Goal: Task Accomplishment & Management: Use online tool/utility

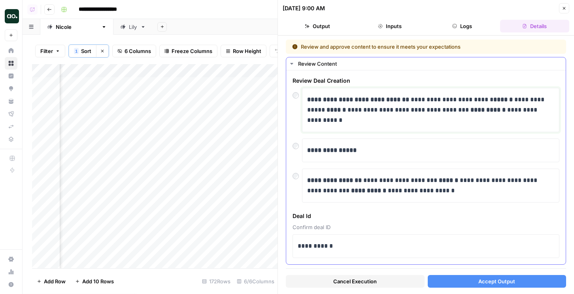
click at [520, 110] on p "**********" at bounding box center [430, 109] width 247 height 31
click at [529, 109] on p "**********" at bounding box center [430, 109] width 247 height 31
click at [438, 283] on button "Accept Output" at bounding box center [497, 281] width 139 height 13
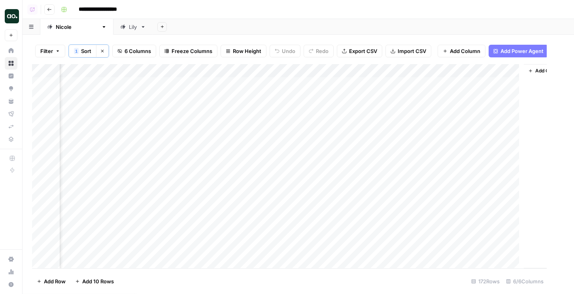
scroll to position [0, 45]
click at [377, 123] on div "Add Column" at bounding box center [298, 166] width 532 height 204
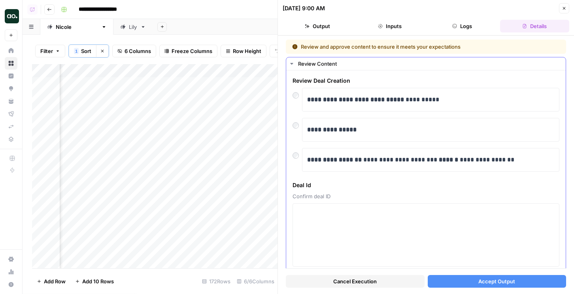
click at [366, 115] on div "**********" at bounding box center [425, 130] width 267 height 84
click at [317, 158] on strong "**********" at bounding box center [334, 159] width 55 height 6
click at [300, 162] on div "**********" at bounding box center [425, 160] width 267 height 24
click at [295, 158] on div at bounding box center [296, 153] width 9 height 11
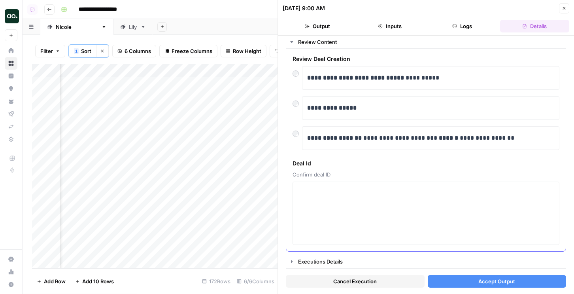
click at [321, 178] on span "Confirm deal ID" at bounding box center [425, 174] width 267 height 8
click at [320, 194] on textarea at bounding box center [426, 213] width 256 height 56
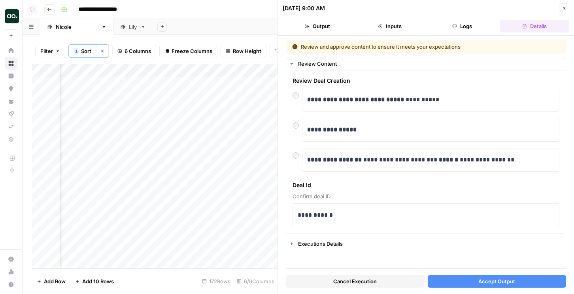
click at [443, 281] on button "Accept Output" at bounding box center [497, 281] width 139 height 13
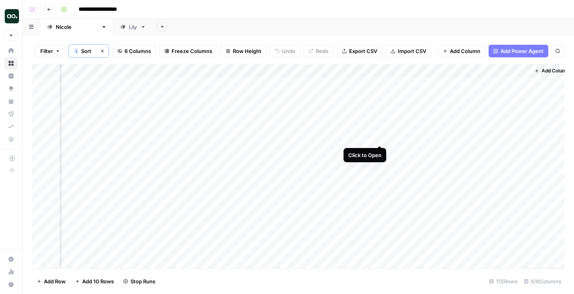
click at [378, 138] on div "Add Column" at bounding box center [298, 166] width 532 height 204
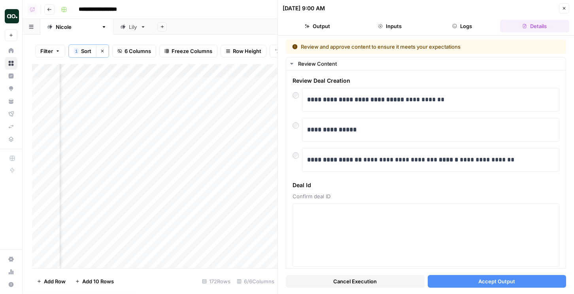
click at [325, 282] on button "Cancel Execution" at bounding box center [355, 281] width 139 height 13
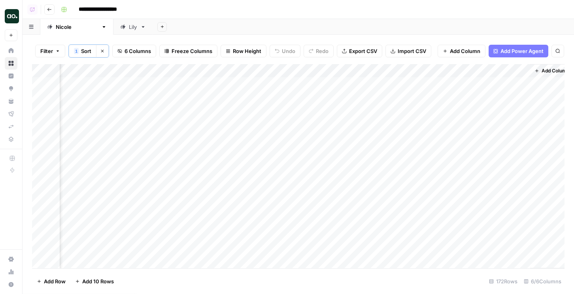
scroll to position [0, 45]
click at [379, 149] on div "Add Column" at bounding box center [298, 166] width 532 height 204
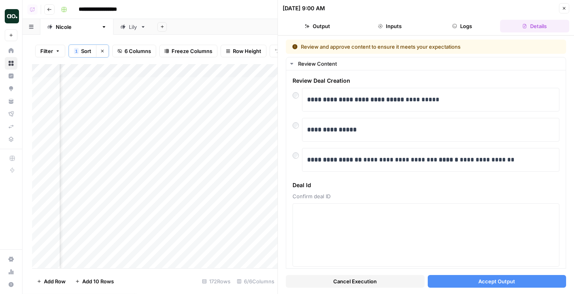
click at [462, 283] on button "Accept Output" at bounding box center [497, 281] width 139 height 13
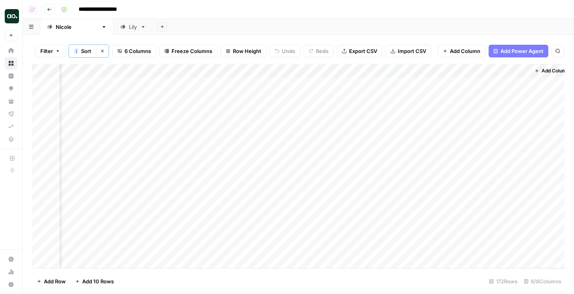
scroll to position [0, 54]
click at [370, 165] on div "Add Column" at bounding box center [298, 166] width 532 height 204
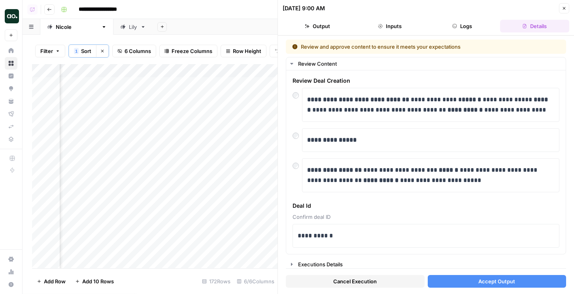
click at [448, 280] on button "Accept Output" at bounding box center [497, 281] width 139 height 13
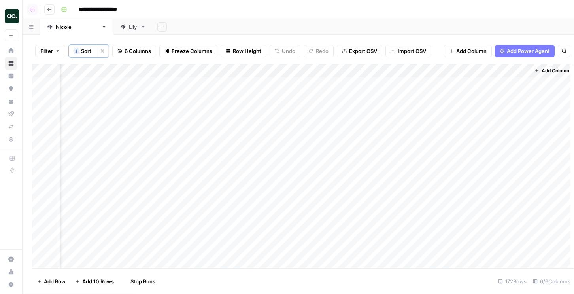
scroll to position [0, 45]
click at [381, 176] on div "Add Column" at bounding box center [298, 166] width 532 height 204
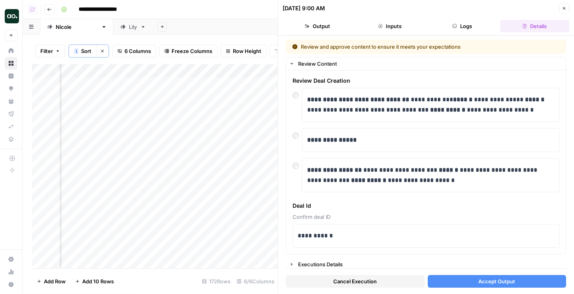
click at [450, 284] on button "Accept Output" at bounding box center [497, 281] width 139 height 13
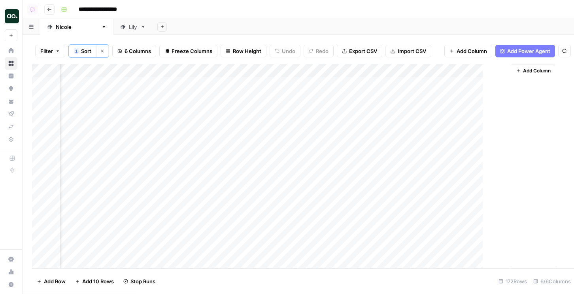
scroll to position [0, 54]
click at [371, 190] on div "Add Column" at bounding box center [298, 166] width 532 height 204
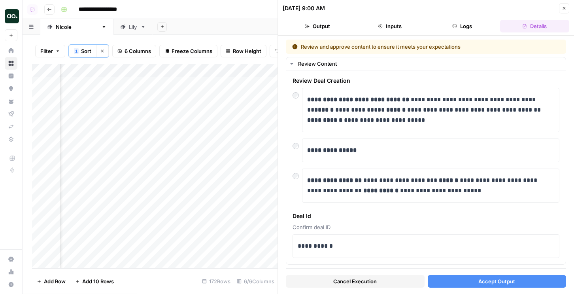
click at [442, 277] on button "Accept Output" at bounding box center [497, 281] width 139 height 13
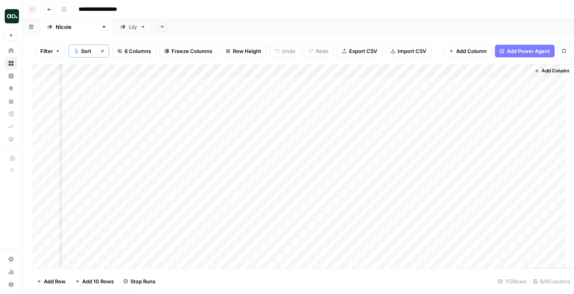
scroll to position [0, 45]
click at [379, 203] on div "Add Column" at bounding box center [298, 166] width 532 height 204
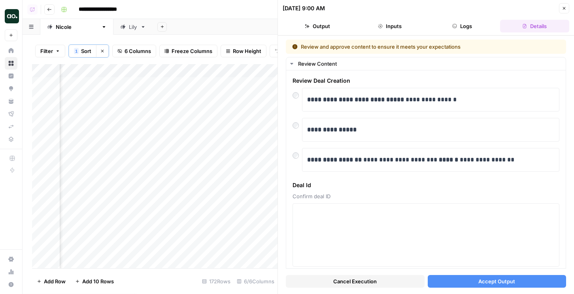
click at [358, 287] on button "Cancel Execution" at bounding box center [355, 281] width 139 height 13
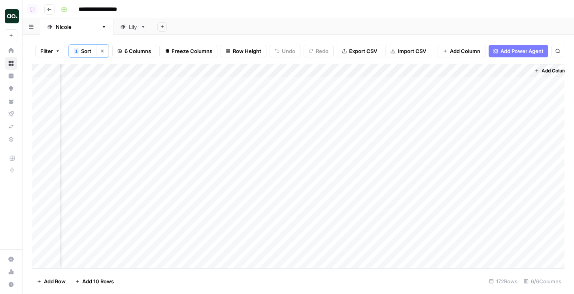
scroll to position [0, 54]
click at [372, 218] on div "Add Column" at bounding box center [298, 166] width 532 height 204
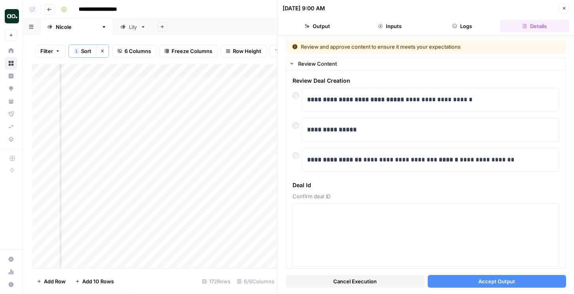
click at [383, 283] on button "Cancel Execution" at bounding box center [355, 281] width 139 height 13
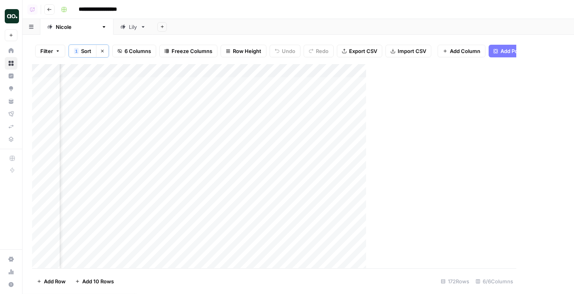
scroll to position [0, 45]
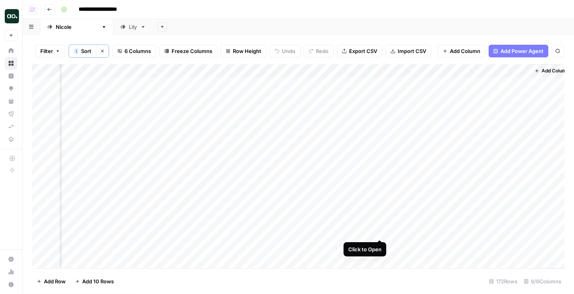
click at [381, 232] on div "Add Column" at bounding box center [298, 166] width 532 height 204
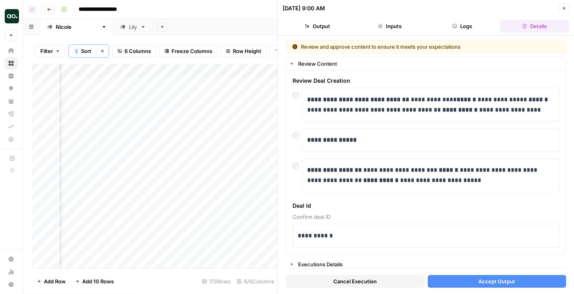
click at [447, 282] on button "Accept Output" at bounding box center [497, 281] width 139 height 13
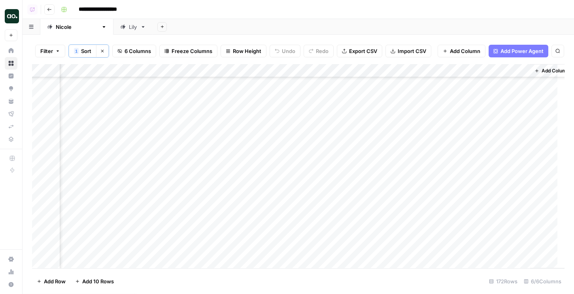
click at [253, 175] on div "Add Column" at bounding box center [298, 166] width 532 height 204
click at [380, 171] on div "Add Column" at bounding box center [298, 166] width 532 height 204
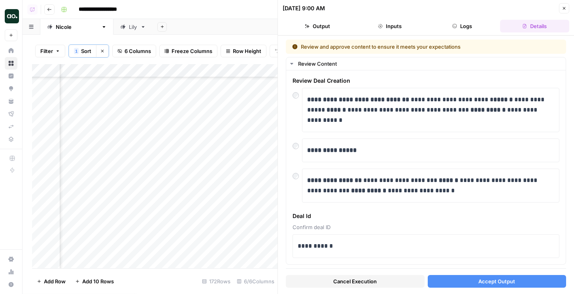
click at [437, 281] on button "Accept Output" at bounding box center [497, 281] width 139 height 13
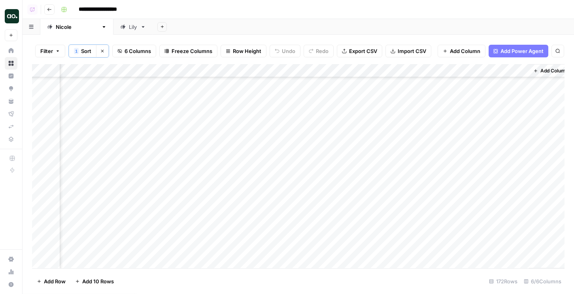
scroll to position [0, 46]
click at [378, 108] on div "Add Column" at bounding box center [298, 166] width 532 height 204
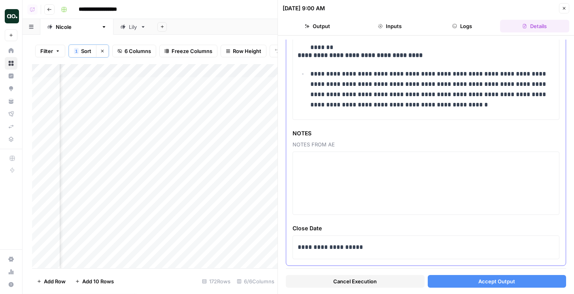
scroll to position [492, 0]
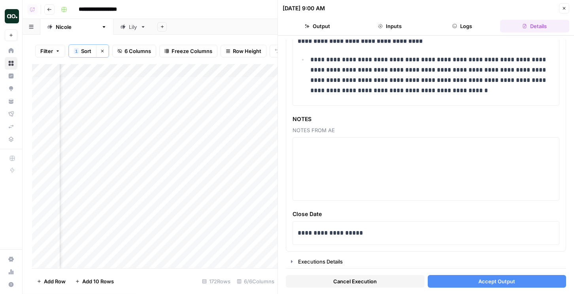
click at [442, 275] on button "Accept Output" at bounding box center [497, 281] width 139 height 13
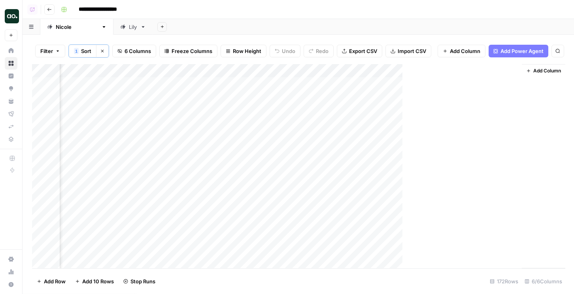
scroll to position [0, 45]
click at [381, 124] on div "Add Column" at bounding box center [298, 166] width 532 height 204
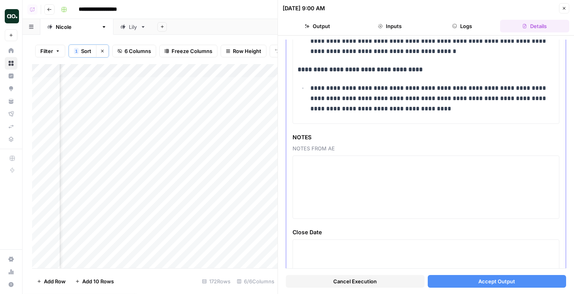
scroll to position [521, 0]
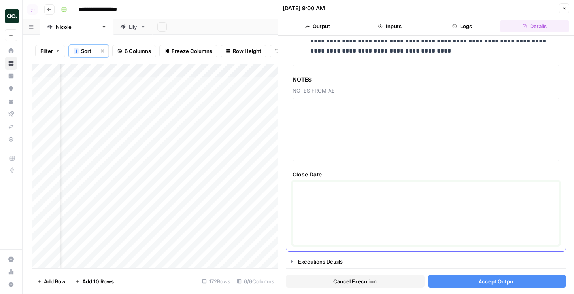
click at [322, 188] on textarea at bounding box center [426, 213] width 256 height 56
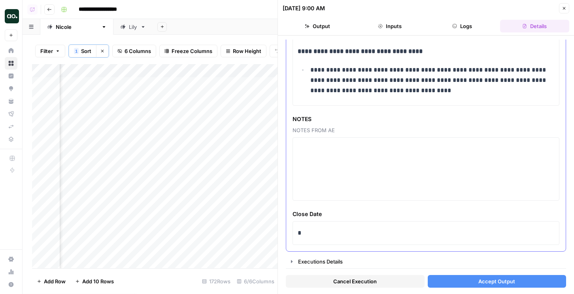
scroll to position [482, 0]
click at [307, 235] on p "*" at bounding box center [426, 233] width 256 height 10
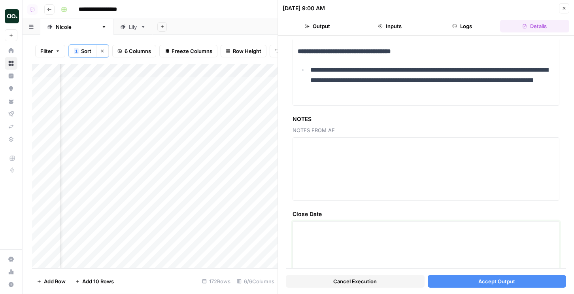
click at [312, 239] on textarea at bounding box center [426, 252] width 256 height 56
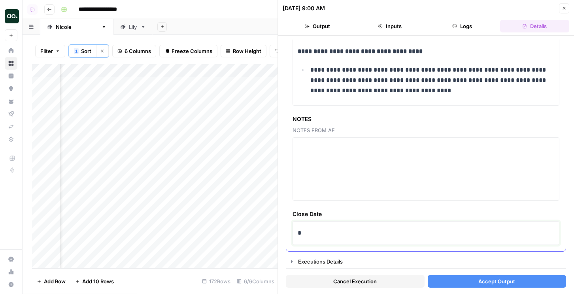
click at [310, 239] on div "*" at bounding box center [426, 232] width 256 height 17
click at [445, 278] on button "Accept Output" at bounding box center [497, 281] width 139 height 13
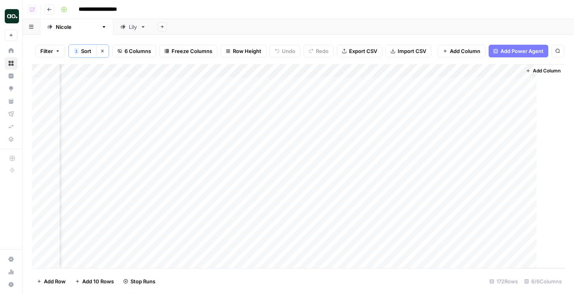
scroll to position [0, 45]
click at [381, 150] on div "Add Column" at bounding box center [298, 166] width 532 height 204
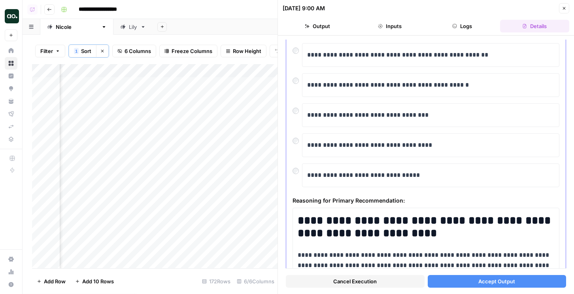
scroll to position [134, 0]
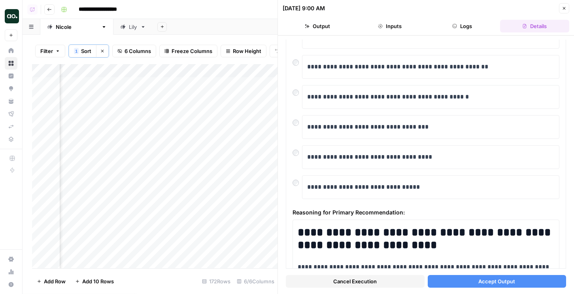
click at [454, 280] on button "Accept Output" at bounding box center [497, 281] width 139 height 13
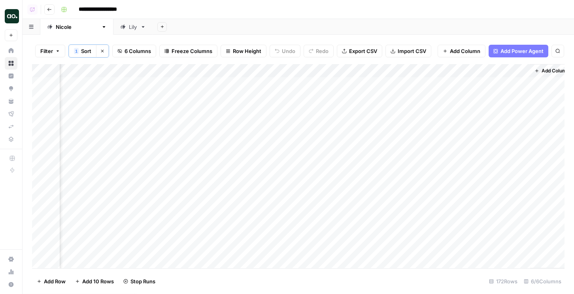
click at [384, 162] on div "Add Column" at bounding box center [298, 166] width 532 height 204
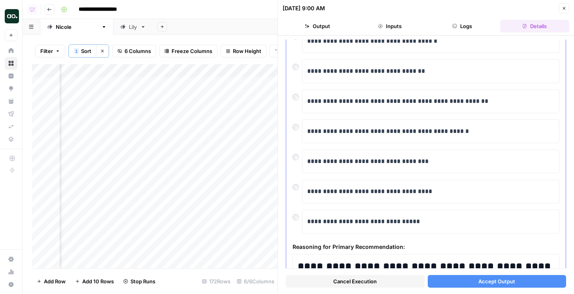
scroll to position [90, 0]
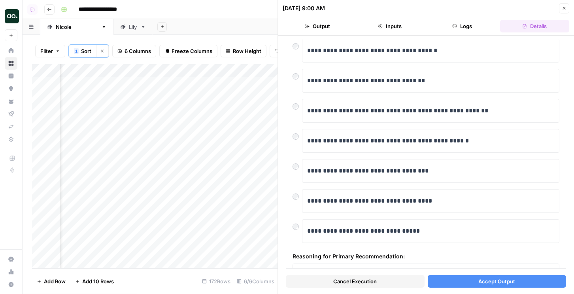
click at [464, 278] on button "Accept Output" at bounding box center [497, 281] width 139 height 13
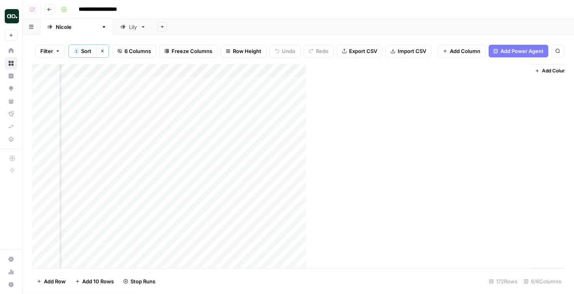
scroll to position [0, 45]
click at [377, 176] on div "Add Column" at bounding box center [298, 166] width 532 height 204
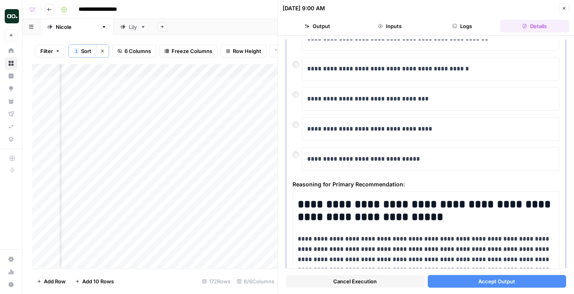
scroll to position [148, 0]
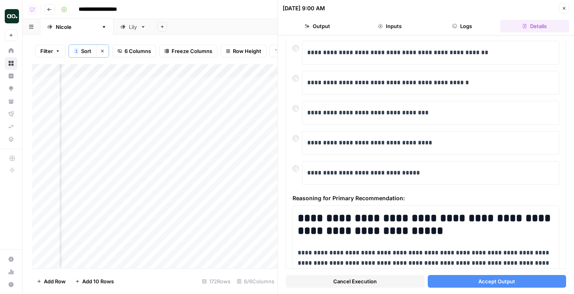
click at [444, 280] on button "Accept Output" at bounding box center [497, 281] width 139 height 13
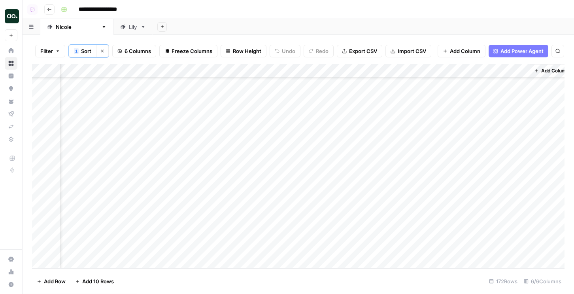
scroll to position [117, 45]
click at [287, 112] on div "Add Column" at bounding box center [298, 166] width 532 height 204
click at [380, 117] on div "Add Column" at bounding box center [298, 166] width 532 height 204
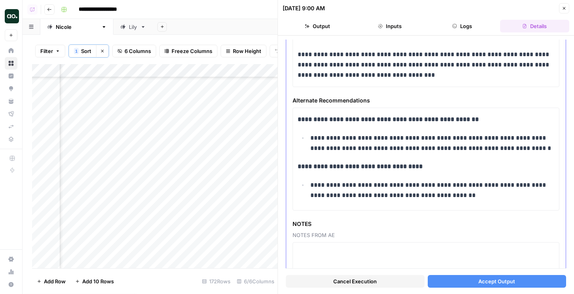
scroll to position [451, 0]
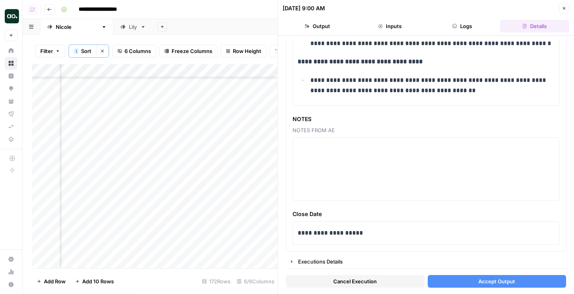
click at [439, 286] on button "Accept Output" at bounding box center [497, 281] width 139 height 13
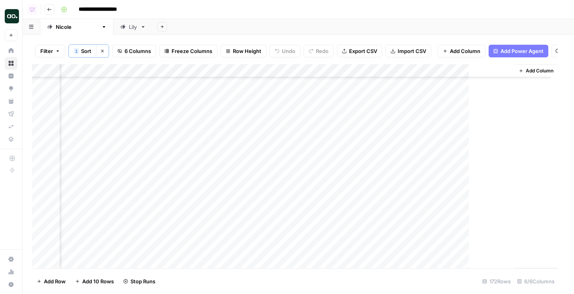
scroll to position [117, 45]
click at [382, 128] on div "Add Column" at bounding box center [298, 166] width 532 height 204
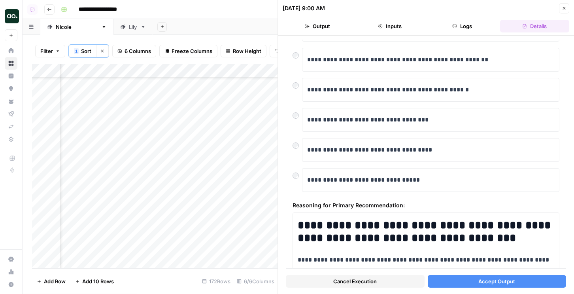
scroll to position [152, 286]
click at [140, 199] on div "Add Column" at bounding box center [154, 166] width 245 height 204
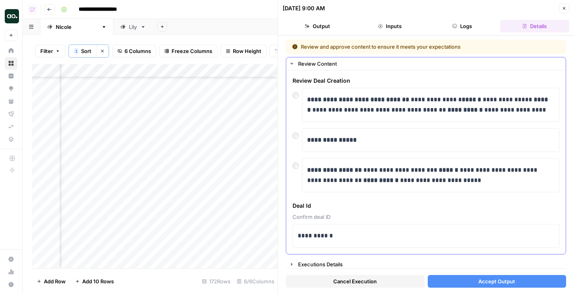
scroll to position [3, 0]
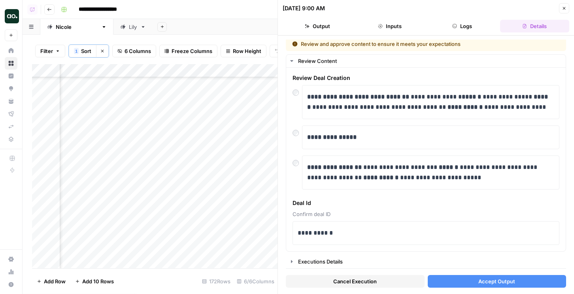
click at [442, 281] on button "Accept Output" at bounding box center [497, 281] width 139 height 13
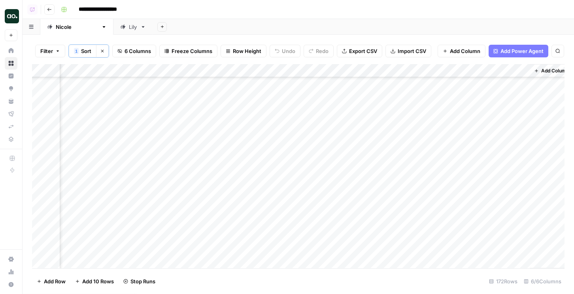
scroll to position [152, 45]
click at [383, 214] on div "Add Column" at bounding box center [298, 166] width 532 height 204
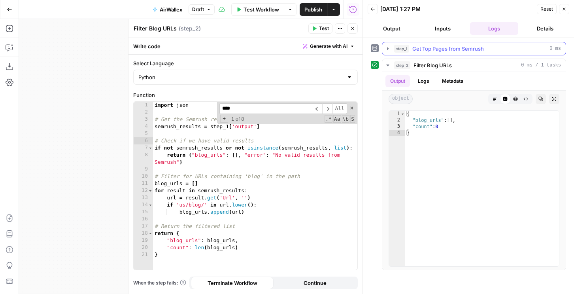
click at [427, 47] on span "Get Top Pages from Semrush" at bounding box center [448, 49] width 72 height 8
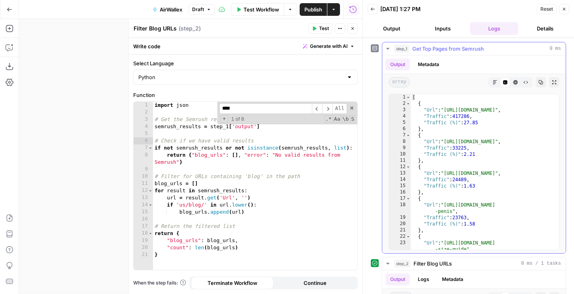
type textarea "*"
click at [452, 165] on div "[ { "Url" : "https://www.hims.com/" , "Traffic" : 417286 , "Traffic (%)" : 27.8…" at bounding box center [485, 178] width 148 height 168
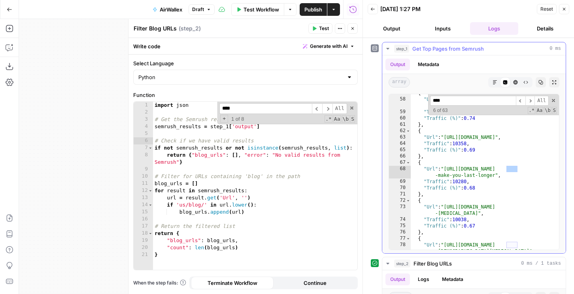
scroll to position [409, 0]
type input "****"
click at [261, 218] on div "import json # Get the Semrush results semrush_results = step_1 [ 'output' ] # C…" at bounding box center [255, 193] width 204 height 182
click at [187, 203] on div "import json # Get the Semrush results semrush_results = step_1 [ 'output' ] # C…" at bounding box center [255, 193] width 204 height 182
type textarea "**********"
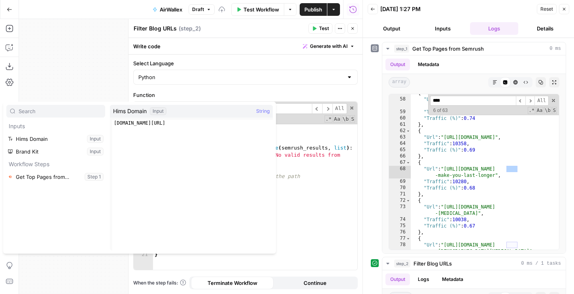
scroll to position [0, 2]
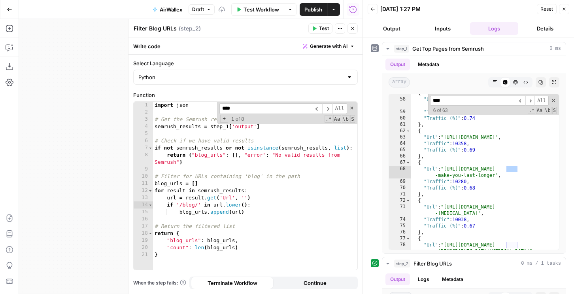
click at [309, 26] on button "Test" at bounding box center [320, 28] width 24 height 10
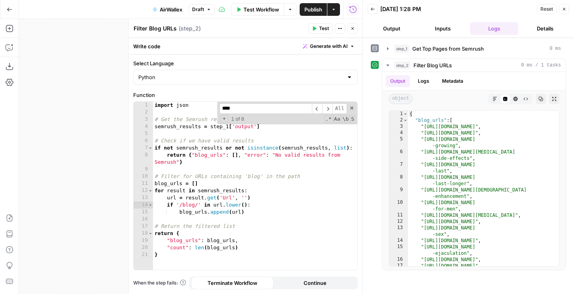
click at [355, 28] on button "Close" at bounding box center [352, 28] width 10 height 10
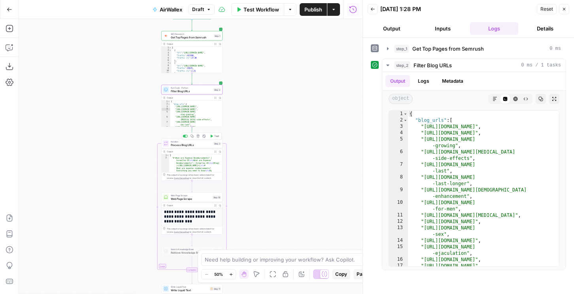
click at [216, 135] on span "Test" at bounding box center [216, 136] width 5 height 4
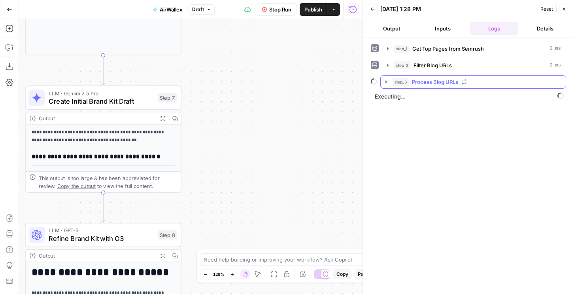
click at [422, 86] on button "step_3 Process Blog URLs" at bounding box center [473, 81] width 185 height 13
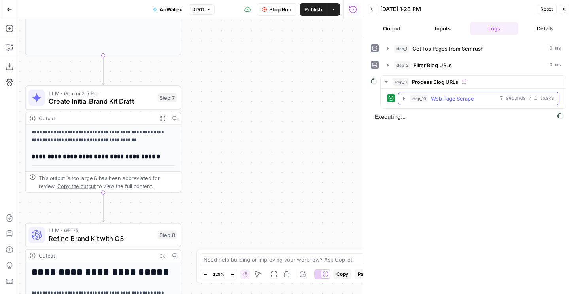
click at [422, 100] on span "step_10" at bounding box center [418, 98] width 17 height 8
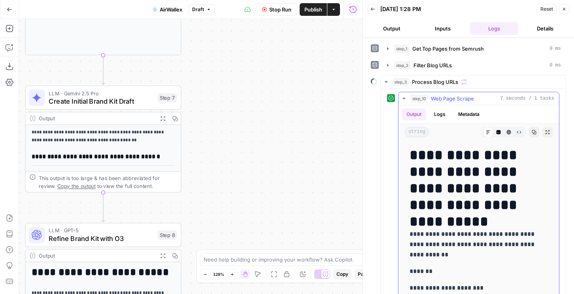
click at [422, 100] on span "step_10" at bounding box center [418, 98] width 17 height 8
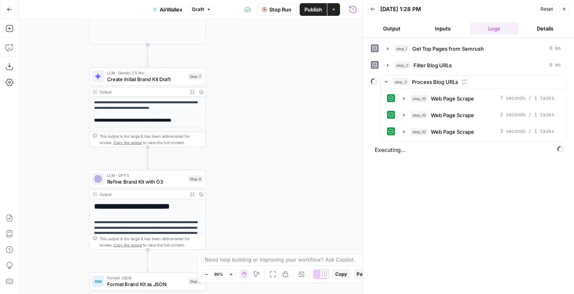
click at [160, 6] on span "AirWallex" at bounding box center [171, 10] width 23 height 8
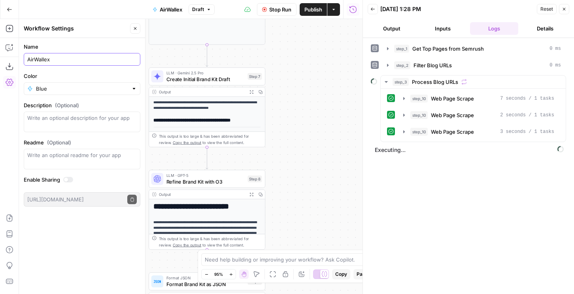
click at [60, 61] on input "AirWallex" at bounding box center [81, 59] width 109 height 8
type input "Brand Kit Creator"
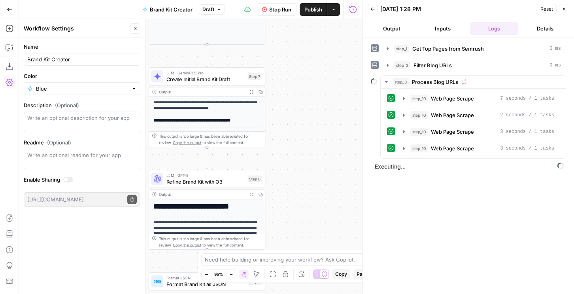
click at [314, 6] on span "Publish" at bounding box center [313, 10] width 18 height 8
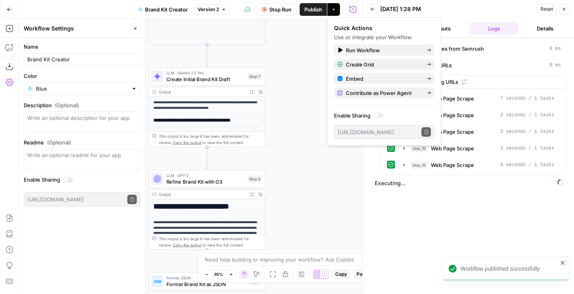
click at [325, 190] on div "Workflow Set Inputs Inputs SEO Research Get Top Pages from Semrush Step 1 Outpu…" at bounding box center [190, 156] width 343 height 275
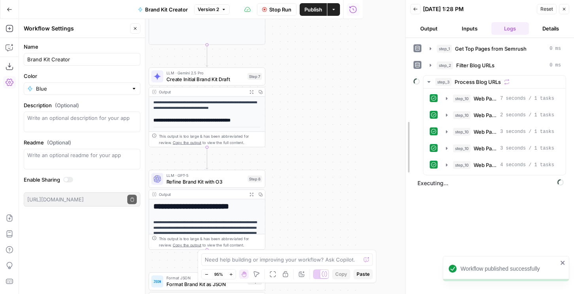
drag, startPoint x: 364, startPoint y: 171, endPoint x: 406, endPoint y: 163, distance: 43.4
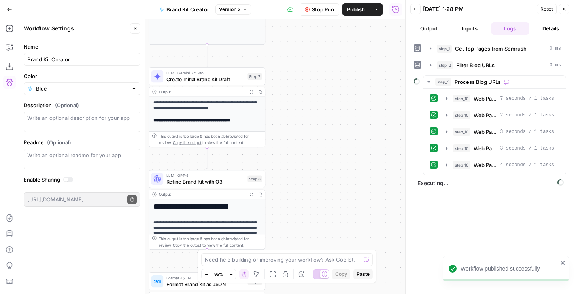
click at [133, 26] on icon "button" at bounding box center [135, 28] width 5 height 5
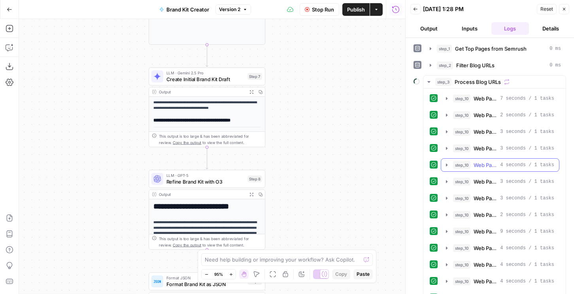
scroll to position [132, 0]
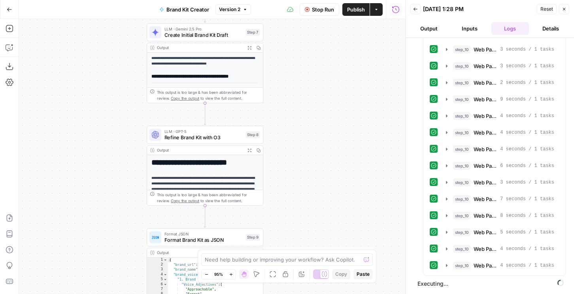
click at [211, 30] on span "LLM · Gemini 2.5 Pro" at bounding box center [203, 29] width 78 height 6
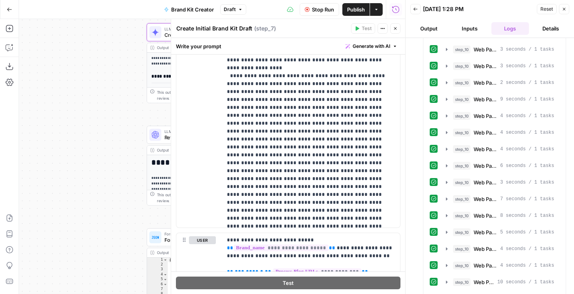
scroll to position [504, 0]
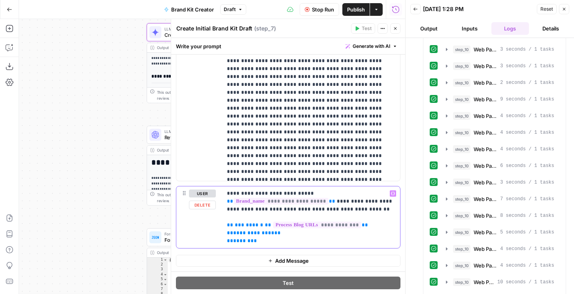
click at [314, 202] on span "**********" at bounding box center [281, 201] width 95 height 7
drag, startPoint x: 330, startPoint y: 202, endPoint x: 223, endPoint y: 202, distance: 106.7
click at [223, 202] on div "**********" at bounding box center [311, 217] width 178 height 62
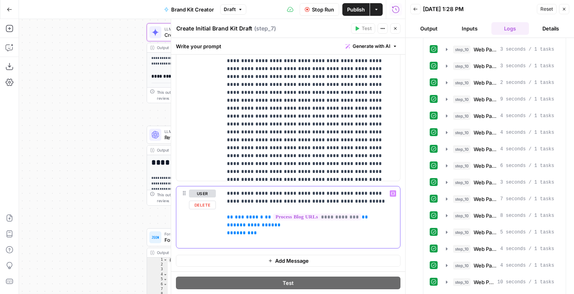
scroll to position [496, 0]
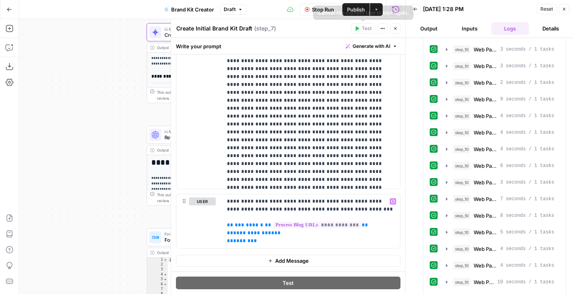
click at [394, 28] on icon "button" at bounding box center [395, 28] width 3 height 3
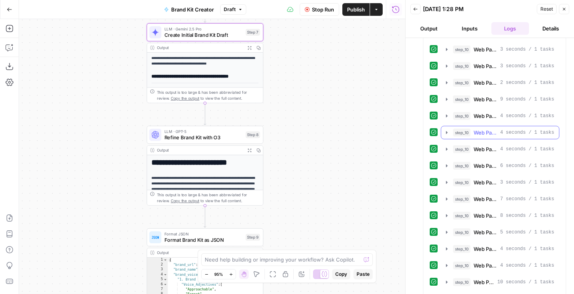
click at [484, 129] on span "Web Page Scrape" at bounding box center [484, 132] width 23 height 8
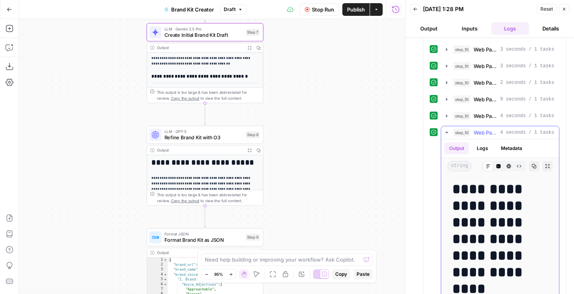
click at [480, 128] on button "step_10 Web Page Scrape 4 seconds / 1 tasks" at bounding box center [500, 132] width 118 height 13
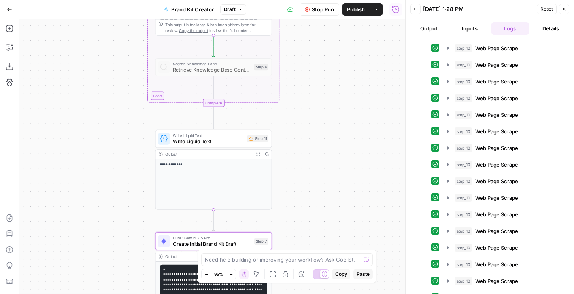
scroll to position [546, 0]
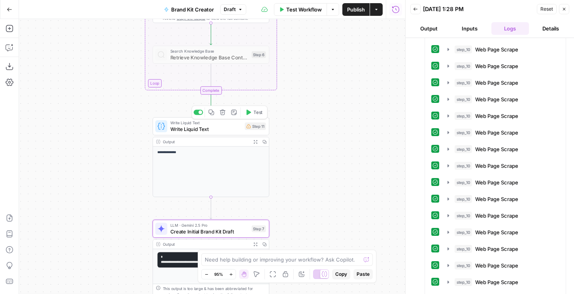
click at [253, 112] on span "Test" at bounding box center [257, 112] width 9 height 7
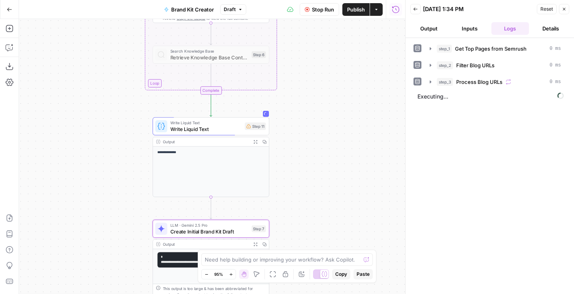
click at [420, 27] on button "Output" at bounding box center [429, 28] width 38 height 13
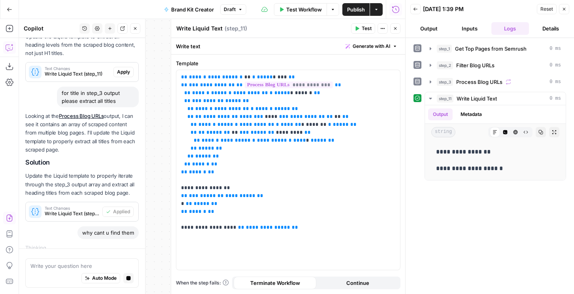
click at [394, 28] on icon "button" at bounding box center [395, 28] width 5 height 5
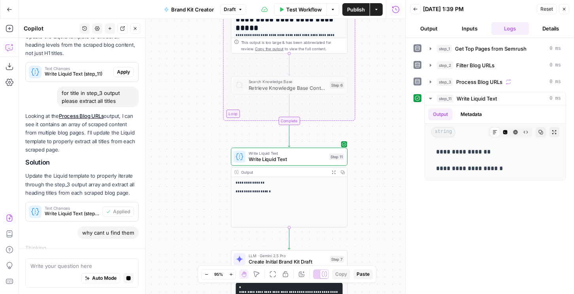
click at [279, 143] on div "Workflow Set Inputs Inputs SEO Research Get Top Pages from Semrush Step 1 Outpu…" at bounding box center [212, 156] width 386 height 275
click at [277, 143] on div at bounding box center [279, 143] width 4 height 4
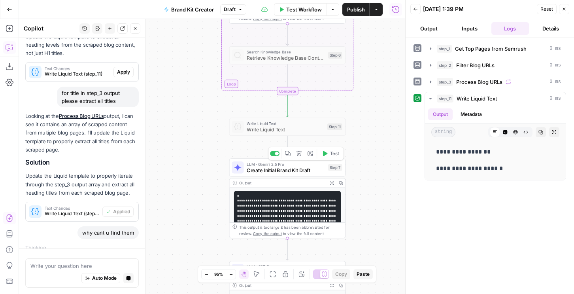
click at [327, 155] on button "Test" at bounding box center [329, 154] width 23 height 10
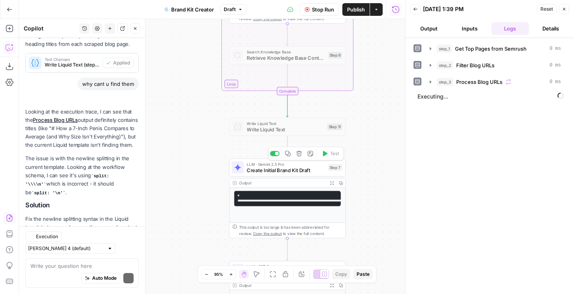
scroll to position [627, 0]
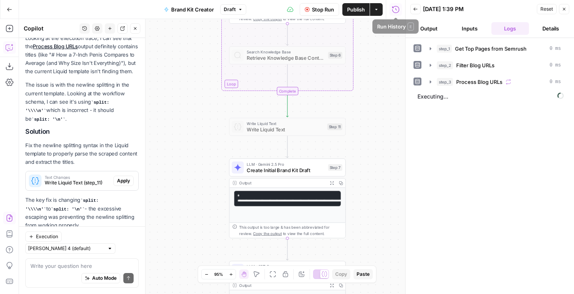
click at [428, 28] on button "Output" at bounding box center [429, 28] width 38 height 13
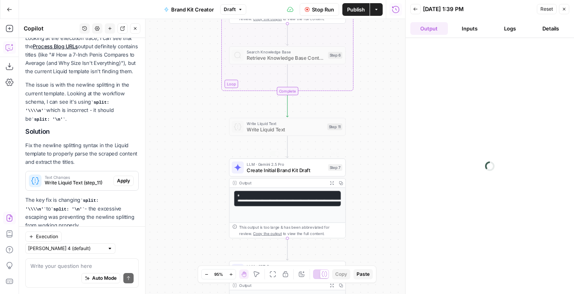
click at [305, 166] on span "Create Initial Brand Kit Draft" at bounding box center [286, 170] width 78 height 8
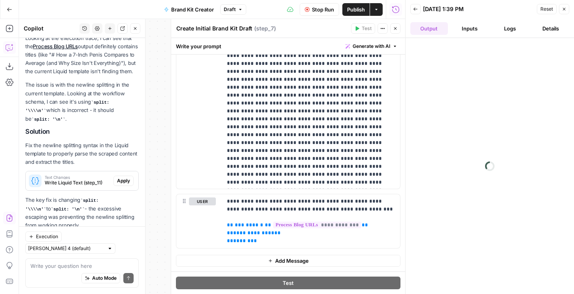
scroll to position [1116, 0]
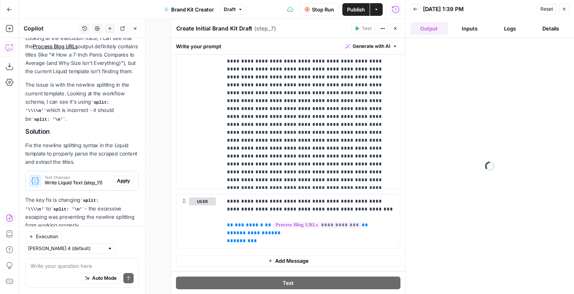
click at [396, 27] on icon "button" at bounding box center [395, 28] width 3 height 3
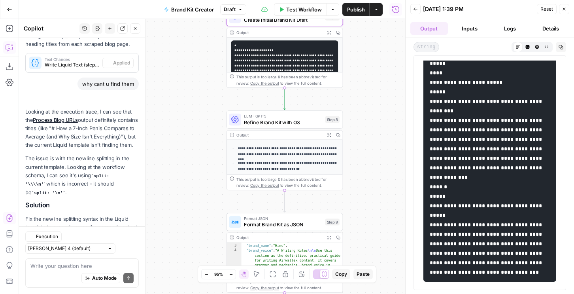
scroll to position [627, 0]
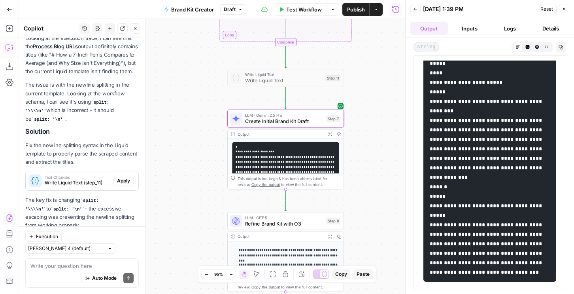
click at [504, 32] on button "Logs" at bounding box center [510, 28] width 38 height 13
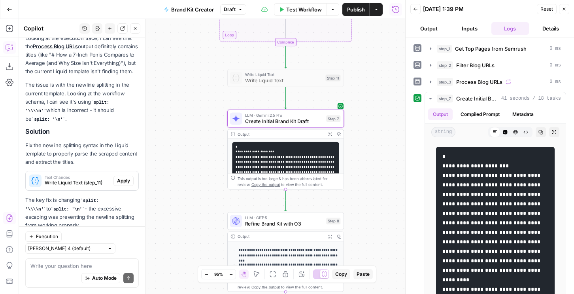
click at [313, 121] on span "Create Initial Brand Kit Draft" at bounding box center [284, 121] width 78 height 8
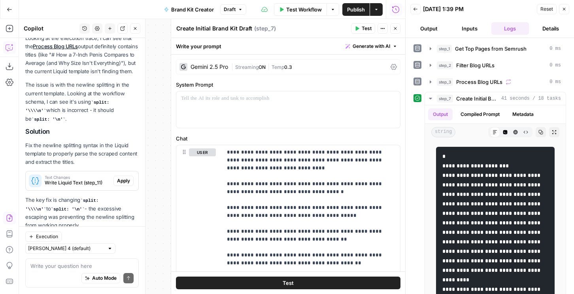
click at [252, 66] on span "Streaming" at bounding box center [246, 67] width 23 height 6
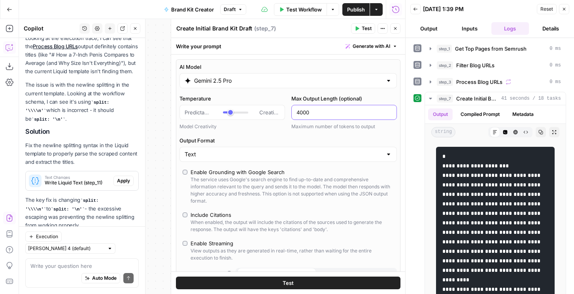
click at [316, 110] on input "4000" at bounding box center [343, 112] width 95 height 8
type input "Text"
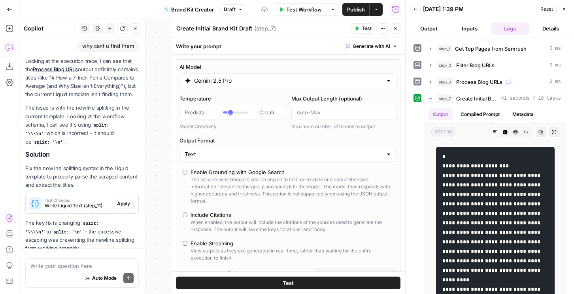
click at [270, 150] on div "Text" at bounding box center [287, 154] width 217 height 15
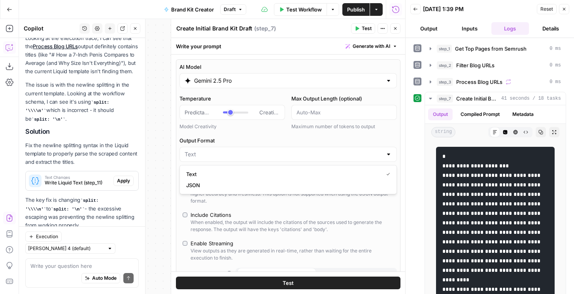
click at [255, 183] on span "JSON" at bounding box center [286, 185] width 201 height 8
type input "JSON"
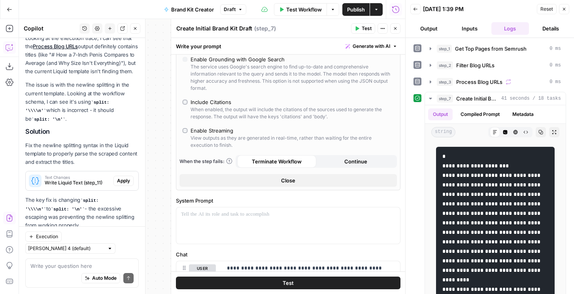
scroll to position [0, 0]
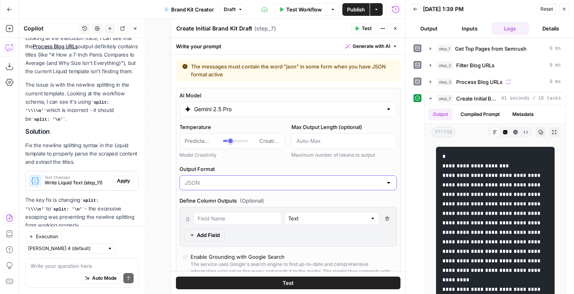
click at [208, 179] on input "Output Format" at bounding box center [284, 183] width 198 height 8
click at [202, 200] on span "Text" at bounding box center [286, 202] width 201 height 8
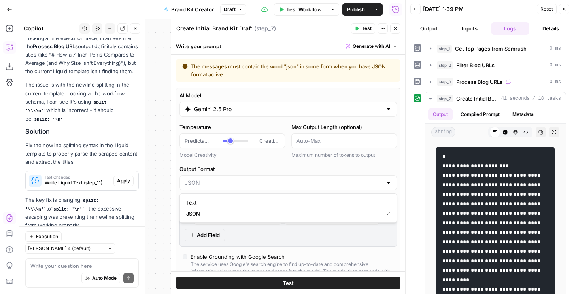
type input "Text"
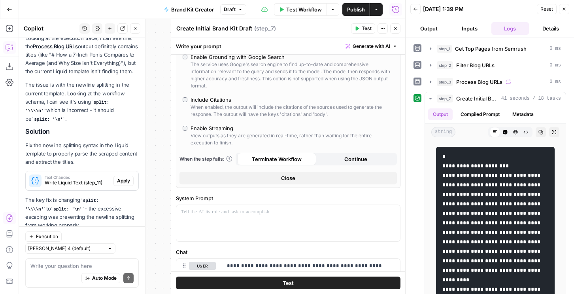
scroll to position [216, 0]
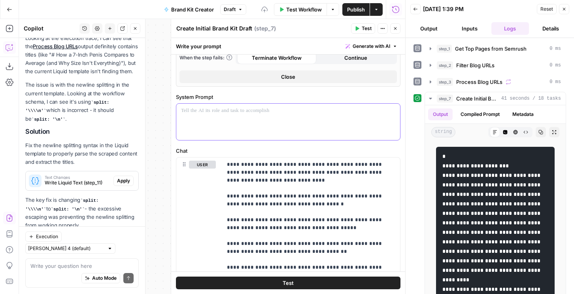
click at [224, 109] on p at bounding box center [288, 111] width 214 height 8
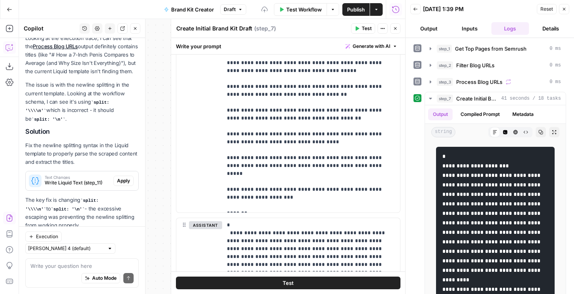
scroll to position [563, 0]
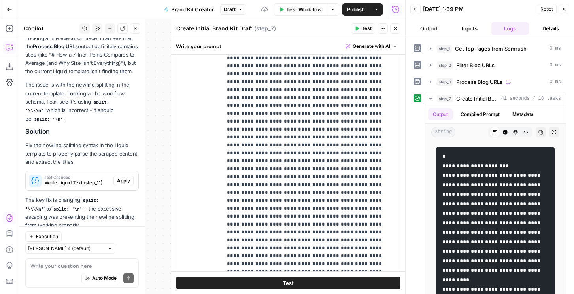
click at [362, 31] on span "Test" at bounding box center [367, 28] width 10 height 7
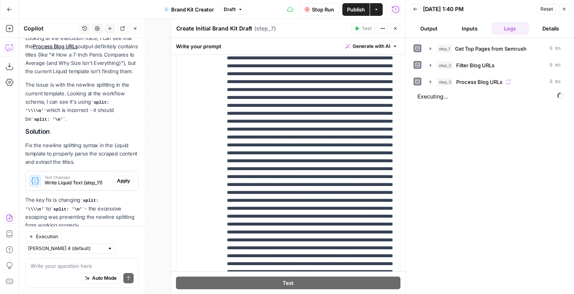
click at [434, 29] on button "Output" at bounding box center [429, 28] width 38 height 13
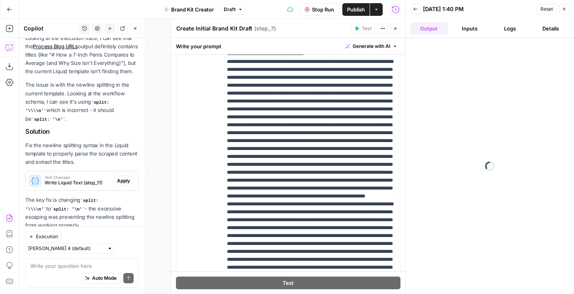
scroll to position [1427, 0]
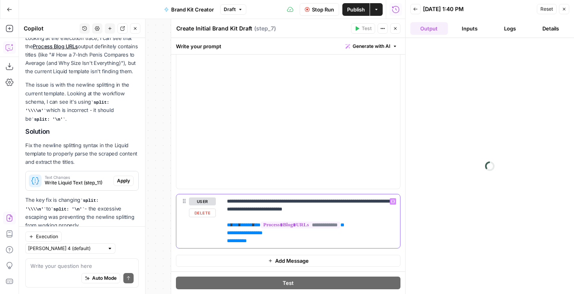
click at [252, 209] on p "**********" at bounding box center [311, 220] width 168 height 47
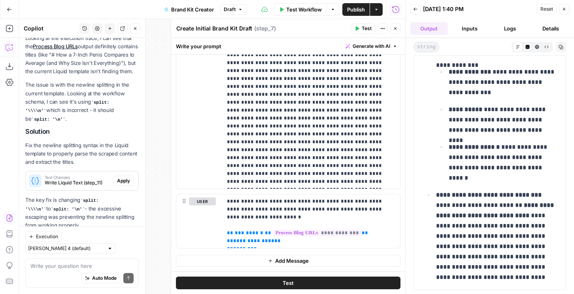
scroll to position [3770, 0]
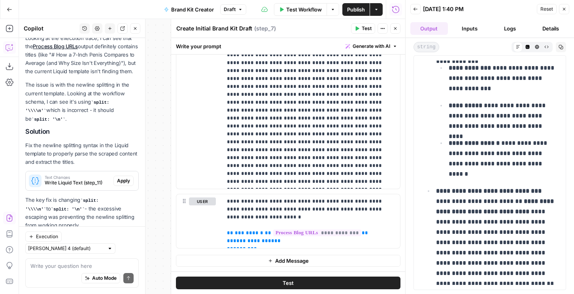
drag, startPoint x: 423, startPoint y: 140, endPoint x: 573, endPoint y: 269, distance: 197.3
click at [573, 269] on div "**********" at bounding box center [489, 166] width 168 height 256
copy div "**********"
click at [557, 45] on button "Copy" at bounding box center [561, 47] width 10 height 10
click at [393, 29] on icon "button" at bounding box center [395, 28] width 5 height 5
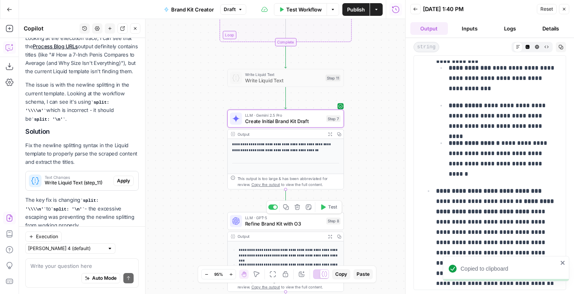
click at [329, 205] on span "Test" at bounding box center [332, 207] width 9 height 7
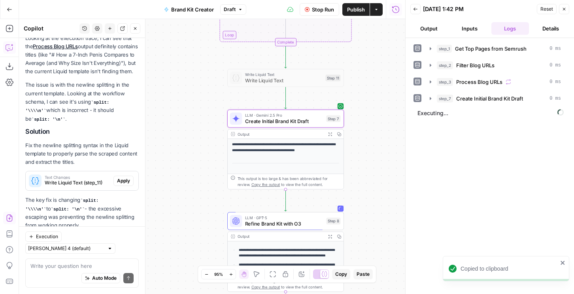
click at [428, 29] on button "Output" at bounding box center [429, 28] width 38 height 13
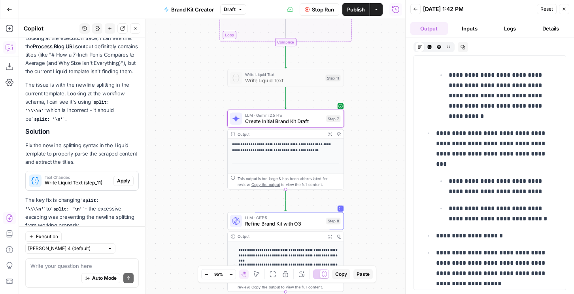
scroll to position [608, 0]
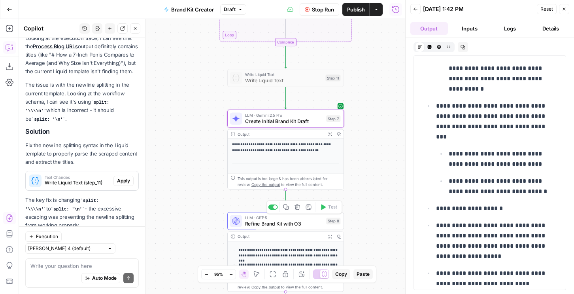
click at [317, 221] on span "Refine Brand Kit with O3" at bounding box center [284, 224] width 78 height 8
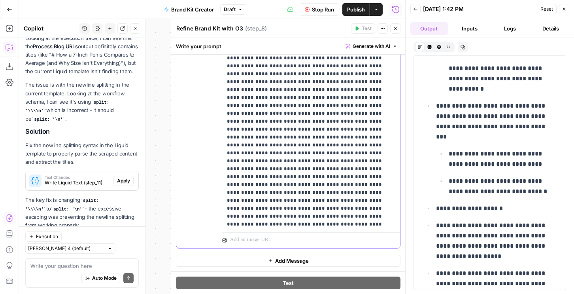
scroll to position [5451, 0]
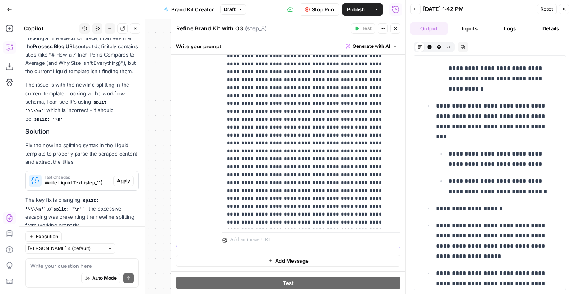
drag, startPoint x: 332, startPoint y: 181, endPoint x: 224, endPoint y: 181, distance: 108.3
click at [224, 181] on div "**********" at bounding box center [311, 68] width 178 height 322
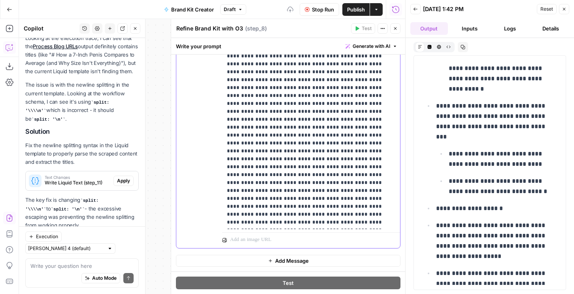
scroll to position [17110, 0]
click at [313, 10] on span "Stop Run" at bounding box center [323, 10] width 22 height 8
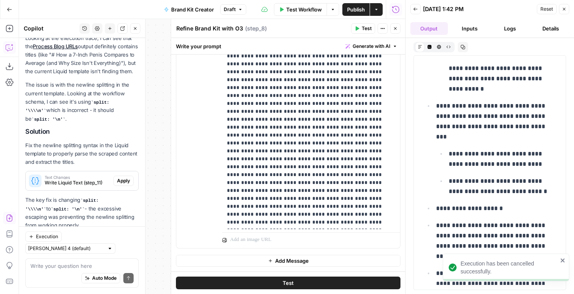
click at [363, 29] on span "Test" at bounding box center [367, 28] width 10 height 7
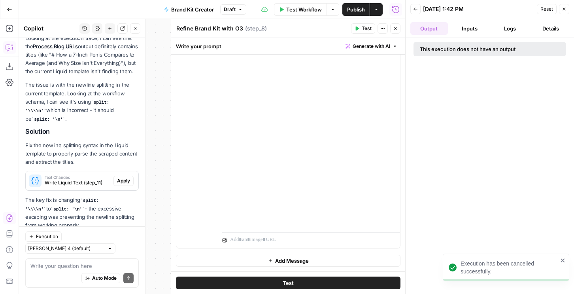
scroll to position [17015, 0]
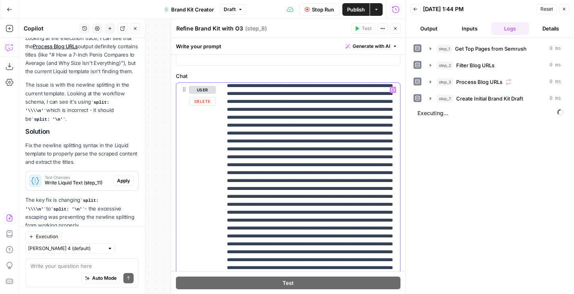
scroll to position [524, 0]
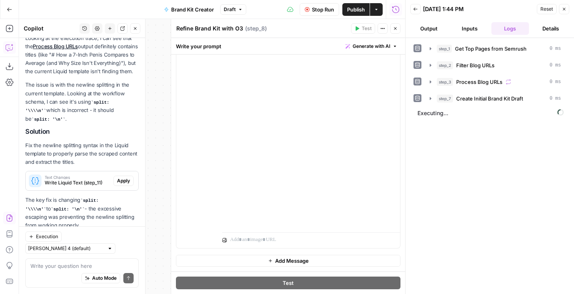
click at [431, 32] on button "Output" at bounding box center [429, 28] width 38 height 13
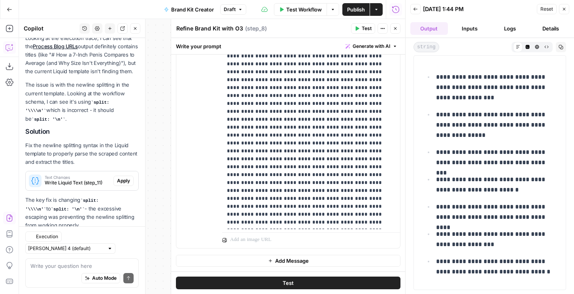
scroll to position [3723, 0]
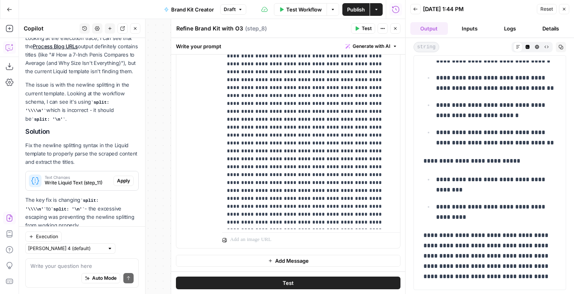
click at [563, 47] on icon "button" at bounding box center [560, 47] width 5 height 5
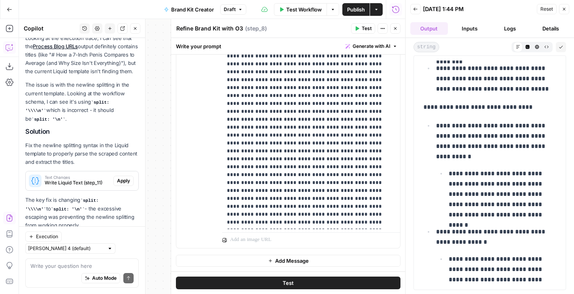
scroll to position [0, 0]
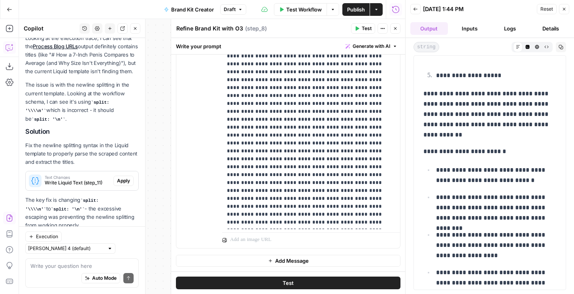
click at [271, 262] on icon "button" at bounding box center [270, 260] width 5 height 5
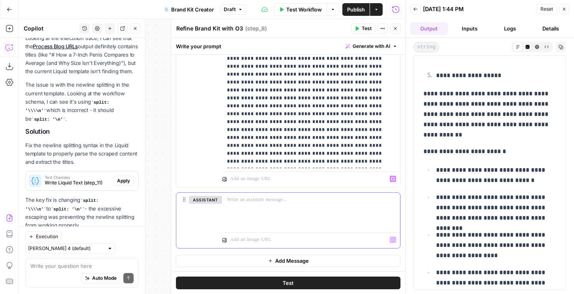
click at [248, 215] on div at bounding box center [311, 210] width 178 height 36
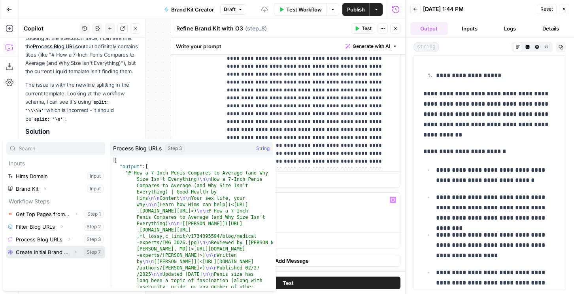
click at [74, 251] on icon "button" at bounding box center [75, 251] width 5 height 5
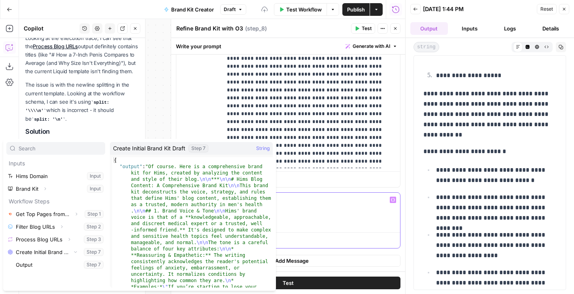
click at [282, 197] on p "*" at bounding box center [311, 200] width 168 height 8
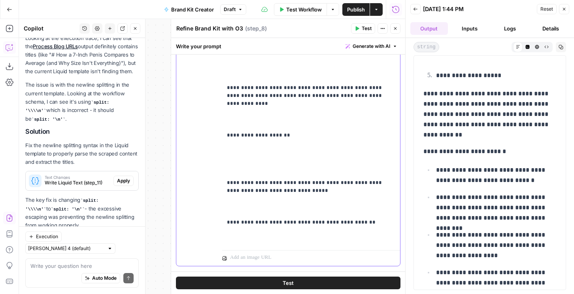
scroll to position [870, 0]
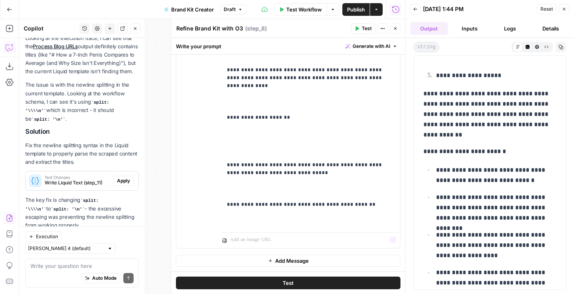
click at [269, 256] on button "Add Message" at bounding box center [288, 260] width 224 height 12
click at [248, 260] on p at bounding box center [311, 260] width 168 height 8
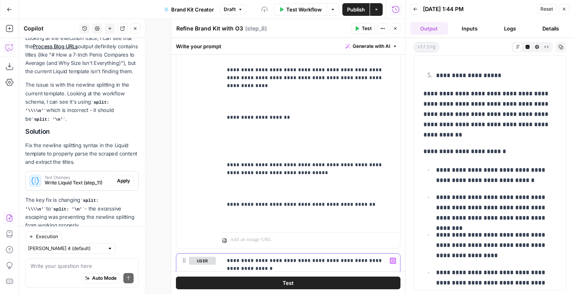
click at [335, 261] on p "**********" at bounding box center [311, 264] width 168 height 16
click at [325, 280] on button "Test" at bounding box center [288, 282] width 224 height 13
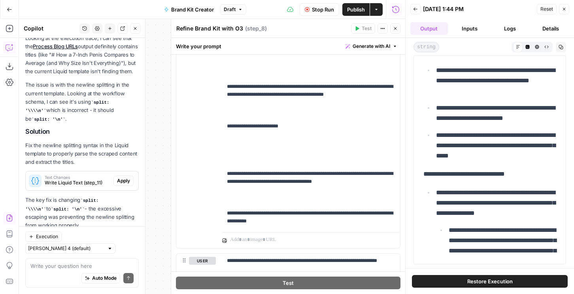
scroll to position [314, 0]
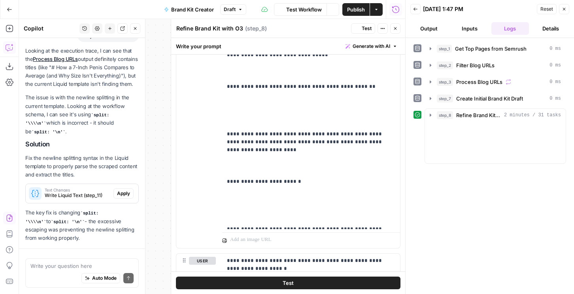
click at [426, 26] on button "Output" at bounding box center [429, 28] width 38 height 13
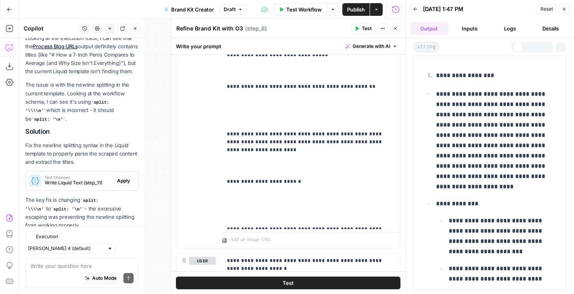
scroll to position [627, 0]
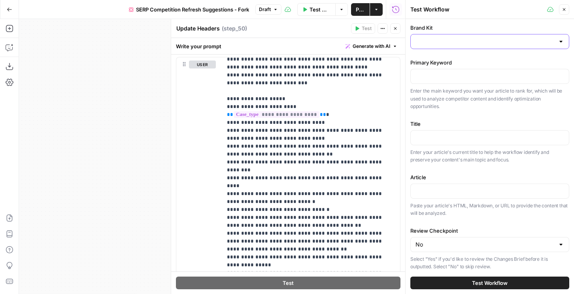
click at [438, 43] on input "Brand Kit" at bounding box center [484, 42] width 139 height 8
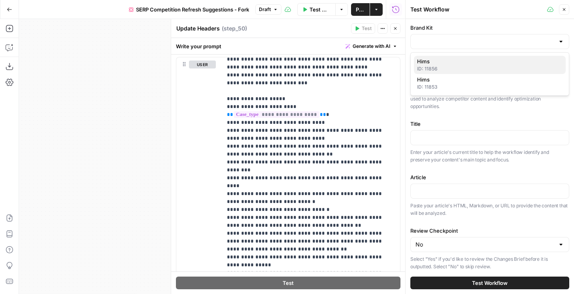
click at [425, 60] on span "Hims" at bounding box center [488, 61] width 142 height 8
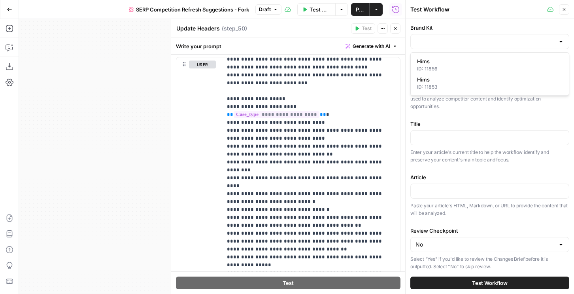
type input "Hims"
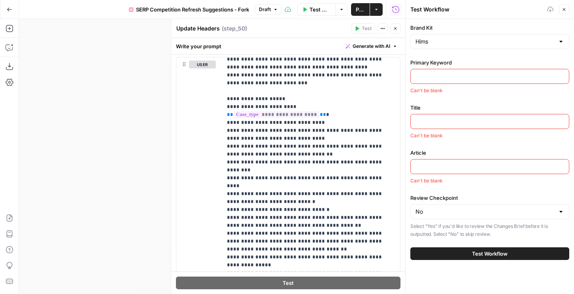
click at [425, 73] on input "Primary Keyword" at bounding box center [489, 76] width 149 height 8
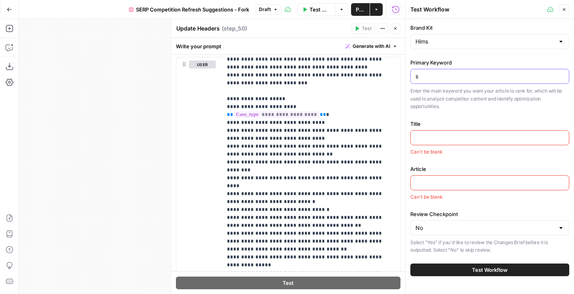
type input "s"
click at [424, 135] on input "Title" at bounding box center [489, 138] width 149 height 8
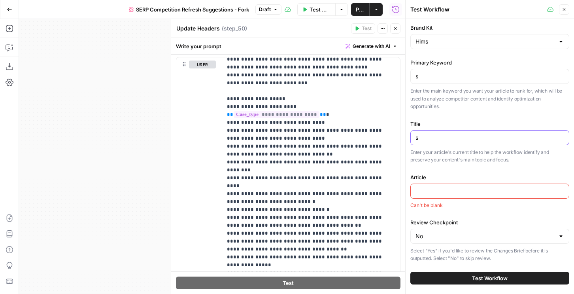
type input "s"
click at [431, 190] on input "s" at bounding box center [489, 191] width 149 height 8
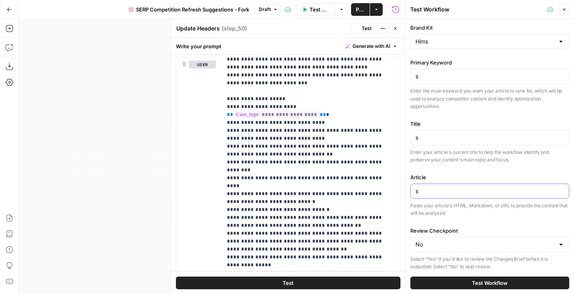
scroll to position [3, 0]
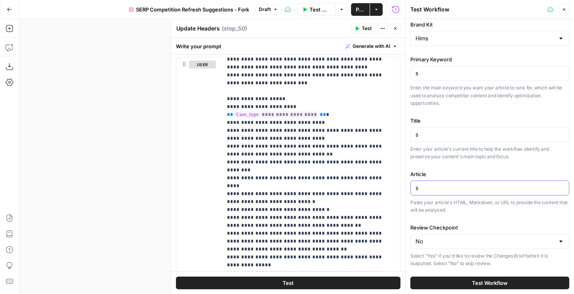
type input "s"
click at [449, 274] on div "Test Workflow" at bounding box center [489, 282] width 159 height 22
click at [450, 280] on button "Test Workflow" at bounding box center [489, 282] width 159 height 13
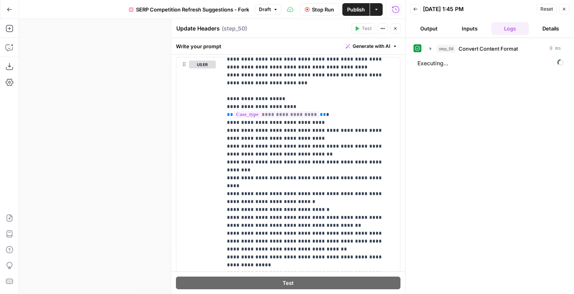
click at [320, 8] on span "Stop Run" at bounding box center [323, 10] width 22 height 8
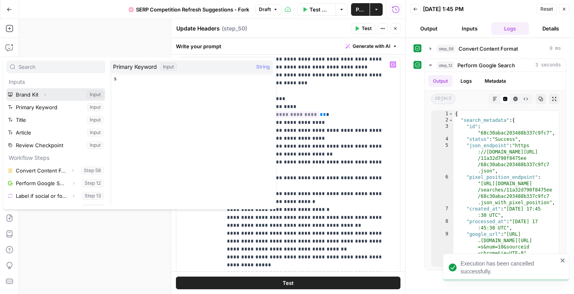
click at [45, 94] on icon "button" at bounding box center [45, 94] width 5 height 5
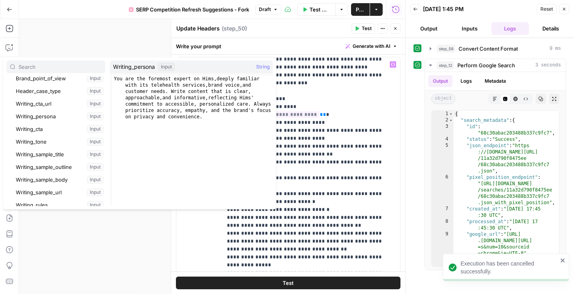
scroll to position [94, 0]
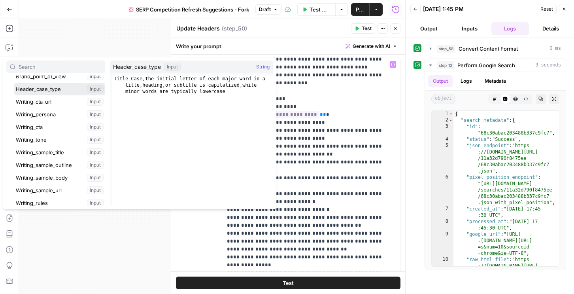
click at [45, 89] on button "Select variable Header_case_type" at bounding box center [59, 89] width 91 height 13
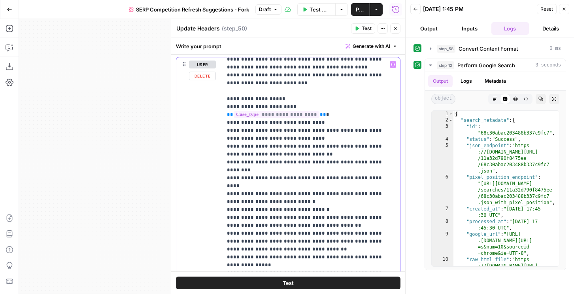
drag, startPoint x: 367, startPoint y: 266, endPoint x: 223, endPoint y: 242, distance: 146.2
click at [223, 242] on div "**********" at bounding box center [311, 218] width 178 height 322
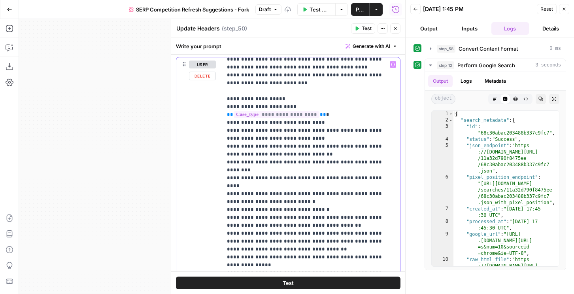
copy p "**********"
click at [394, 30] on icon "button" at bounding box center [395, 28] width 5 height 5
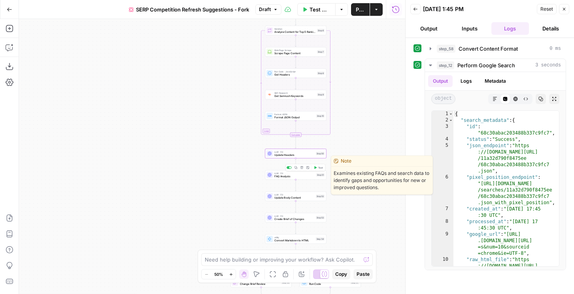
click at [296, 179] on div "LLM · O3 FAQ Analysis Step 51 Copy step Delete step Edit Note Test" at bounding box center [295, 174] width 61 height 9
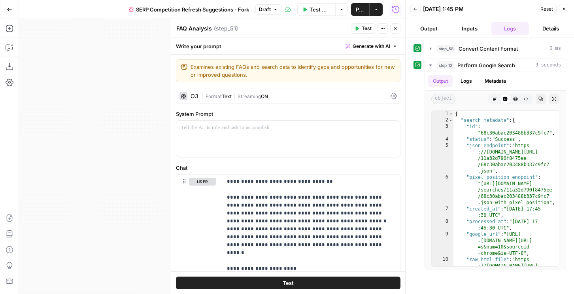
click at [392, 30] on button "Close" at bounding box center [395, 28] width 10 height 10
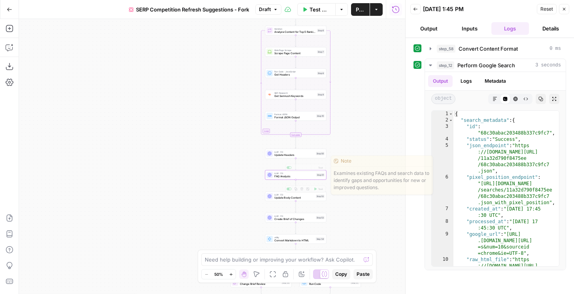
click at [289, 156] on span "Update Headers" at bounding box center [294, 155] width 40 height 4
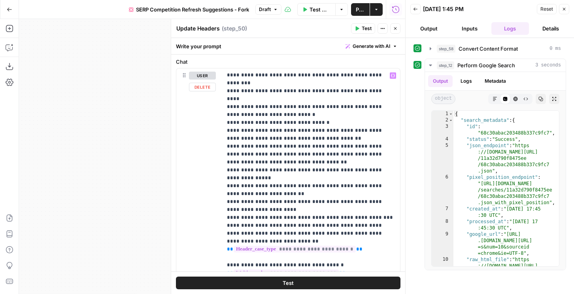
scroll to position [112, 0]
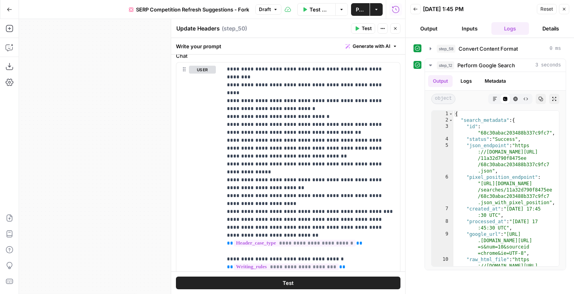
click at [396, 25] on button "Close" at bounding box center [395, 28] width 10 height 10
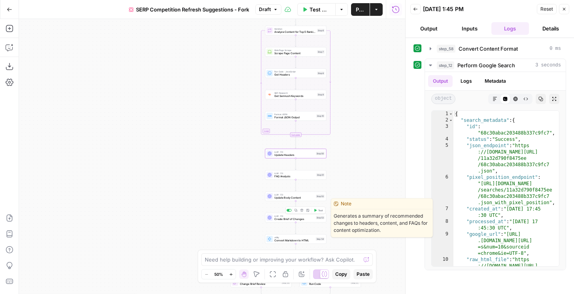
click at [306, 219] on span "Create Brief of Changes" at bounding box center [294, 219] width 40 height 4
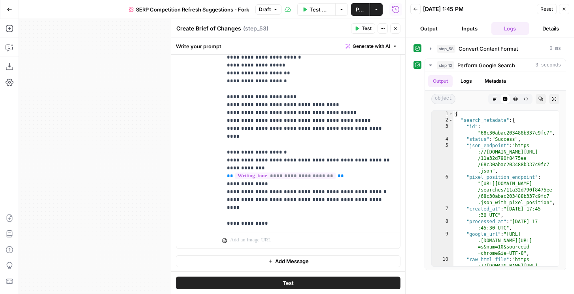
scroll to position [56, 0]
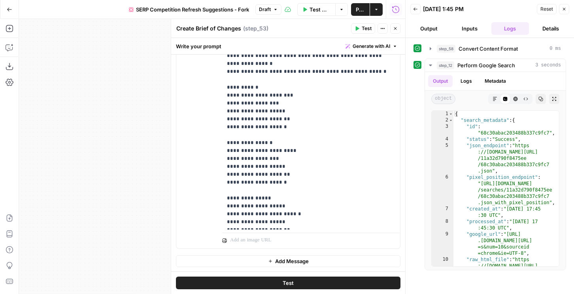
click at [362, 10] on span "Publish" at bounding box center [360, 10] width 9 height 8
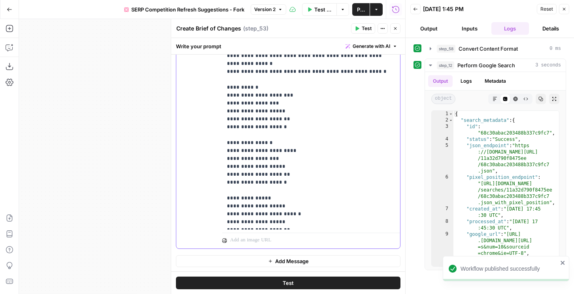
click at [268, 122] on p "**********" at bounding box center [311, 130] width 168 height 553
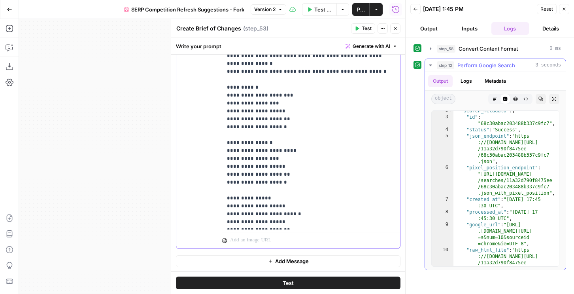
scroll to position [96, 0]
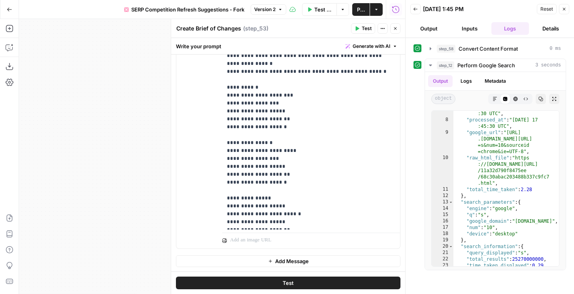
click at [450, 58] on div "step_58 Convert Content Format 0 ms step_12 Perform Google Search 3 seconds Out…" at bounding box center [489, 156] width 153 height 228
click at [450, 63] on span "step_12" at bounding box center [445, 65] width 17 height 8
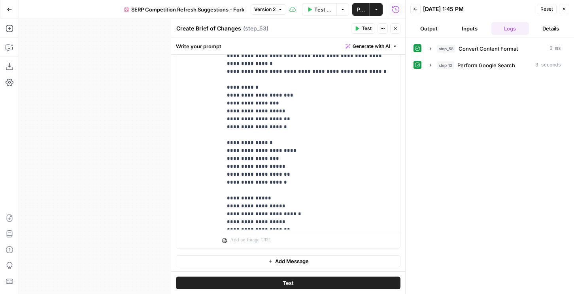
click at [395, 28] on icon "button" at bounding box center [395, 28] width 3 height 3
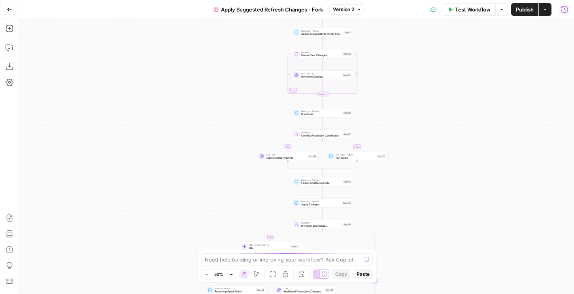
click at [563, 11] on icon "button" at bounding box center [564, 10] width 8 height 8
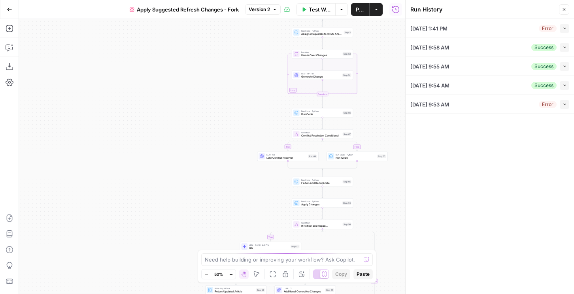
click at [562, 46] on icon "button" at bounding box center [564, 47] width 4 height 4
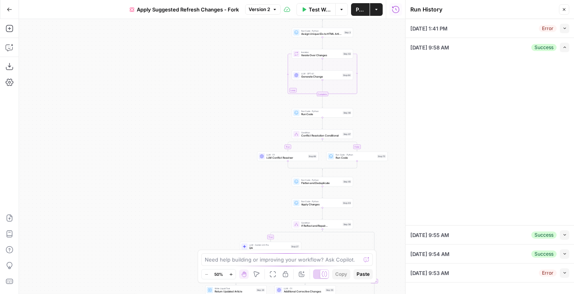
type input "Hims - Enterprise"
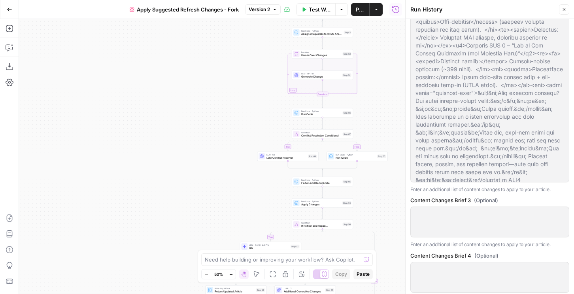
scroll to position [653, 0]
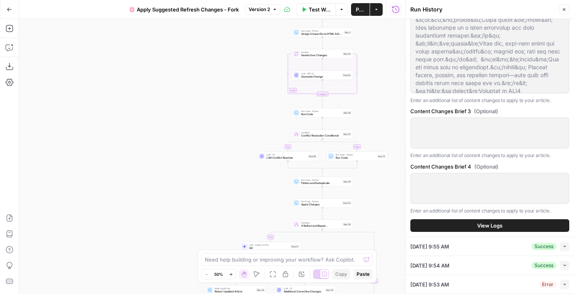
click at [560, 245] on button "Collapse" at bounding box center [564, 245] width 9 height 9
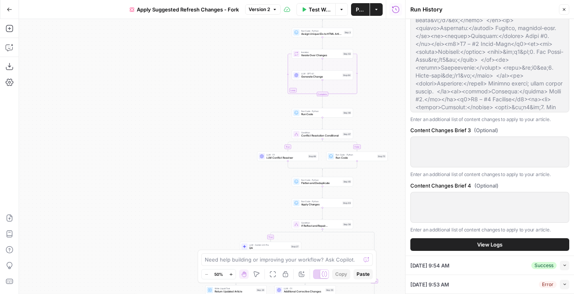
click at [488, 245] on span "View Logs" at bounding box center [489, 244] width 25 height 8
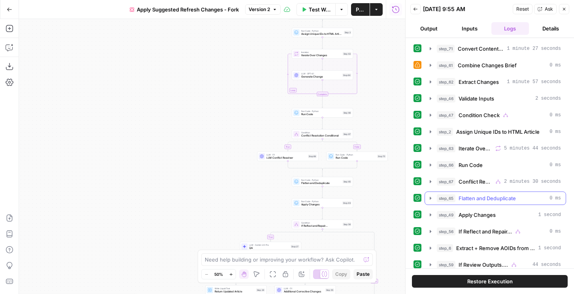
scroll to position [66, 0]
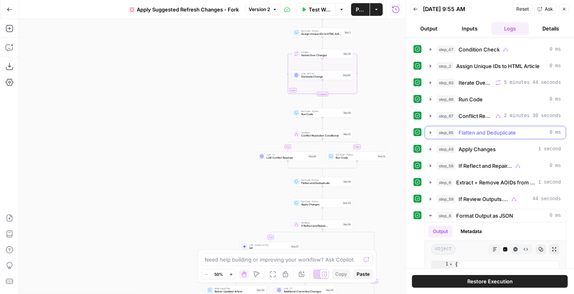
click at [469, 128] on span "Flatten and Deduplicate" at bounding box center [486, 132] width 57 height 8
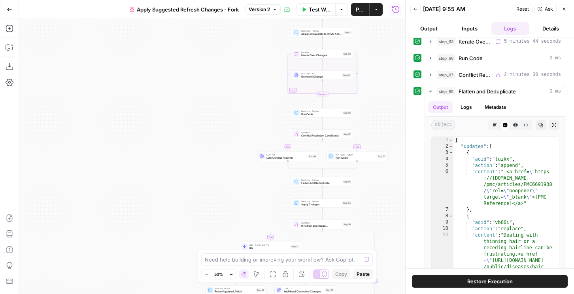
scroll to position [98, 0]
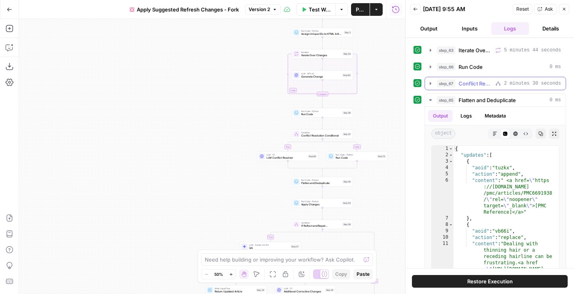
click at [466, 81] on span "Conflict Resolution Conditional" at bounding box center [475, 83] width 34 height 8
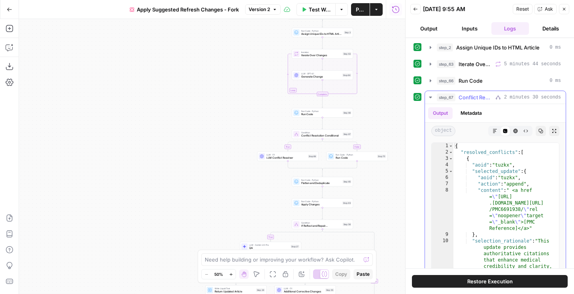
scroll to position [81, 0]
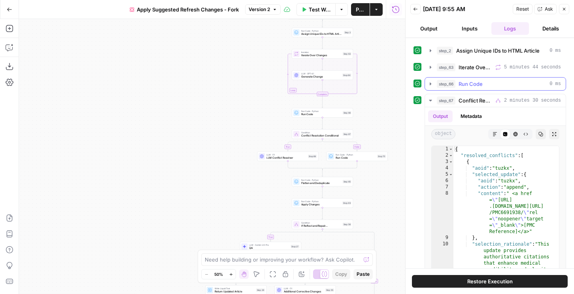
click at [467, 81] on span "Run Code" at bounding box center [470, 84] width 24 height 8
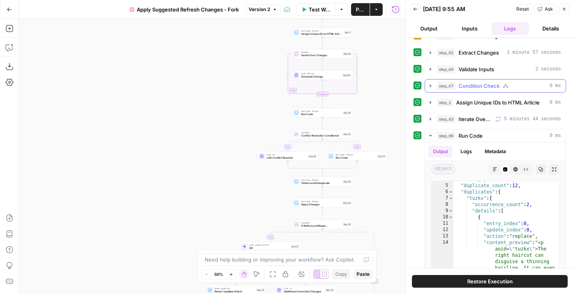
scroll to position [23, 0]
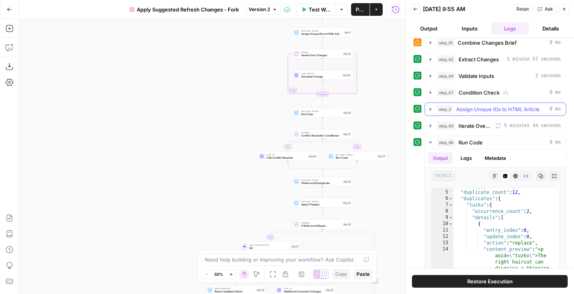
click at [464, 112] on span "Assign Unique IDs to HTML Article" at bounding box center [497, 109] width 83 height 8
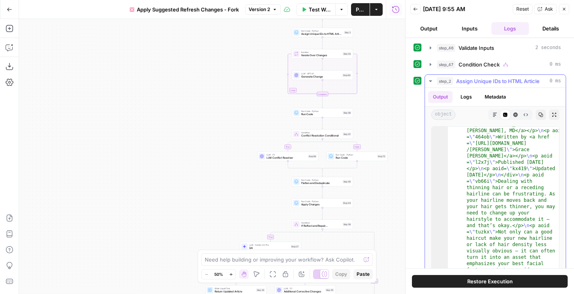
scroll to position [0, 0]
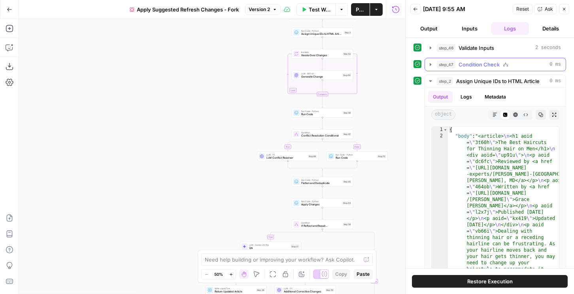
click at [471, 68] on span "Condition Check" at bounding box center [478, 64] width 41 height 8
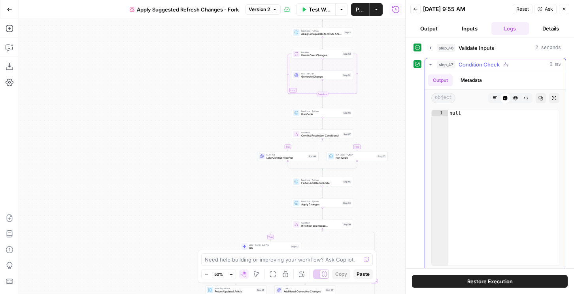
click at [471, 80] on button "Metadata" at bounding box center [471, 80] width 31 height 12
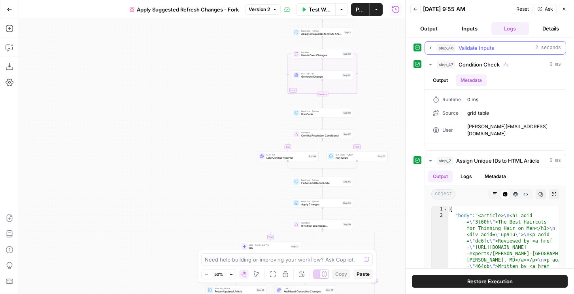
click at [453, 49] on span "step_46" at bounding box center [446, 48] width 19 height 8
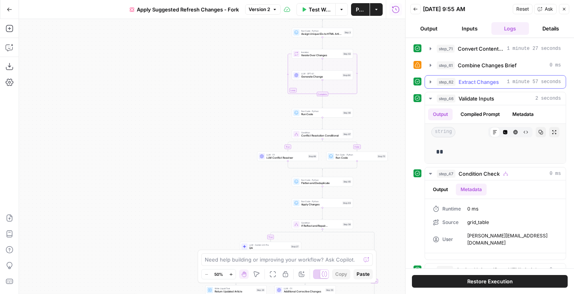
click at [458, 77] on button "step_62 Extract Changes 1 minute 57 seconds" at bounding box center [495, 81] width 141 height 13
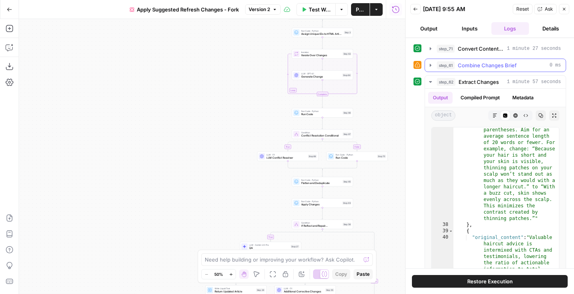
click at [462, 60] on button "step_61 Combine Changes Brief 0 ms" at bounding box center [495, 65] width 141 height 13
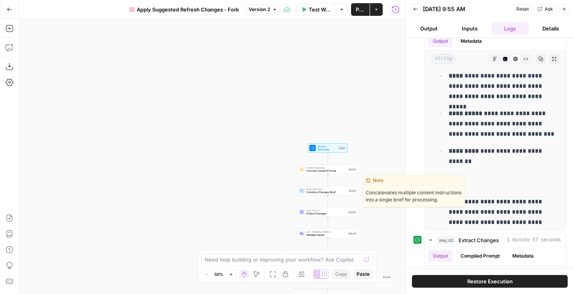
click at [339, 193] on span "Combine Changes Brief" at bounding box center [326, 192] width 40 height 4
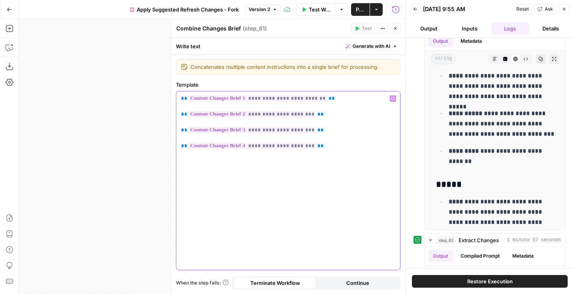
click at [320, 118] on p "**********" at bounding box center [288, 121] width 214 height 55
drag, startPoint x: 329, startPoint y: 151, endPoint x: 180, endPoint y: 93, distance: 159.4
click at [180, 93] on div "**********" at bounding box center [288, 180] width 224 height 178
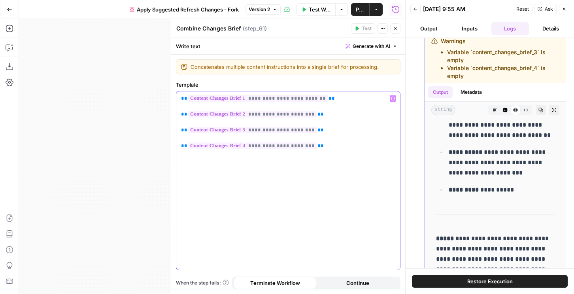
scroll to position [40, 0]
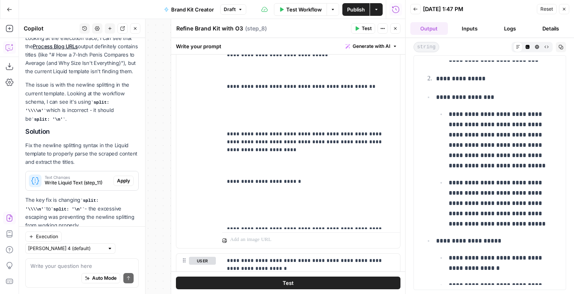
scroll to position [964, 0]
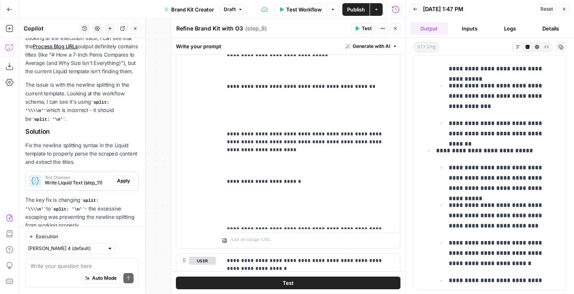
click at [562, 47] on icon "button" at bounding box center [560, 47] width 5 height 5
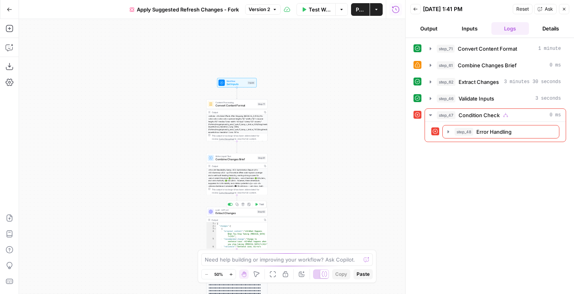
click at [246, 214] on span "Extract Changes" at bounding box center [235, 213] width 40 height 4
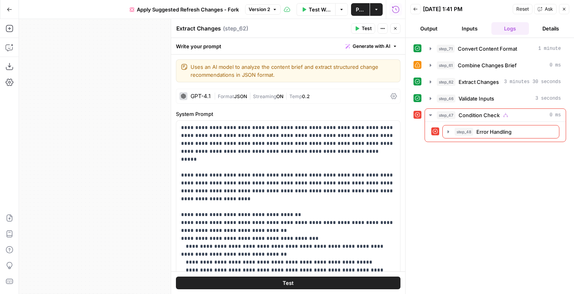
click at [208, 98] on div "GPT-4.1" at bounding box center [200, 96] width 20 height 6
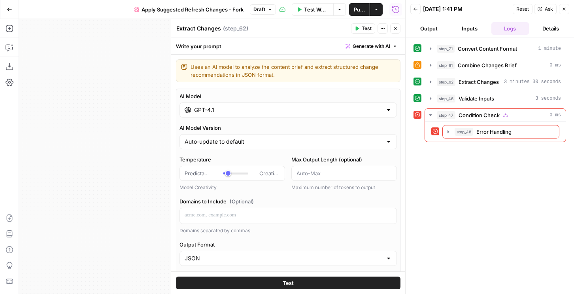
click at [205, 110] on input "GPT-4.1" at bounding box center [288, 110] width 188 height 8
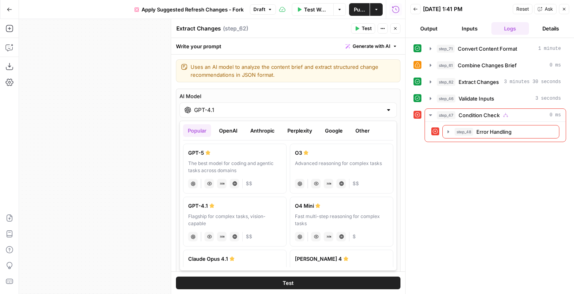
click at [219, 155] on div "GPT-5" at bounding box center [234, 153] width 93 height 8
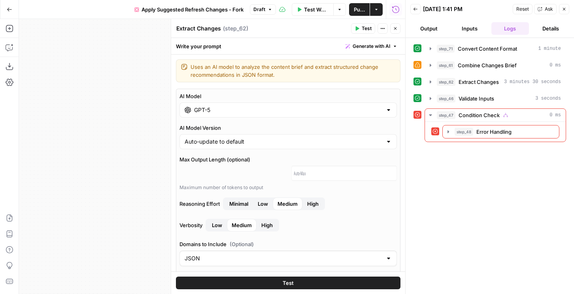
type input "GPT-5"
click at [309, 202] on span "High" at bounding box center [312, 204] width 11 height 8
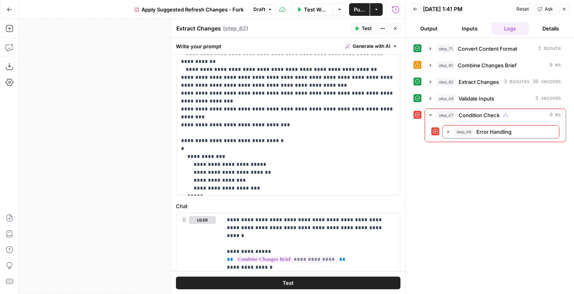
scroll to position [673, 0]
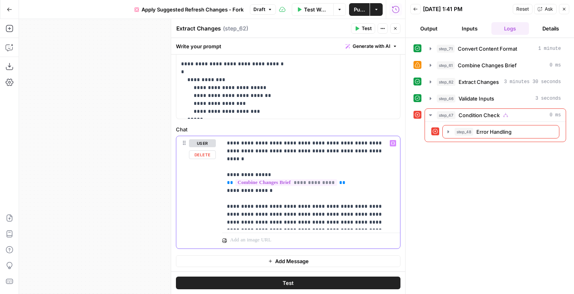
click at [369, 151] on p "**********" at bounding box center [311, 182] width 168 height 87
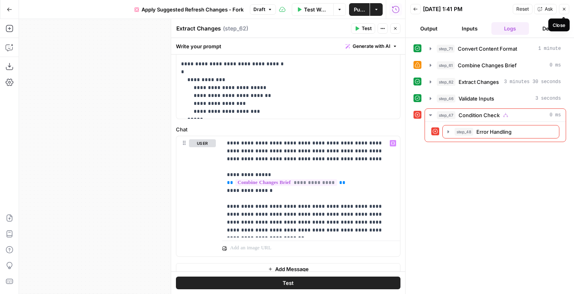
click at [567, 9] on button "Close" at bounding box center [564, 9] width 10 height 10
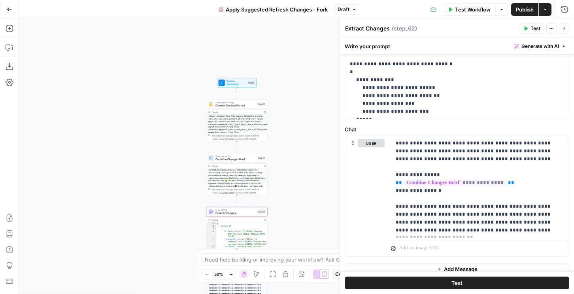
click at [232, 83] on span "Set Inputs" at bounding box center [236, 84] width 20 height 4
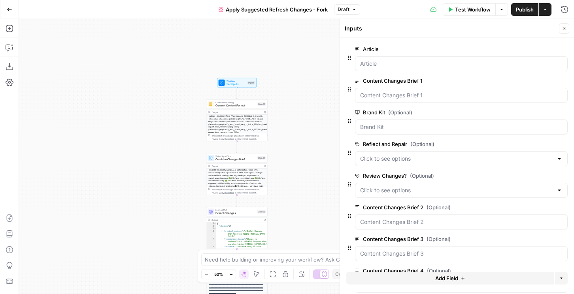
click at [244, 106] on span "Convert Content Format" at bounding box center [235, 106] width 40 height 4
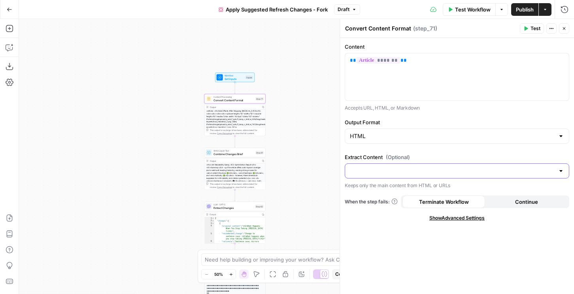
click at [369, 173] on input "Extract Content (Optional)" at bounding box center [452, 171] width 205 height 8
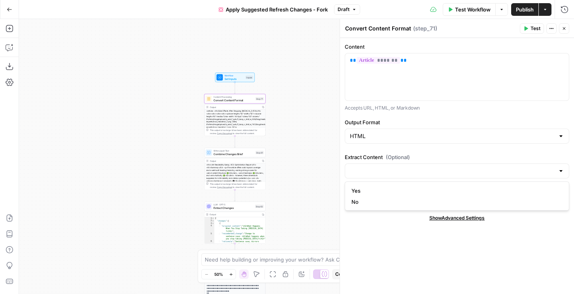
click at [368, 156] on label "Extract Content (Optional)" at bounding box center [457, 157] width 224 height 8
click at [368, 167] on input "Extract Content (Optional)" at bounding box center [452, 171] width 205 height 8
click at [352, 144] on div "Output Format HTML" at bounding box center [457, 132] width 224 height 28
click at [230, 209] on span "Extract Changes" at bounding box center [233, 207] width 40 height 4
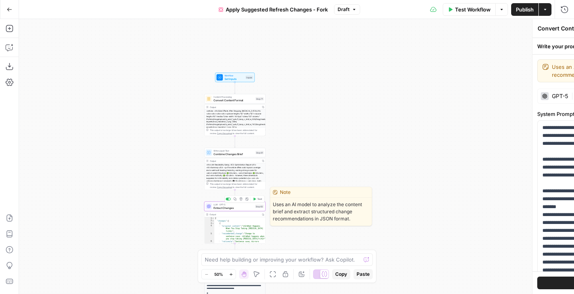
type textarea "Extract Changes"
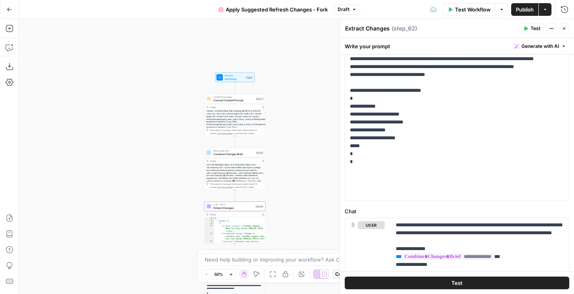
scroll to position [301, 0]
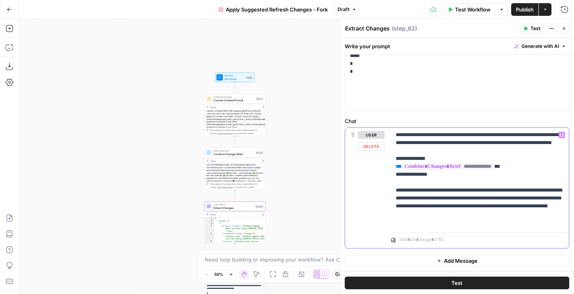
click at [479, 145] on p "**********" at bounding box center [480, 178] width 168 height 95
click at [475, 147] on p "**********" at bounding box center [480, 178] width 168 height 95
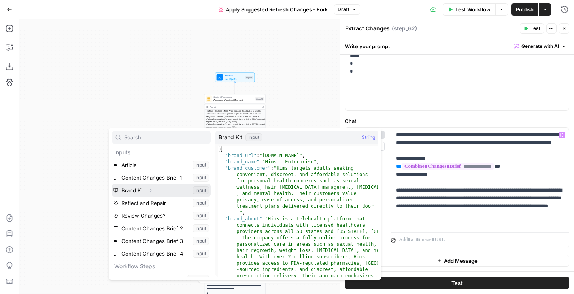
click at [149, 190] on icon "button" at bounding box center [150, 190] width 5 height 5
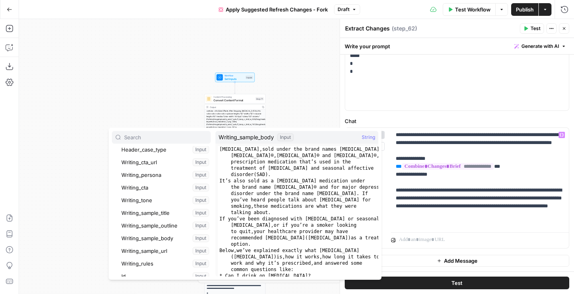
scroll to position [137, 0]
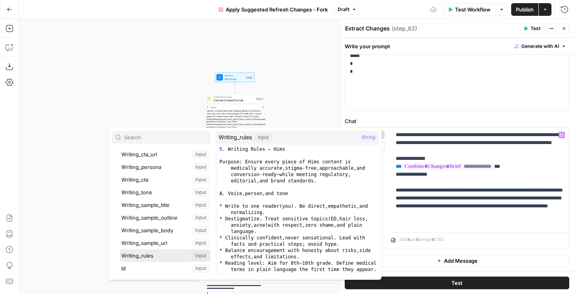
click at [149, 254] on button "Select variable Writing_rules" at bounding box center [165, 255] width 91 height 13
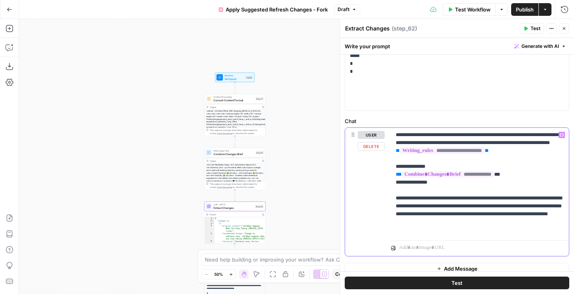
click at [399, 153] on span "**" at bounding box center [398, 150] width 4 height 5
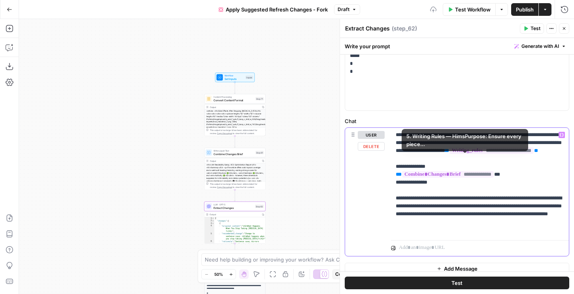
click at [536, 159] on p "**********" at bounding box center [480, 182] width 168 height 103
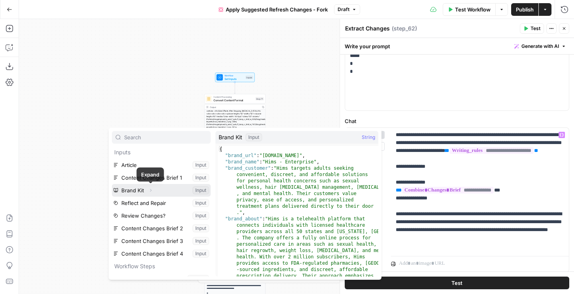
click at [150, 190] on icon "button" at bounding box center [150, 190] width 5 height 5
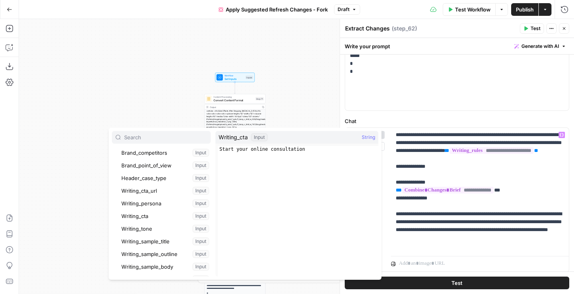
scroll to position [101, 0]
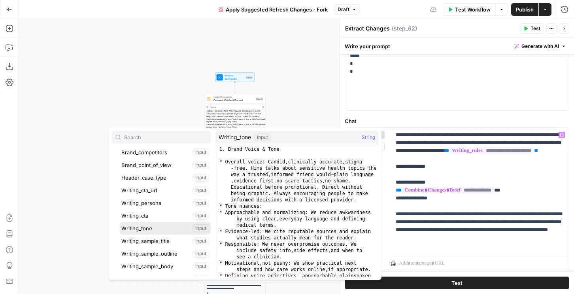
click at [148, 225] on button "Select variable Writing_tone" at bounding box center [165, 228] width 91 height 13
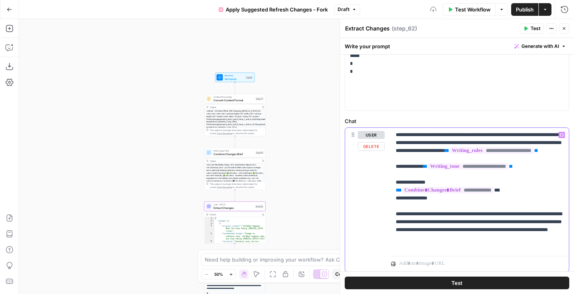
click at [524, 162] on p "**********" at bounding box center [480, 190] width 168 height 119
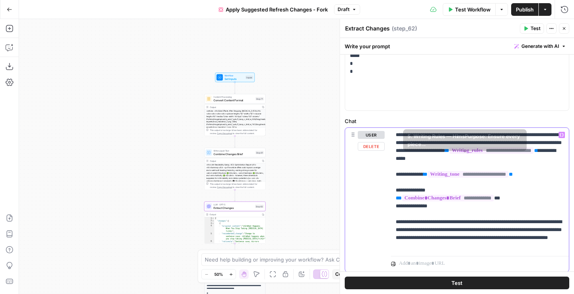
click at [523, 158] on p "**********" at bounding box center [480, 190] width 168 height 119
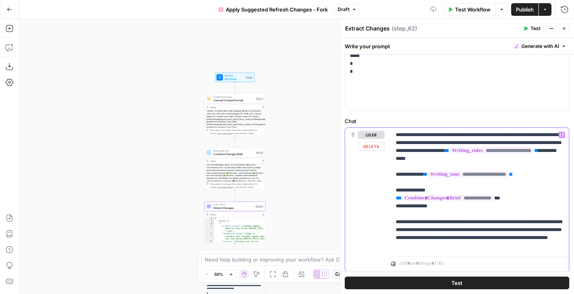
click at [523, 158] on p "**********" at bounding box center [480, 190] width 168 height 119
click at [518, 9] on span "Publish" at bounding box center [525, 10] width 18 height 8
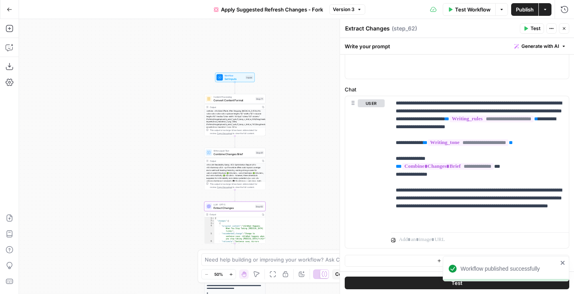
scroll to position [59, 0]
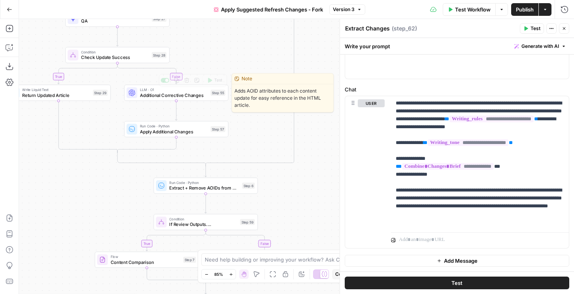
click at [163, 99] on div "LLM · O1 Additional Corrective Changes Step 55 Copy step Delete step Edit Note …" at bounding box center [176, 93] width 104 height 16
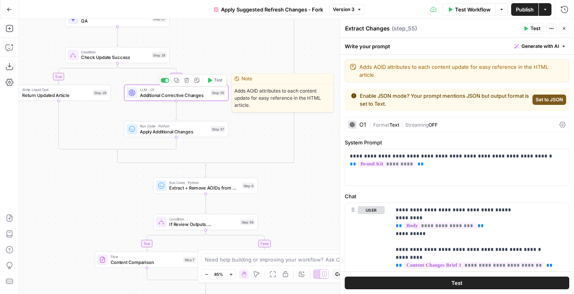
type textarea "Additional Corrective Changes"
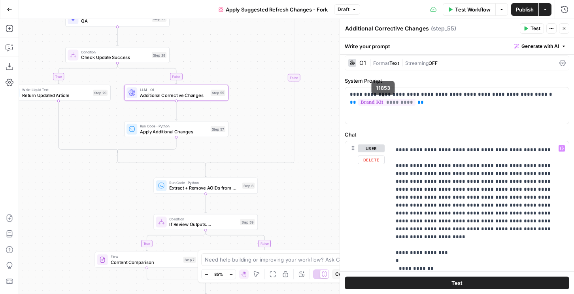
scroll to position [42, 0]
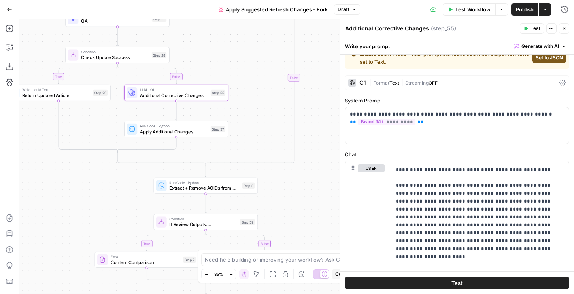
click at [399, 78] on span "|" at bounding box center [402, 82] width 6 height 8
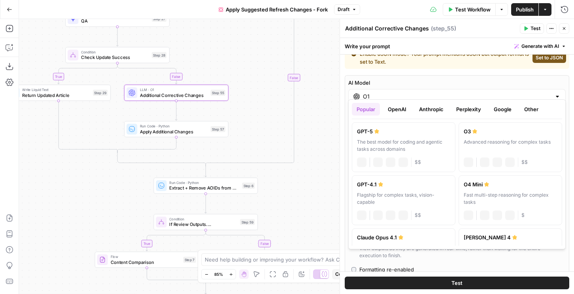
click at [384, 94] on div "O1" at bounding box center [456, 96] width 217 height 15
click at [377, 139] on div "The best model for coding and agentic tasks across domains" at bounding box center [403, 145] width 93 height 14
type input "GPT-5"
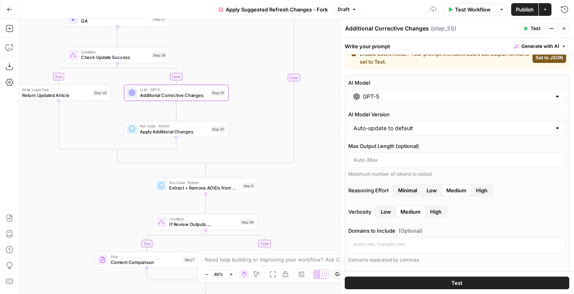
click at [477, 186] on span "High" at bounding box center [481, 190] width 11 height 8
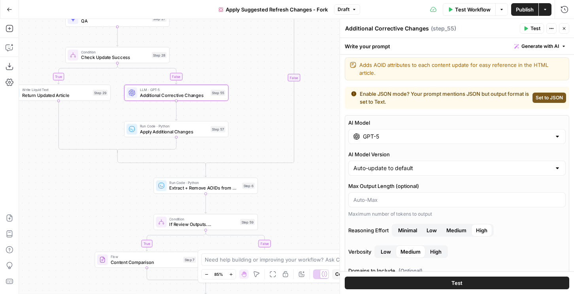
scroll to position [132, 0]
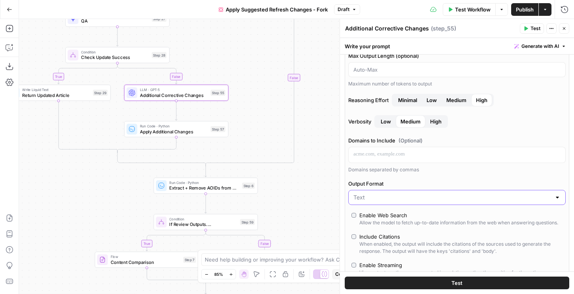
click at [384, 193] on input "Output Format" at bounding box center [452, 197] width 198 height 8
click at [370, 221] on span "JSON" at bounding box center [455, 220] width 201 height 8
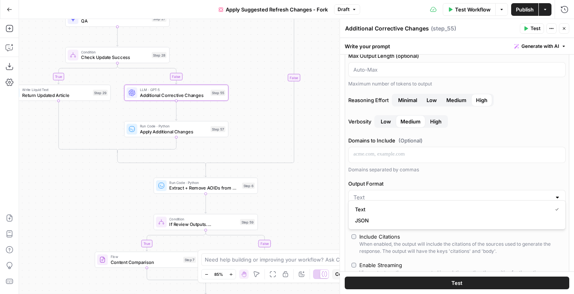
type input "JSON"
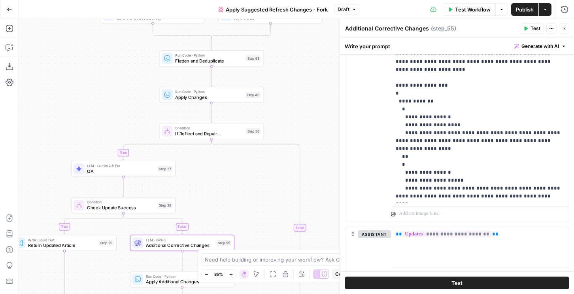
scroll to position [675, 0]
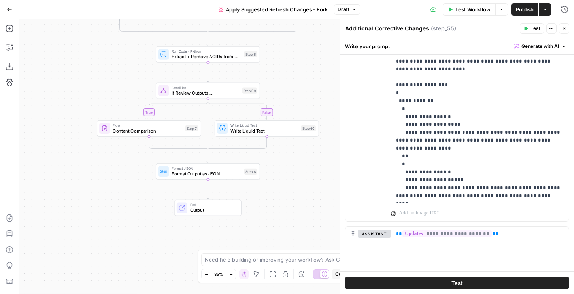
click at [531, 8] on span "Publish" at bounding box center [525, 10] width 18 height 8
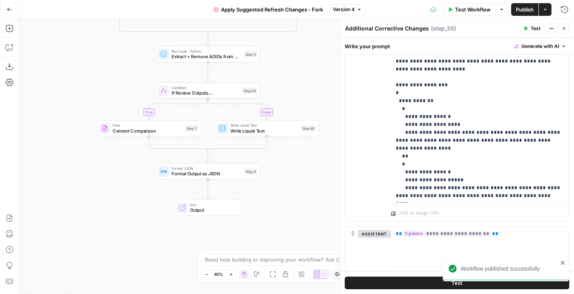
click at [519, 10] on span "Publish" at bounding box center [525, 10] width 18 height 8
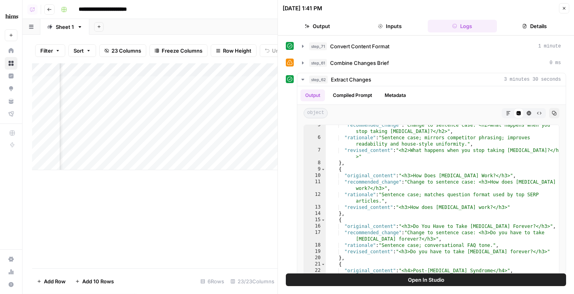
scroll to position [35, 0]
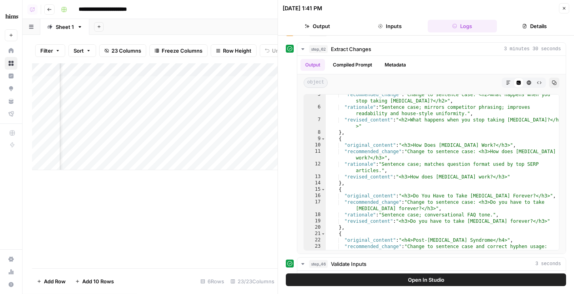
click at [565, 11] on button "Close" at bounding box center [564, 8] width 10 height 10
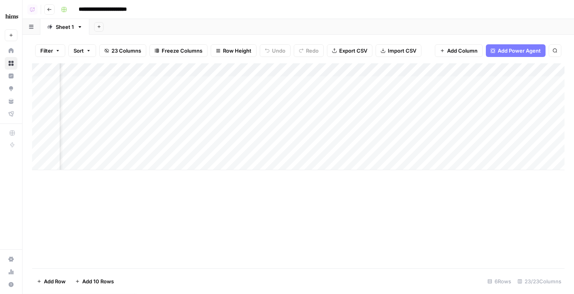
scroll to position [0, 1622]
click at [549, 70] on span "Add Column" at bounding box center [546, 69] width 28 height 7
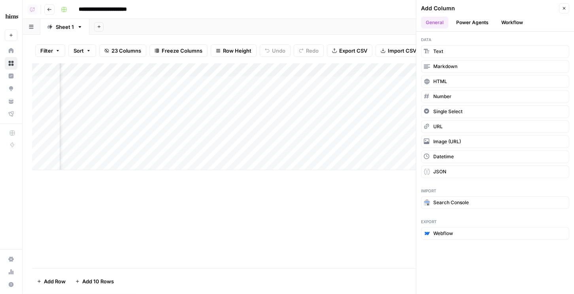
click at [561, 8] on button "Close" at bounding box center [564, 8] width 10 height 10
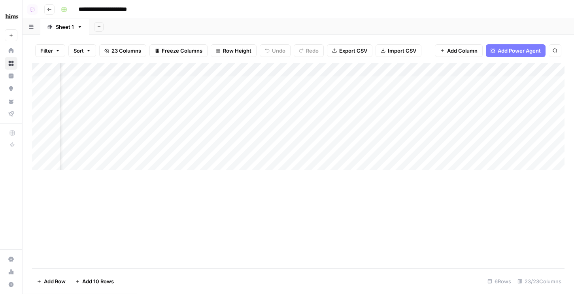
scroll to position [0, 1533]
click at [564, 68] on div "Add Column" at bounding box center [298, 116] width 532 height 107
click at [523, 149] on span "Remove Column" at bounding box center [551, 147] width 69 height 8
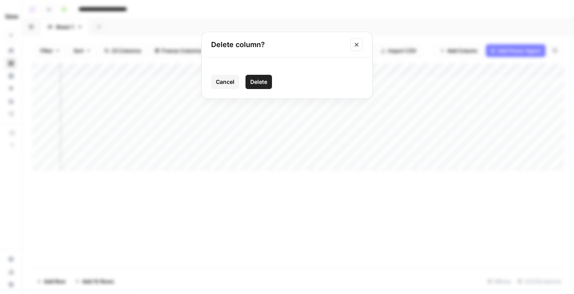
click at [258, 81] on span "Delete" at bounding box center [258, 82] width 17 height 8
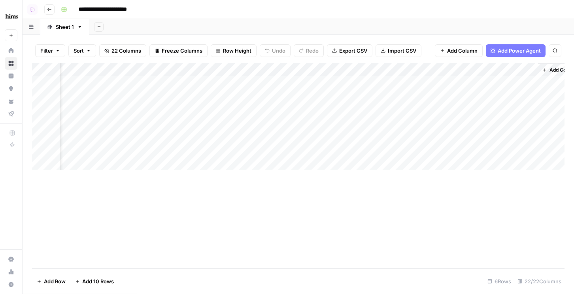
scroll to position [0, 1551]
click at [535, 71] on span "Add Column" at bounding box center [546, 69] width 28 height 7
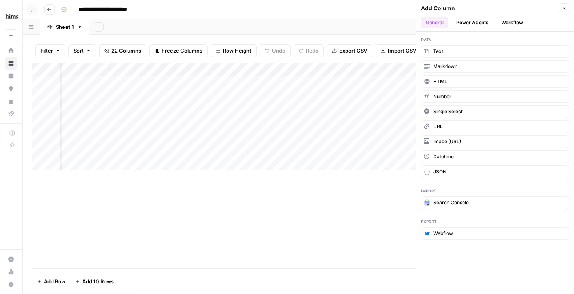
click at [512, 24] on button "Workflow" at bounding box center [511, 23] width 31 height 12
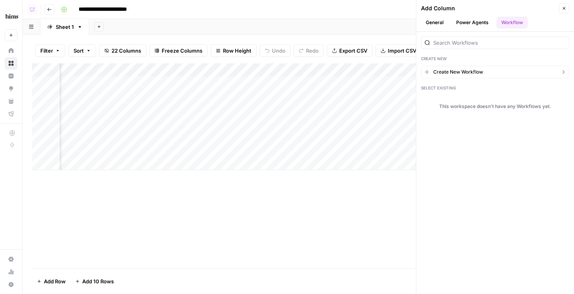
click at [461, 72] on span "Create New Workflow" at bounding box center [458, 71] width 50 height 7
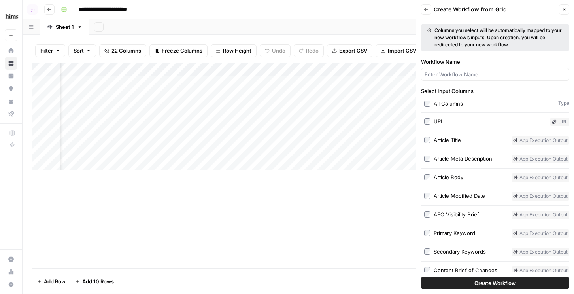
scroll to position [26, 0]
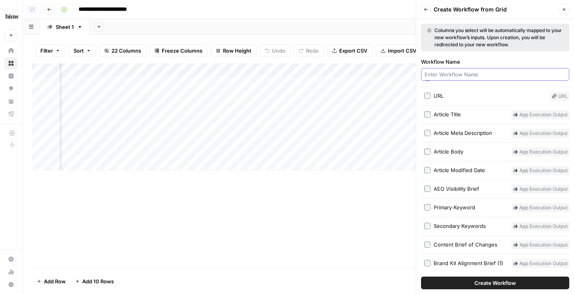
click at [444, 73] on input "Workflow Name" at bounding box center [494, 74] width 141 height 8
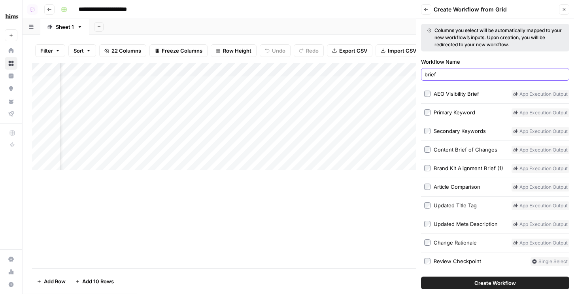
scroll to position [121, 0]
type input "brief"
click at [424, 148] on div "Content Brief of Changes App execution output" at bounding box center [495, 149] width 148 height 9
click at [433, 149] on label "Content Brief of Changes" at bounding box center [466, 149] width 84 height 9
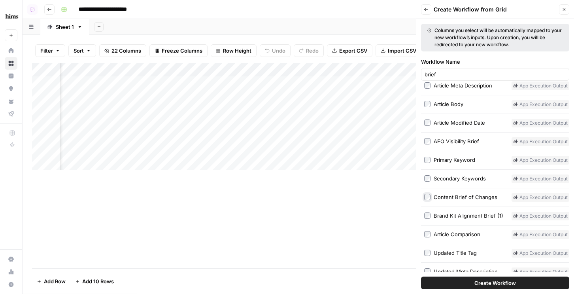
scroll to position [58, 0]
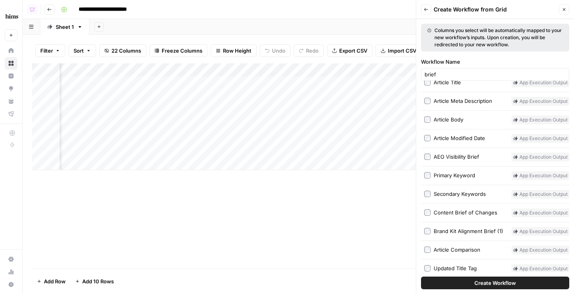
click at [444, 231] on div "Brand Kit Alignment Brief (1)" at bounding box center [468, 231] width 70 height 8
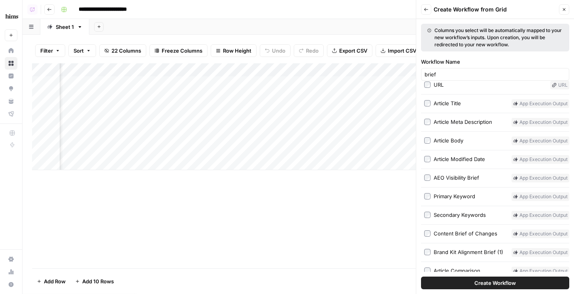
click at [444, 173] on div "AEO Visibility Brief" at bounding box center [455, 177] width 45 height 8
click at [462, 278] on button "Create Workflow" at bounding box center [495, 282] width 148 height 13
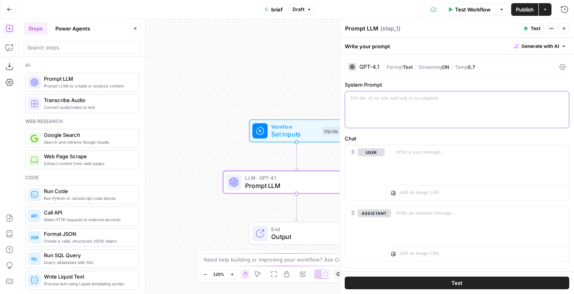
click at [394, 101] on p at bounding box center [457, 98] width 214 height 8
click at [9, 217] on icon "button" at bounding box center [9, 217] width 6 height 7
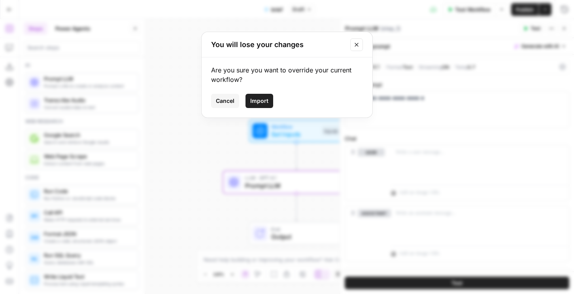
drag, startPoint x: 265, startPoint y: 100, endPoint x: 316, endPoint y: 172, distance: 88.1
click at [265, 100] on span "Import" at bounding box center [259, 101] width 18 height 8
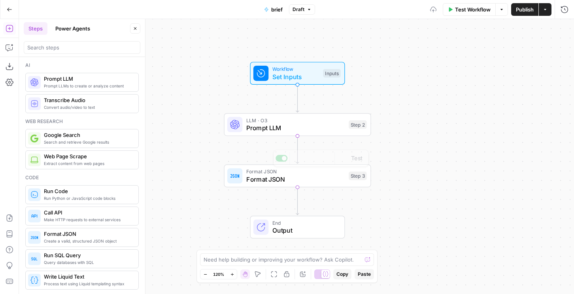
click at [298, 124] on span "Prompt LLM" at bounding box center [295, 127] width 99 height 9
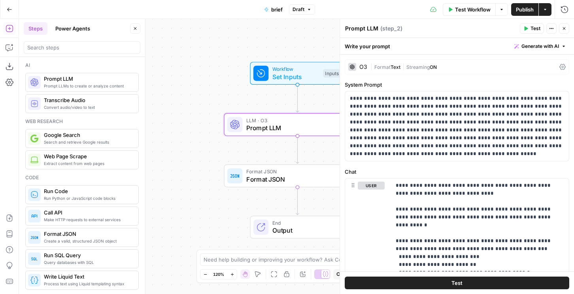
click at [369, 63] on div "O3 | Format Text | Streaming ON" at bounding box center [457, 66] width 224 height 15
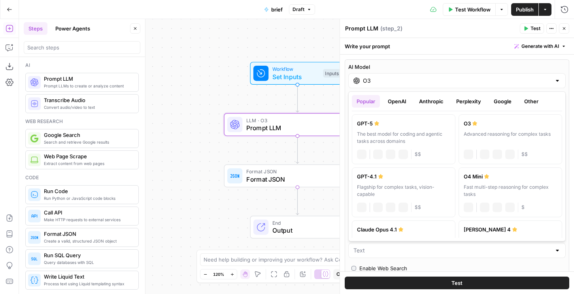
click at [366, 73] on div "AI Model O3" at bounding box center [456, 75] width 217 height 25
click at [388, 134] on div "The best model for coding and agentic tasks across domains" at bounding box center [403, 137] width 93 height 14
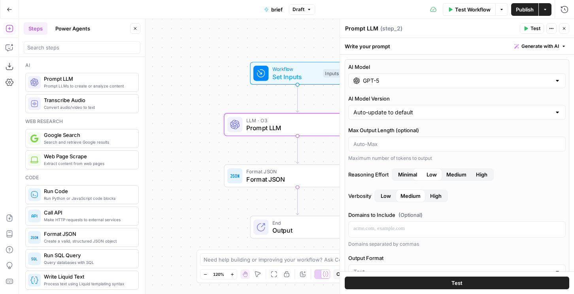
type input "GPT-5"
click at [481, 173] on span "High" at bounding box center [481, 174] width 11 height 8
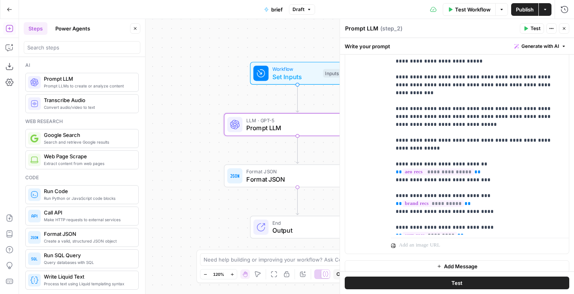
scroll to position [572, 0]
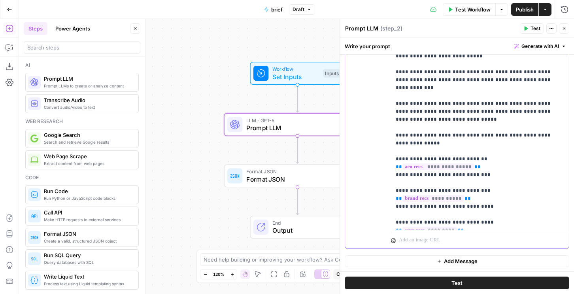
click at [474, 153] on p "**********" at bounding box center [480, 80] width 168 height 292
drag, startPoint x: 488, startPoint y: 153, endPoint x: 383, endPoint y: 149, distance: 105.2
click at [383, 149] on div "**********" at bounding box center [457, 89] width 224 height 318
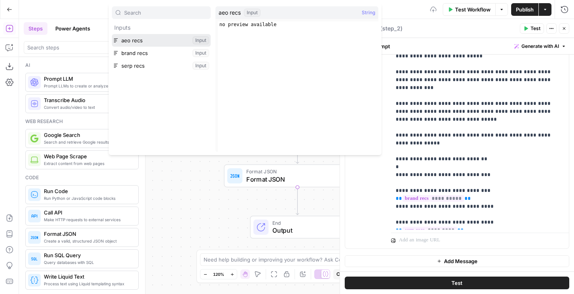
click at [142, 44] on button "Select variable aeo recs" at bounding box center [161, 40] width 99 height 13
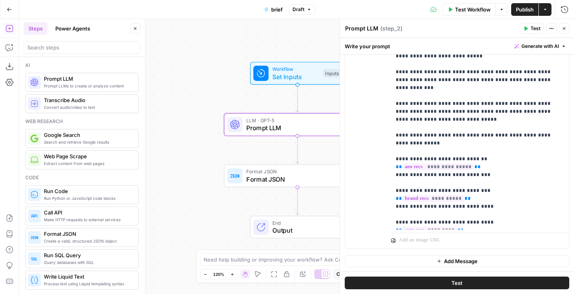
click at [525, 11] on span "Publish" at bounding box center [525, 10] width 18 height 8
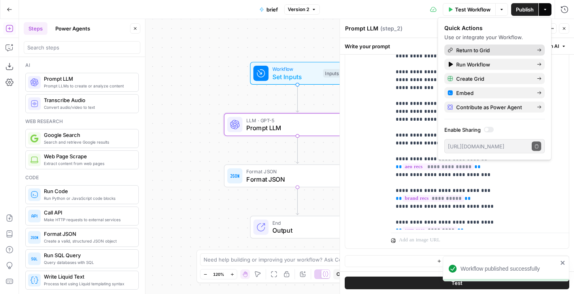
click at [454, 48] on div "Return to Grid" at bounding box center [494, 50] width 94 height 8
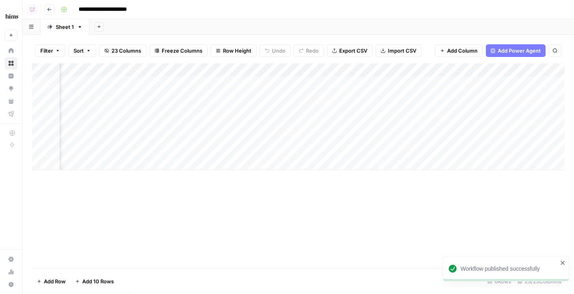
scroll to position [0, 1622]
click at [514, 69] on div "Add Column" at bounding box center [298, 116] width 532 height 107
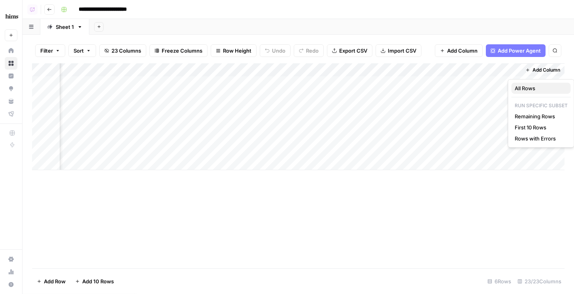
click at [529, 90] on span "All Rows" at bounding box center [539, 88] width 50 height 8
drag, startPoint x: 483, startPoint y: 72, endPoint x: 121, endPoint y: 70, distance: 362.4
click at [121, 70] on div "Add Column" at bounding box center [298, 116] width 532 height 107
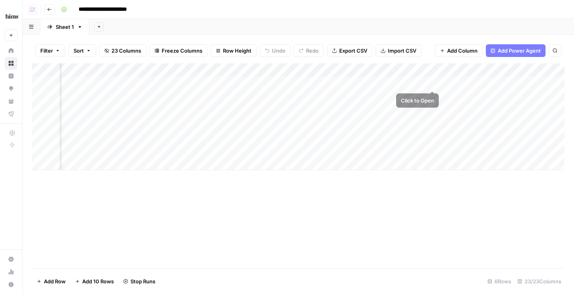
scroll to position [0, 1128]
drag, startPoint x: 525, startPoint y: 70, endPoint x: 386, endPoint y: 82, distance: 139.6
click at [386, 82] on div "Add Column" at bounding box center [298, 116] width 532 height 107
drag, startPoint x: 375, startPoint y: 72, endPoint x: 262, endPoint y: 77, distance: 113.5
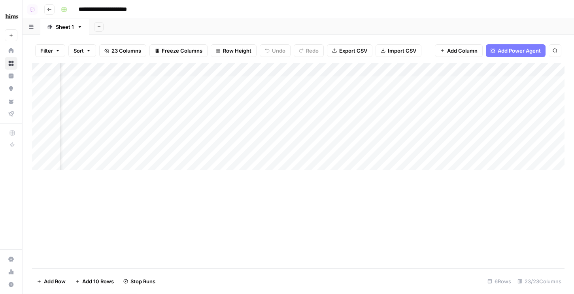
click at [262, 77] on div "Add Column" at bounding box center [298, 116] width 532 height 107
click at [441, 83] on div "Add Column" at bounding box center [298, 116] width 532 height 107
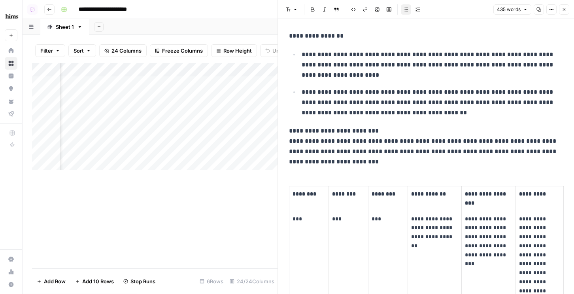
scroll to position [3, 0]
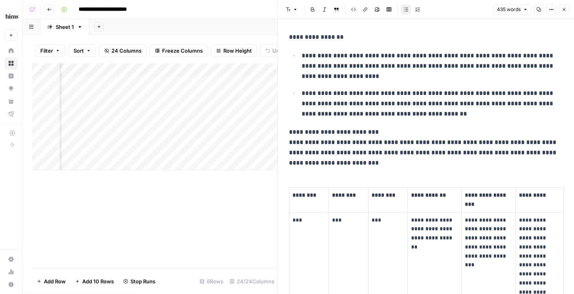
click at [564, 9] on icon "button" at bounding box center [564, 9] width 3 height 3
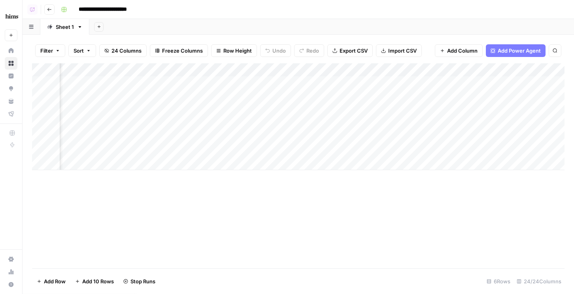
click at [371, 69] on div "Add Column" at bounding box center [298, 116] width 532 height 107
click at [362, 71] on div "Add Column" at bounding box center [298, 116] width 532 height 107
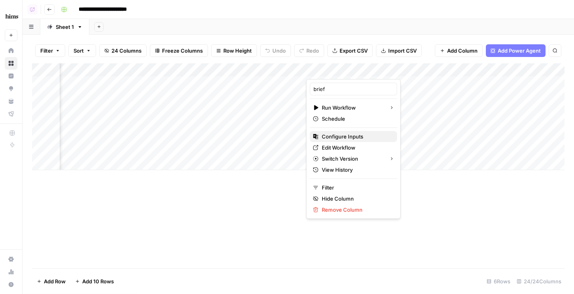
click at [349, 134] on span "Configure Inputs" at bounding box center [356, 136] width 69 height 8
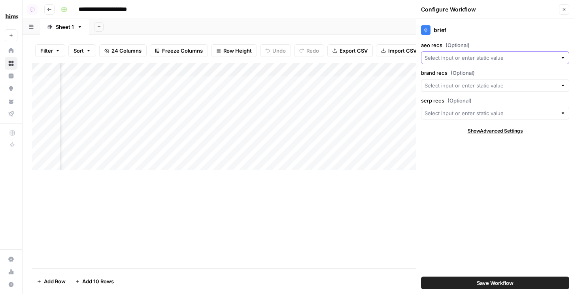
click at [474, 57] on input "aeo recs (Optional)" at bounding box center [490, 58] width 132 height 8
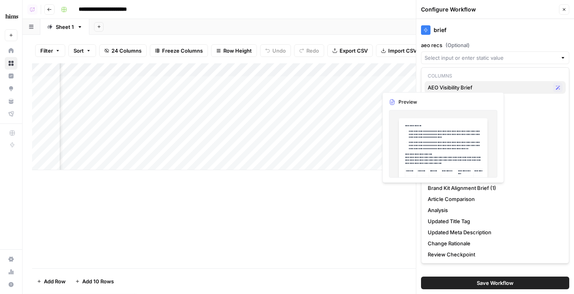
click at [450, 83] on div "AEO Visibility Brief Possible Match" at bounding box center [495, 87] width 135 height 9
type input "AEO Visibility Brief"
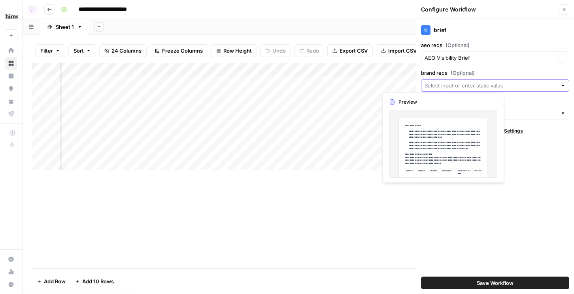
click at [448, 84] on input "brand recs (Optional)" at bounding box center [490, 85] width 132 height 8
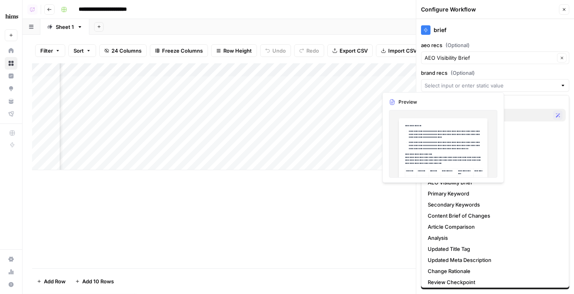
click at [509, 118] on span "Brand Kit Alignment Brief (1)" at bounding box center [489, 115] width 122 height 8
type input "Brand Kit Alignment Brief (1)"
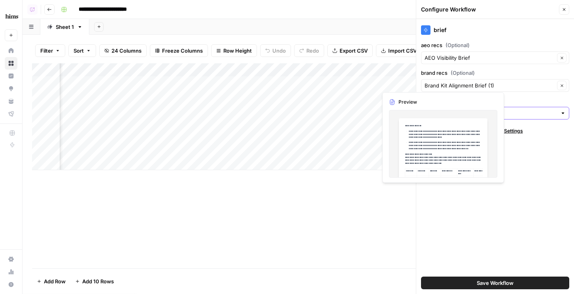
click at [515, 115] on input "serp recs (Optional)" at bounding box center [490, 113] width 132 height 8
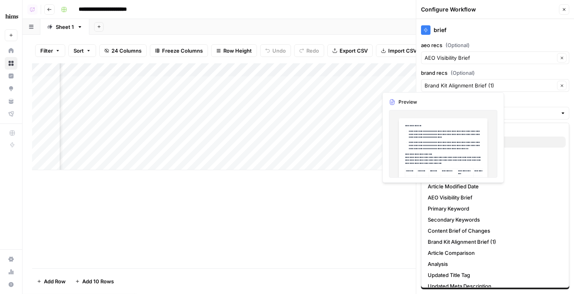
click at [518, 140] on span "URL" at bounding box center [494, 142] width 132 height 8
type input "URL"
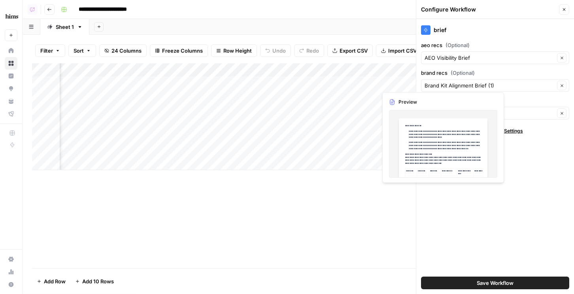
click at [512, 92] on div "brief aeo recs (Optional) AEO Visibility Brief Clear brand recs (Optional) Bran…" at bounding box center [495, 156] width 158 height 275
click at [505, 77] on div "brand recs (Optional) Brand Kit Alignment Brief (1) Clear" at bounding box center [495, 80] width 148 height 23
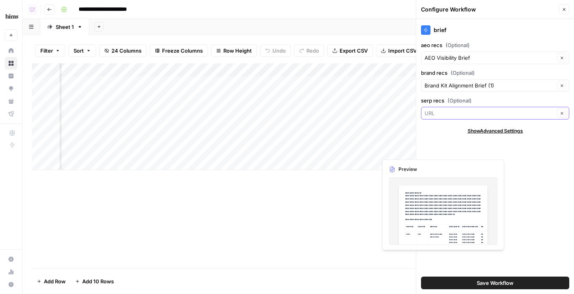
click at [440, 111] on input "serp recs (Optional)" at bounding box center [489, 113] width 130 height 8
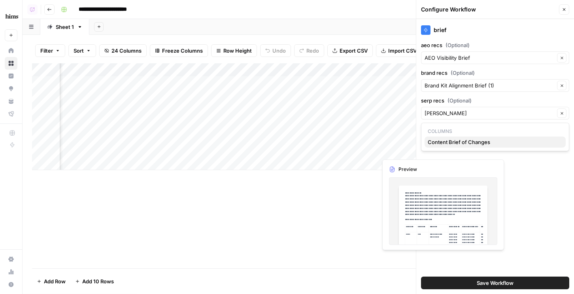
click at [451, 141] on span "Content Brief of Changes" at bounding box center [494, 142] width 132 height 8
type input "Content Brief of Changes"
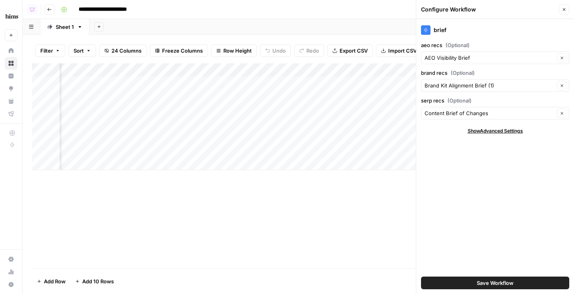
click at [507, 277] on button "Save Workflow" at bounding box center [495, 282] width 148 height 13
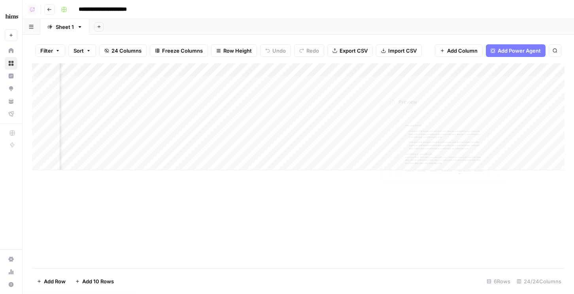
click at [371, 70] on div "Add Column" at bounding box center [298, 116] width 532 height 107
click at [381, 90] on span "All Rows" at bounding box center [399, 88] width 50 height 8
drag, startPoint x: 354, startPoint y: 73, endPoint x: 283, endPoint y: 79, distance: 71.0
click at [283, 79] on div "Add Column" at bounding box center [298, 116] width 532 height 107
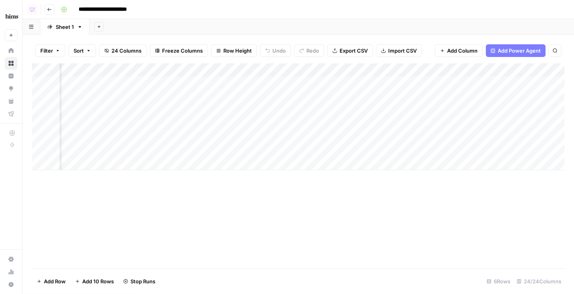
drag, startPoint x: 468, startPoint y: 72, endPoint x: 384, endPoint y: 71, distance: 84.6
click at [384, 71] on div "Add Column" at bounding box center [298, 116] width 532 height 107
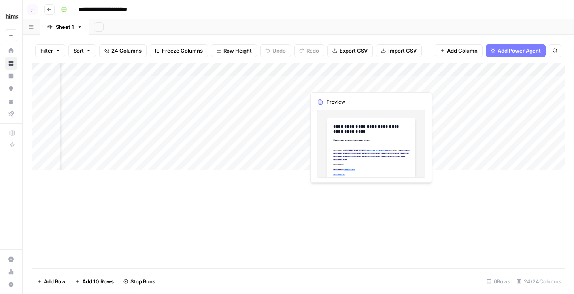
drag, startPoint x: 535, startPoint y: 71, endPoint x: 341, endPoint y: 85, distance: 194.9
click at [341, 85] on div "Add Column" at bounding box center [298, 116] width 532 height 107
click at [266, 68] on div "Add Column" at bounding box center [298, 116] width 532 height 107
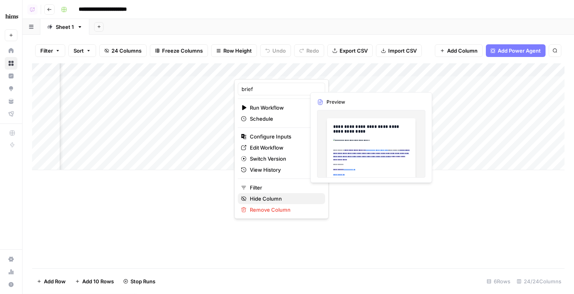
click at [259, 198] on span "Hide Column" at bounding box center [284, 198] width 69 height 8
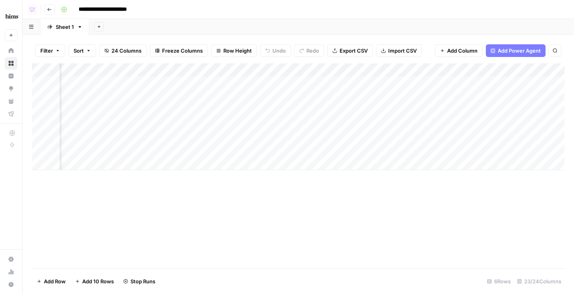
click at [286, 72] on div "Add Column" at bounding box center [298, 116] width 532 height 107
drag, startPoint x: 364, startPoint y: 67, endPoint x: 418, endPoint y: 66, distance: 54.5
click at [418, 66] on div "Add Column" at bounding box center [298, 116] width 532 height 107
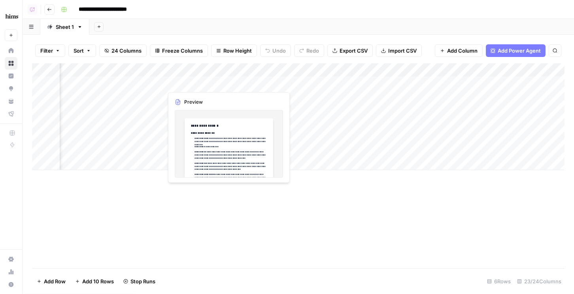
click at [228, 83] on div "Add Column" at bounding box center [298, 116] width 532 height 107
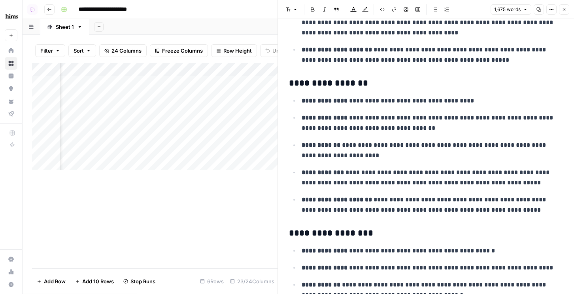
scroll to position [2872, 0]
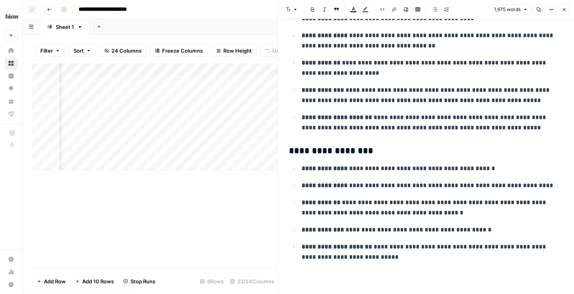
click at [562, 13] on button "Close" at bounding box center [564, 9] width 10 height 10
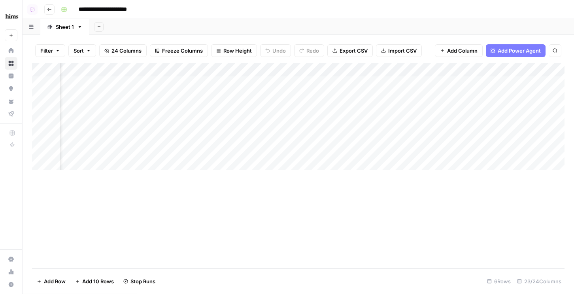
scroll to position [0, 1366]
click at [401, 136] on div "Add Column" at bounding box center [298, 116] width 532 height 107
click at [392, 136] on div "Add Column" at bounding box center [298, 116] width 532 height 107
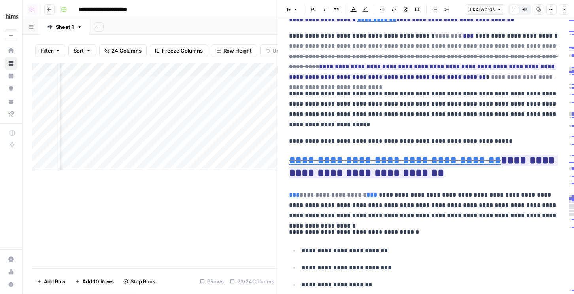
scroll to position [588, 0]
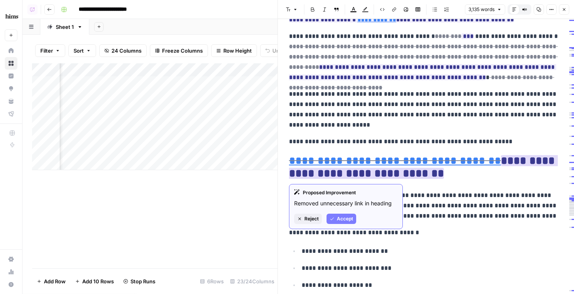
click at [349, 217] on span "Accept" at bounding box center [345, 218] width 16 height 7
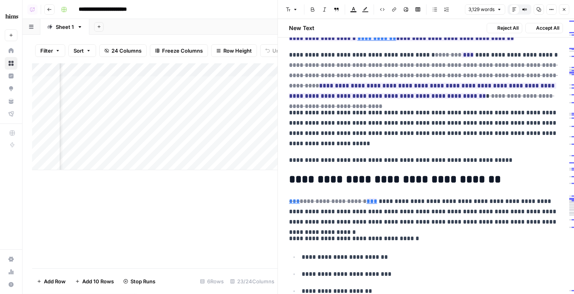
scroll to position [606, 0]
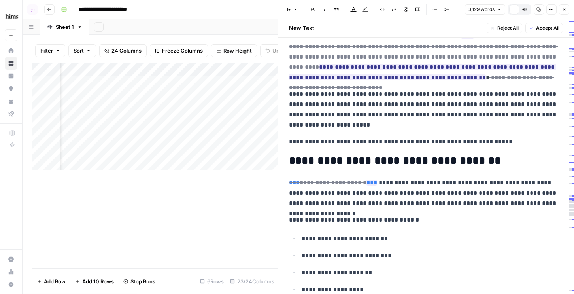
click at [563, 6] on button "Close" at bounding box center [564, 9] width 10 height 10
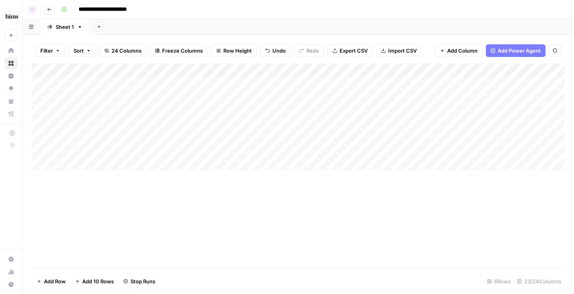
click at [182, 138] on div "Add Column" at bounding box center [298, 116] width 532 height 107
click at [217, 136] on div "Add Column" at bounding box center [298, 116] width 532 height 107
click at [462, 71] on div "Add Column" at bounding box center [298, 116] width 532 height 107
click at [468, 86] on span "All Rows" at bounding box center [490, 88] width 50 height 8
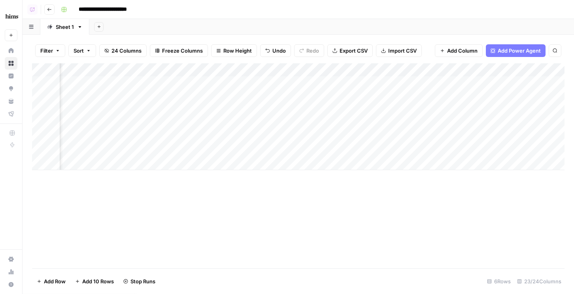
scroll to position [0, 797]
click at [485, 149] on div "Add Column" at bounding box center [298, 116] width 532 height 107
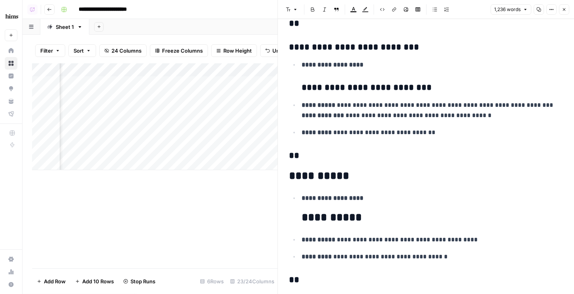
scroll to position [250, 0]
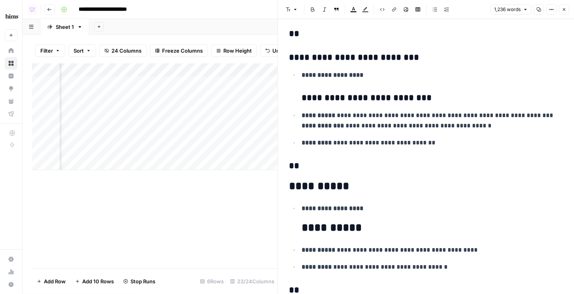
click at [562, 7] on icon "button" at bounding box center [564, 9] width 5 height 5
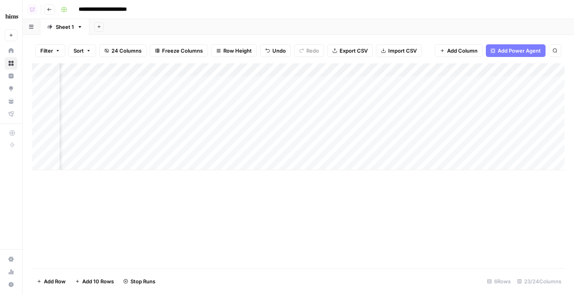
click at [416, 72] on div "Add Column" at bounding box center [298, 116] width 532 height 107
click at [423, 89] on span "All Rows" at bounding box center [445, 88] width 50 height 8
click at [502, 71] on div "Add Column" at bounding box center [298, 116] width 532 height 107
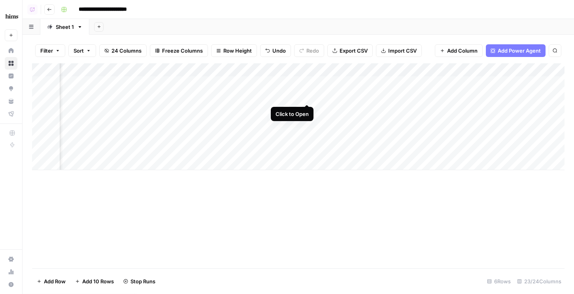
click at [309, 95] on div "Add Column" at bounding box center [298, 116] width 532 height 107
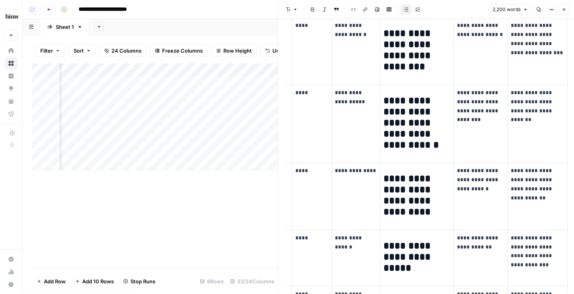
scroll to position [3027, 0]
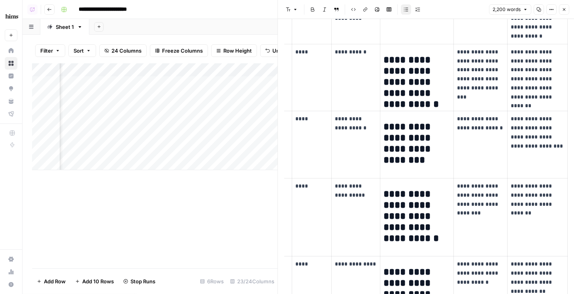
click at [569, 9] on header "Font style Bold Italic Block quote Code block Link Image Insert Table Bulleted …" at bounding box center [426, 9] width 296 height 19
click at [563, 9] on icon "button" at bounding box center [564, 9] width 3 height 3
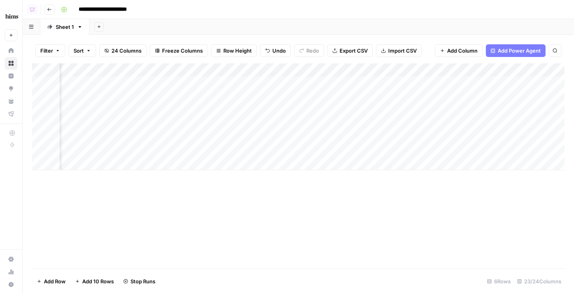
scroll to position [0, 1245]
click at [442, 82] on div "Add Column" at bounding box center [298, 116] width 532 height 107
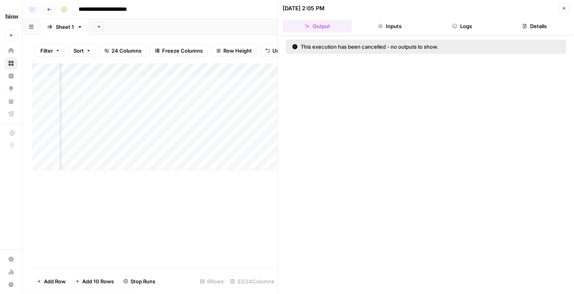
click at [484, 24] on button "Logs" at bounding box center [462, 26] width 69 height 13
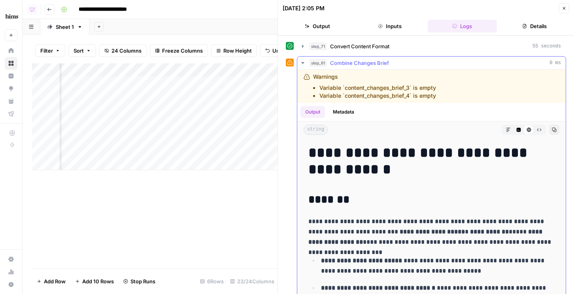
click at [416, 60] on div "step_61 Combine Changes Brief 0 ms" at bounding box center [435, 63] width 252 height 8
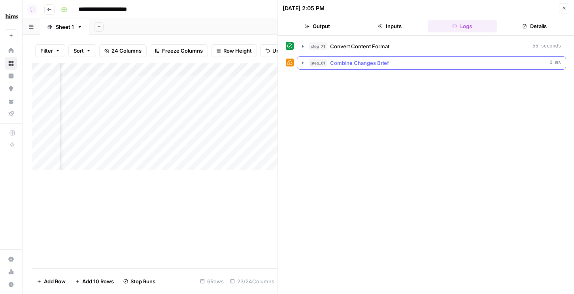
click at [402, 64] on div "step_61 Combine Changes Brief 0 ms" at bounding box center [435, 63] width 252 height 8
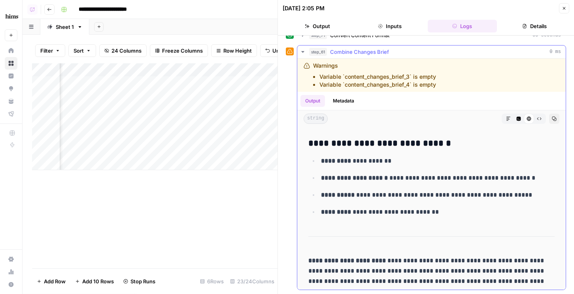
scroll to position [5773, 0]
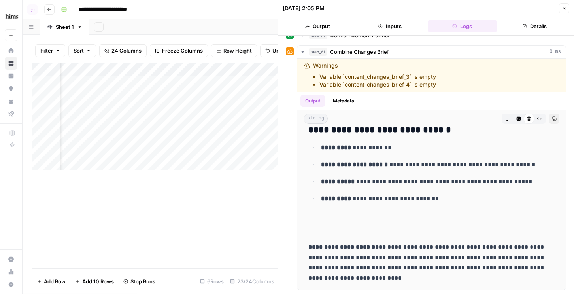
click at [565, 9] on icon "button" at bounding box center [564, 8] width 5 height 5
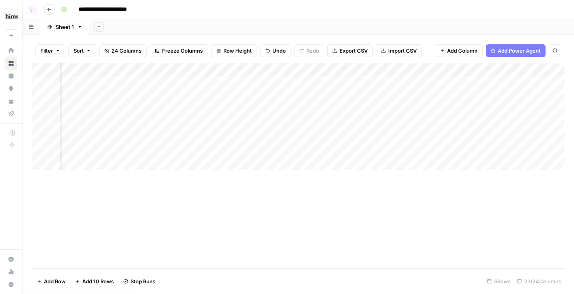
scroll to position [0, 875]
click at [123, 10] on input "**********" at bounding box center [111, 9] width 73 height 13
type input "**********"
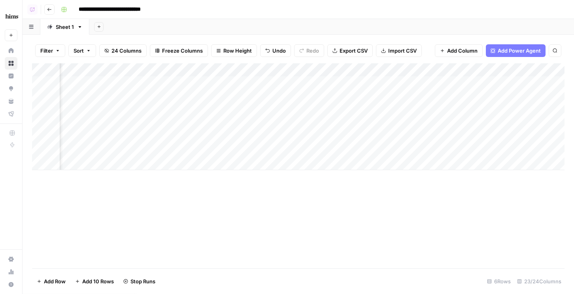
click at [364, 23] on div "Add Sheet" at bounding box center [331, 27] width 484 height 16
drag, startPoint x: 505, startPoint y: 71, endPoint x: 213, endPoint y: 92, distance: 293.5
click at [213, 92] on div "Add Column" at bounding box center [298, 116] width 532 height 107
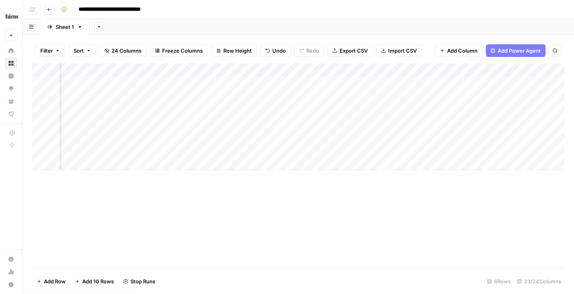
click at [268, 69] on div "Add Column" at bounding box center [298, 116] width 532 height 107
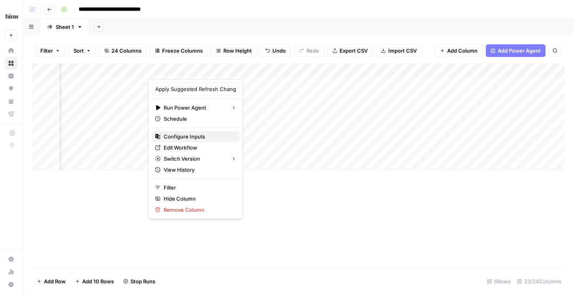
click at [196, 138] on span "Configure Inputs" at bounding box center [198, 136] width 69 height 8
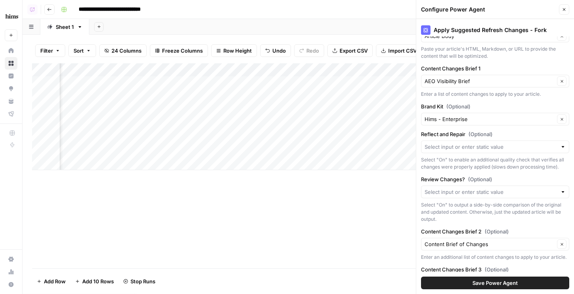
scroll to position [59, 0]
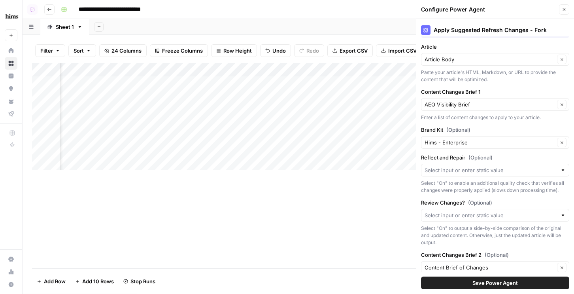
click at [458, 166] on div at bounding box center [495, 170] width 148 height 13
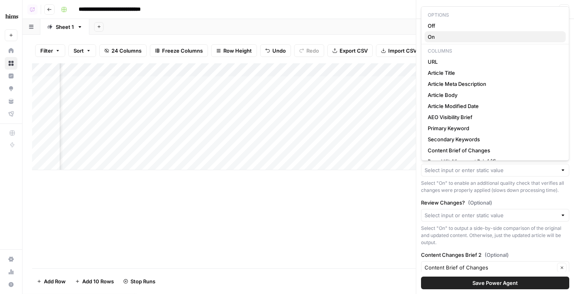
click at [440, 37] on span "On" at bounding box center [494, 37] width 132 height 8
type input "On"
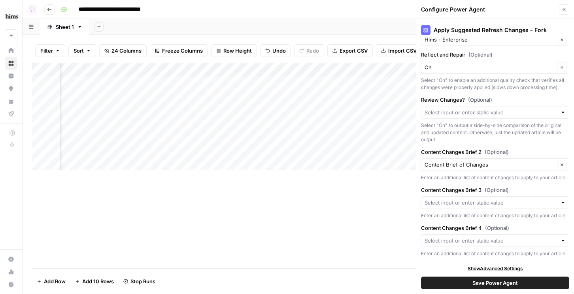
scroll to position [165, 0]
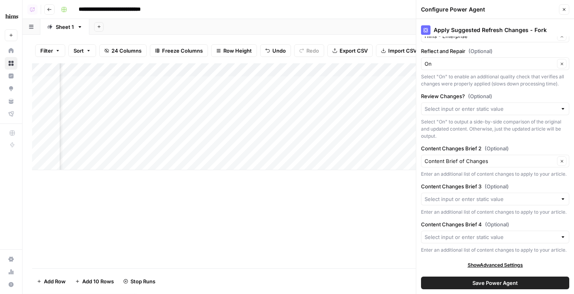
click at [448, 204] on div at bounding box center [495, 198] width 148 height 13
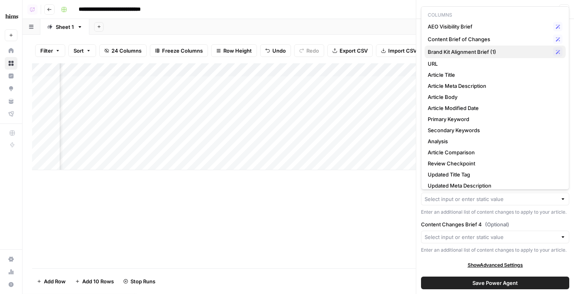
click at [446, 48] on span "Brand Kit Alignment Brief (1)" at bounding box center [489, 52] width 122 height 8
type input "Brand Kit Alignment Brief (1)"
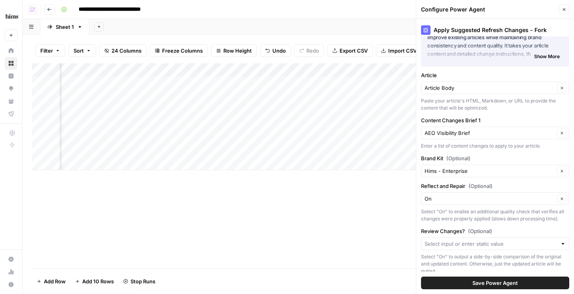
scroll to position [16, 0]
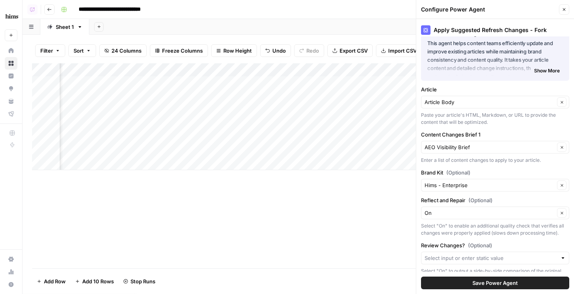
click at [490, 282] on span "Save Power Agent" at bounding box center [494, 283] width 45 height 8
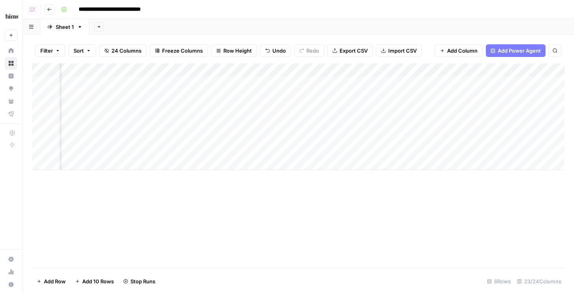
scroll to position [0, 936]
click at [265, 95] on div "Add Column" at bounding box center [298, 116] width 532 height 107
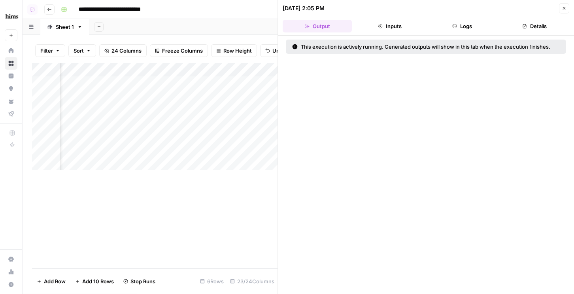
click at [464, 26] on button "Logs" at bounding box center [462, 26] width 69 height 13
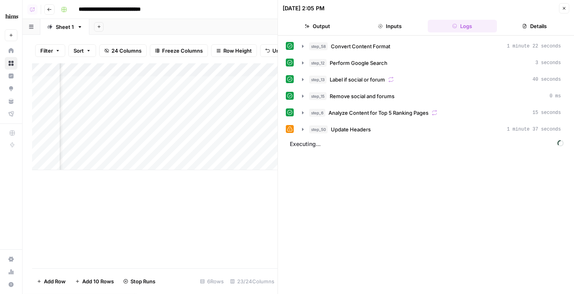
click at [482, 128] on div "step_50 Update Headers 1 minute 37 seconds" at bounding box center [435, 129] width 252 height 8
click at [417, 129] on div "step_50 Update Headers 1 minute 37 seconds" at bounding box center [435, 129] width 252 height 8
click at [419, 130] on div "step_50 Update Headers 1 minute 37 seconds" at bounding box center [435, 129] width 252 height 8
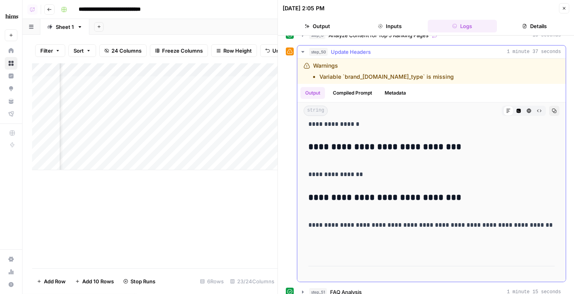
scroll to position [3042, 0]
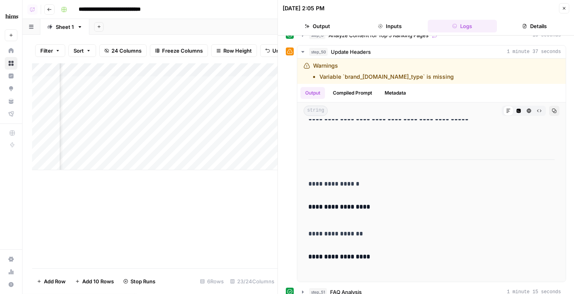
click at [562, 10] on icon "button" at bounding box center [564, 8] width 5 height 5
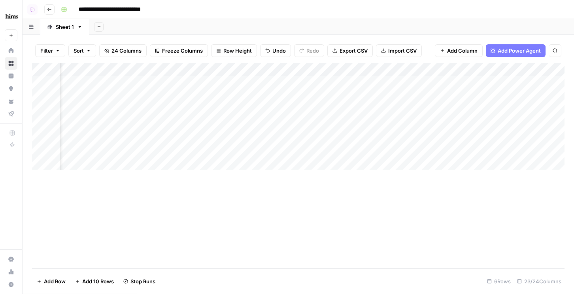
scroll to position [0, 1189]
click at [499, 70] on div "Add Column" at bounding box center [298, 116] width 532 height 107
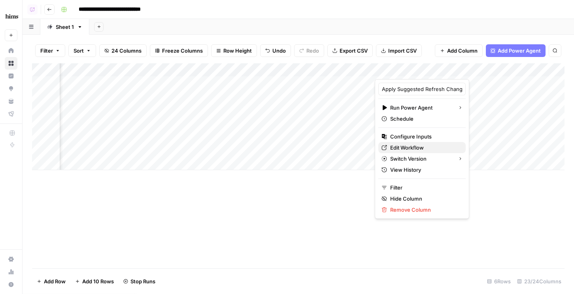
click at [409, 145] on span "Edit Workflow" at bounding box center [424, 147] width 69 height 8
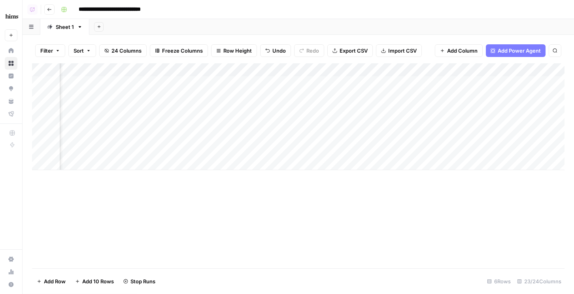
scroll to position [0, 1442]
click at [450, 85] on div "Add Column" at bounding box center [298, 116] width 532 height 107
click at [445, 94] on div "Add Column" at bounding box center [298, 116] width 532 height 107
click at [443, 124] on div "Add Column" at bounding box center [298, 116] width 532 height 107
click at [438, 96] on div "Add Column" at bounding box center [298, 116] width 532 height 107
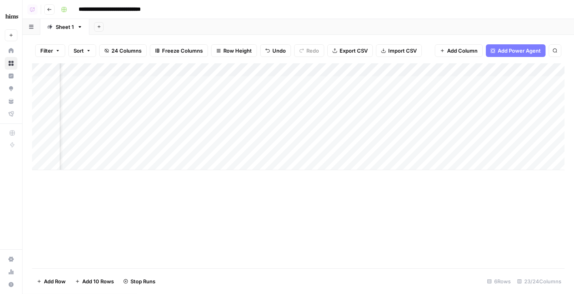
scroll to position [0, 1284]
click at [413, 82] on div "Add Column" at bounding box center [298, 116] width 532 height 107
click at [246, 83] on div "Add Column" at bounding box center [298, 116] width 532 height 107
drag, startPoint x: 126, startPoint y: 50, endPoint x: 117, endPoint y: 36, distance: 16.7
click at [126, 50] on span "24 Columns" at bounding box center [126, 51] width 30 height 8
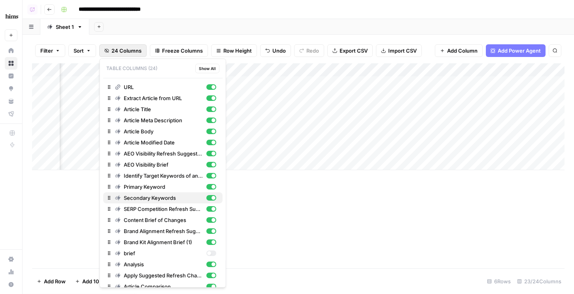
scroll to position [63, 0]
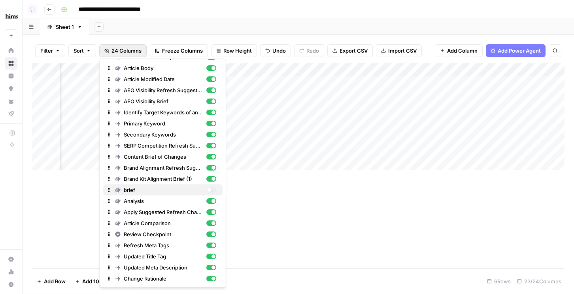
click at [209, 190] on div "button" at bounding box center [209, 190] width 4 height 4
click at [271, 38] on div "Filter Sort 24 Columns Freeze Columns Row Height Undo Redo Export CSV Import CS…" at bounding box center [298, 50] width 532 height 25
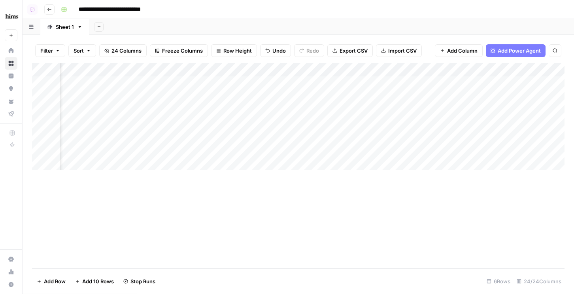
click at [256, 72] on div "Add Column" at bounding box center [298, 116] width 532 height 107
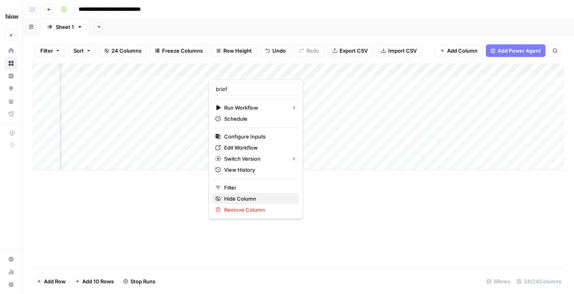
click at [231, 198] on span "Hide Column" at bounding box center [258, 198] width 69 height 8
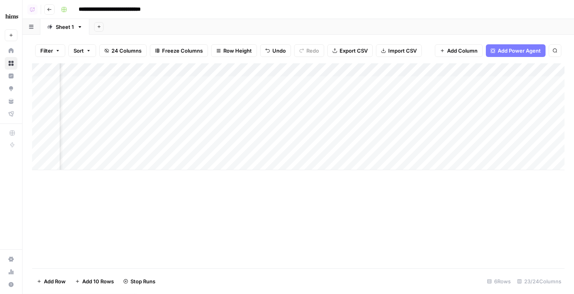
scroll to position [0, 1295]
click at [401, 150] on div "Add Column" at bounding box center [298, 116] width 532 height 107
click at [517, 97] on div "Add Column" at bounding box center [298, 116] width 532 height 107
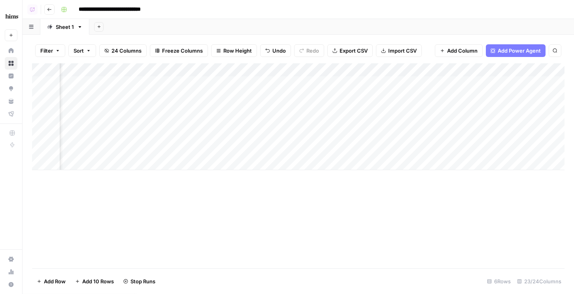
click at [302, 83] on div "Add Column" at bounding box center [298, 116] width 532 height 107
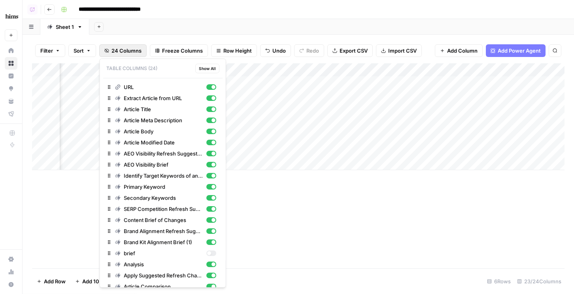
click at [117, 51] on span "24 Columns" at bounding box center [126, 51] width 30 height 8
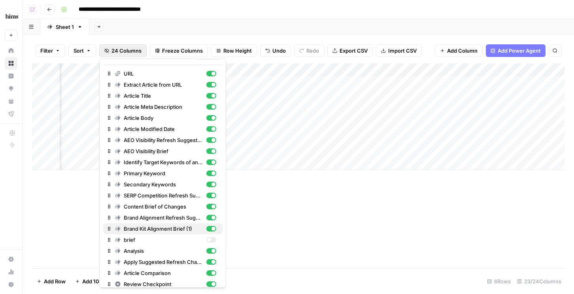
scroll to position [14, 0]
click at [211, 240] on div "button" at bounding box center [211, 239] width 10 height 6
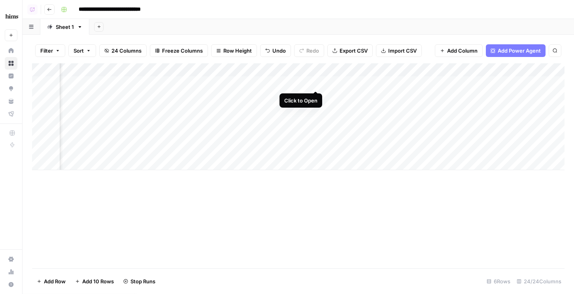
click at [314, 83] on div "Add Column" at bounding box center [298, 116] width 532 height 107
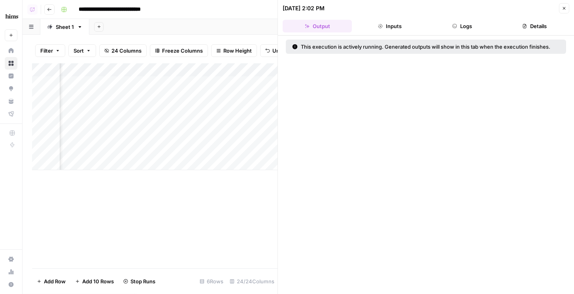
click at [449, 25] on button "Logs" at bounding box center [462, 26] width 69 height 13
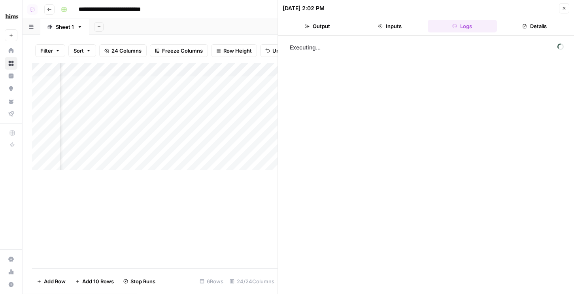
click at [379, 22] on button "Inputs" at bounding box center [389, 26] width 69 height 13
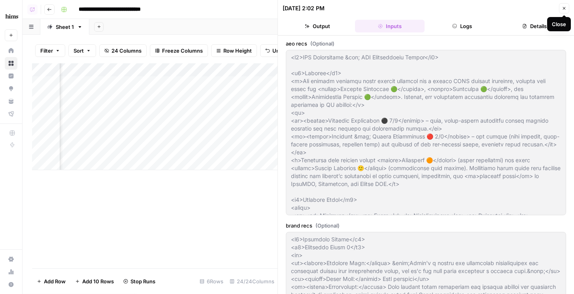
click at [564, 7] on icon "button" at bounding box center [564, 8] width 5 height 5
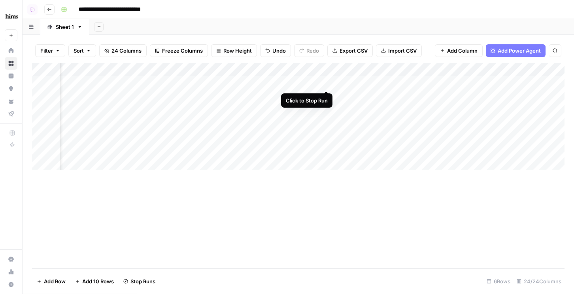
click at [328, 83] on div "Add Column" at bounding box center [298, 116] width 532 height 107
click at [328, 82] on div "Add Column" at bounding box center [298, 116] width 532 height 107
click at [314, 69] on div "Add Column" at bounding box center [298, 116] width 532 height 107
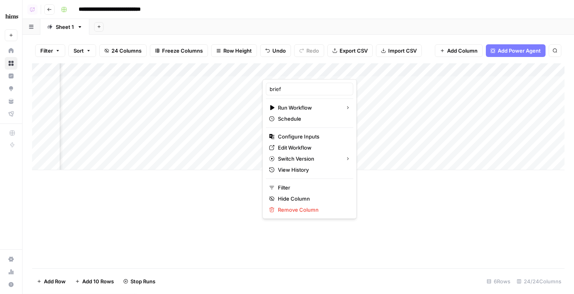
click at [318, 58] on div "Filter Sort 24 Columns Freeze Columns Row Height Undo Redo Export CSV Import CS…" at bounding box center [298, 50] width 532 height 25
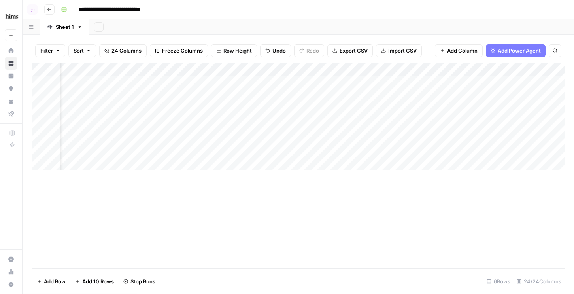
click at [317, 70] on div "Add Column" at bounding box center [298, 116] width 532 height 107
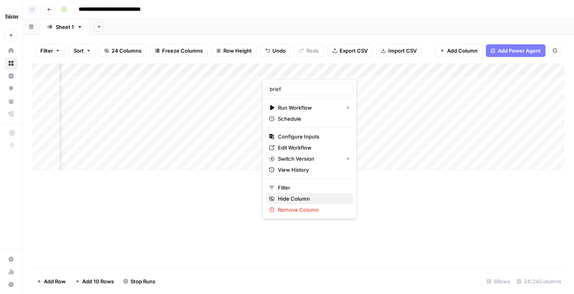
click at [289, 200] on span "Hide Column" at bounding box center [312, 198] width 69 height 8
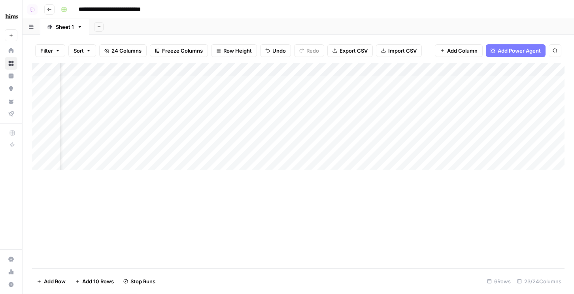
scroll to position [0, 1207]
click at [489, 137] on div "Add Column" at bounding box center [298, 116] width 532 height 107
click at [286, 136] on div "Add Column" at bounding box center [298, 116] width 532 height 107
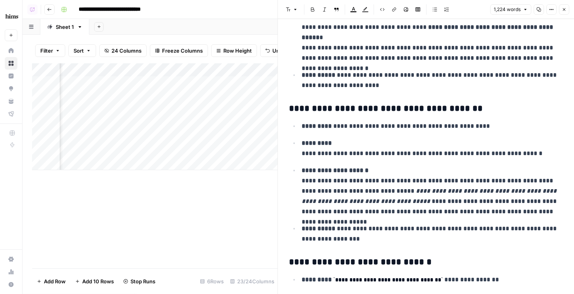
scroll to position [1282, 0]
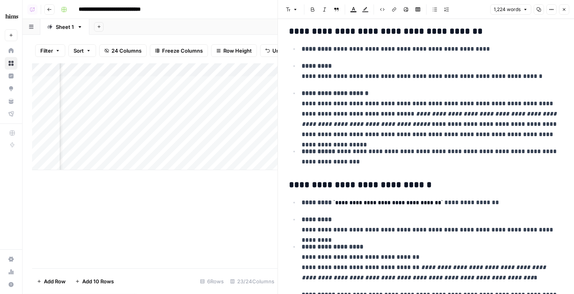
click at [564, 12] on button "Close" at bounding box center [564, 9] width 10 height 10
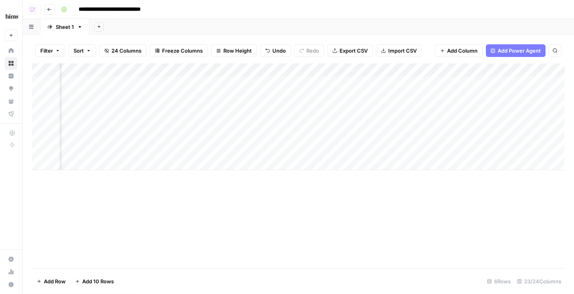
scroll to position [0, 1315]
click at [380, 107] on div "Add Column" at bounding box center [298, 116] width 532 height 107
click at [382, 124] on div "Add Column" at bounding box center [298, 116] width 532 height 107
click at [367, 81] on div "Add Column" at bounding box center [298, 116] width 532 height 107
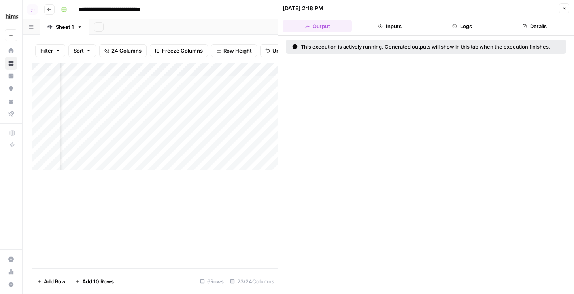
click at [466, 23] on button "Logs" at bounding box center [462, 26] width 69 height 13
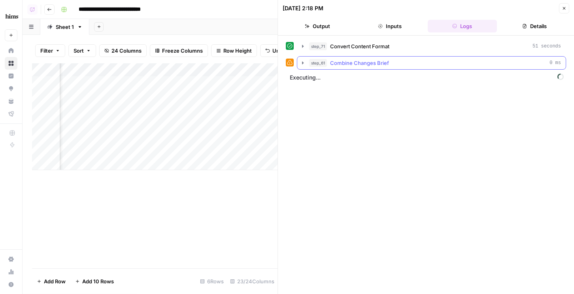
click at [356, 62] on span "Combine Changes Brief" at bounding box center [359, 63] width 59 height 8
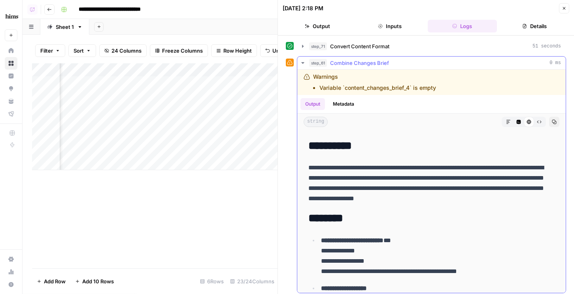
scroll to position [3333, 0]
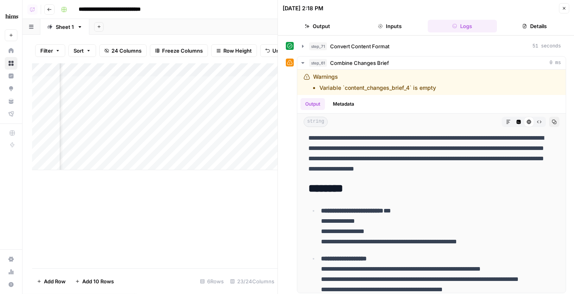
click at [563, 8] on icon "button" at bounding box center [564, 8] width 5 height 5
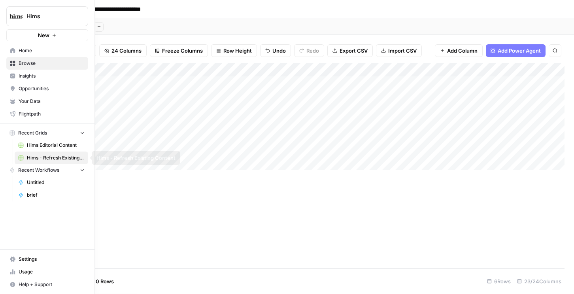
click at [37, 147] on span "Hims Editorial Content" at bounding box center [56, 144] width 58 height 7
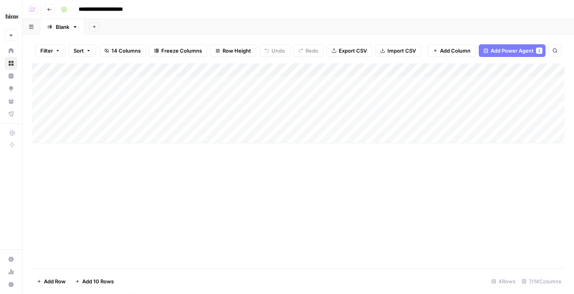
scroll to position [0, 108]
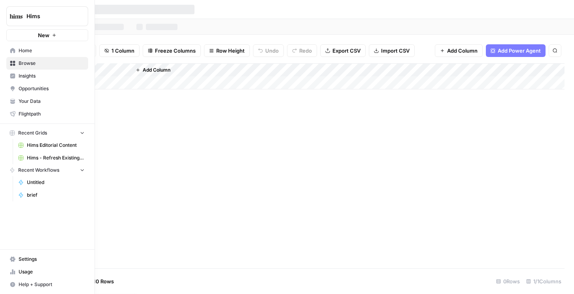
click at [32, 99] on span "Your Data" at bounding box center [52, 101] width 66 height 7
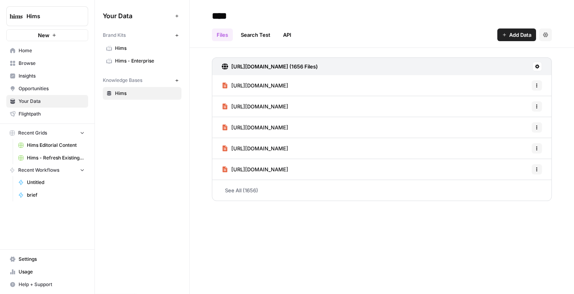
click at [136, 57] on link "Hims - Enterprise" at bounding box center [142, 61] width 79 height 13
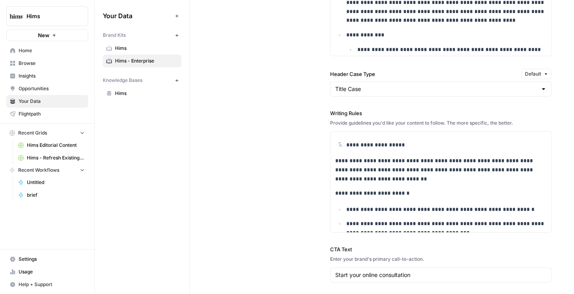
scroll to position [677, 0]
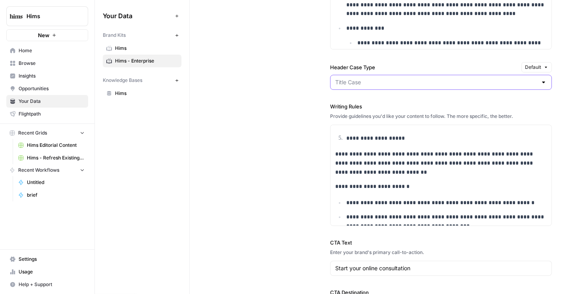
click at [341, 82] on input "Header Case Type" at bounding box center [436, 82] width 202 height 8
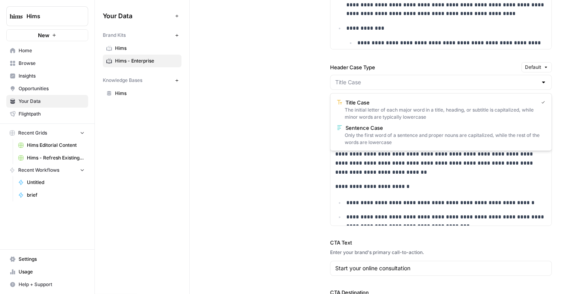
type input "Title Case"
click at [311, 73] on div "**********" at bounding box center [382, 78] width 340 height 525
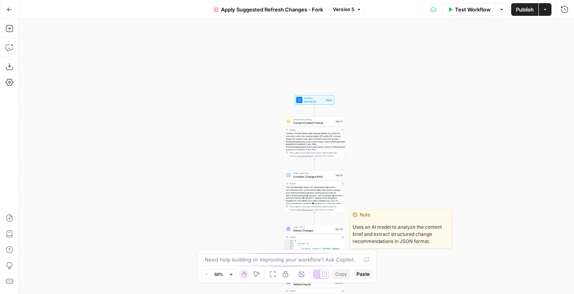
click at [317, 231] on span "Extract Changes" at bounding box center [313, 230] width 40 height 4
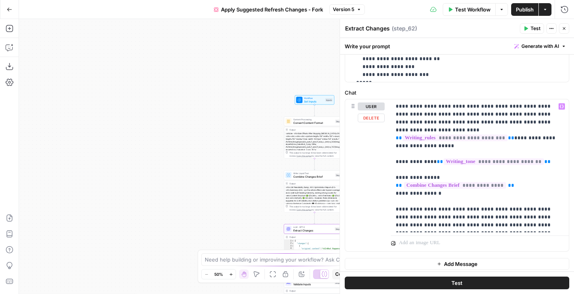
scroll to position [333, 0]
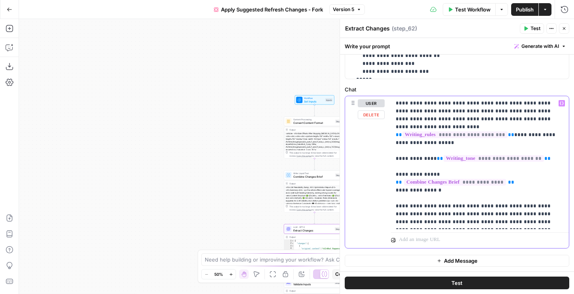
click at [542, 152] on p "**********" at bounding box center [480, 162] width 168 height 126
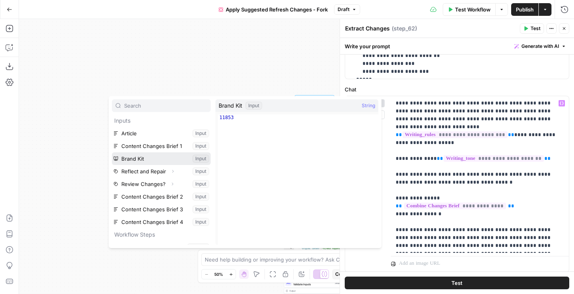
click at [150, 157] on button "Select variable Brand Kit" at bounding box center [161, 158] width 99 height 13
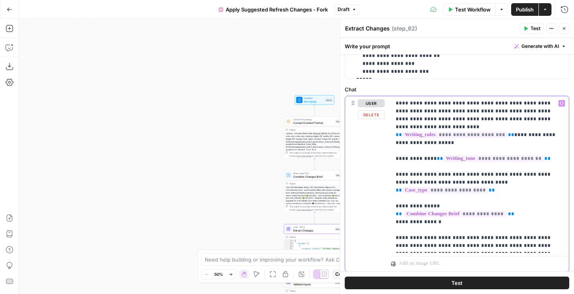
click at [528, 198] on p "**********" at bounding box center [480, 174] width 168 height 150
click at [469, 173] on p "**********" at bounding box center [480, 174] width 168 height 150
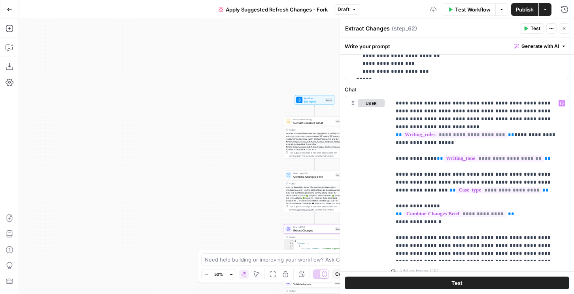
click at [518, 10] on span "Publish" at bounding box center [525, 10] width 18 height 8
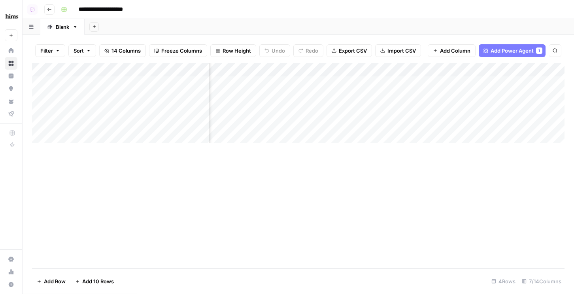
scroll to position [0, 245]
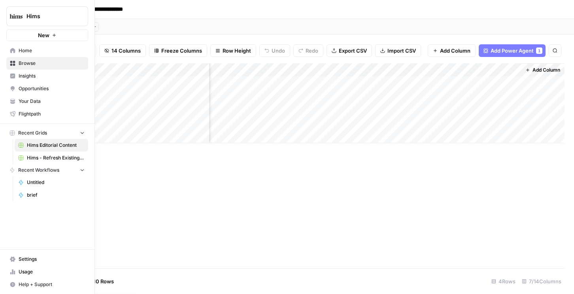
click at [42, 159] on span "Hims - Refresh Existing Content" at bounding box center [56, 157] width 58 height 7
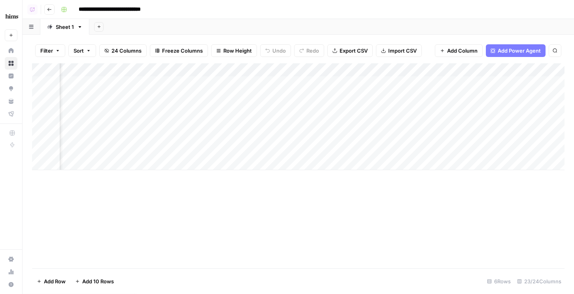
scroll to position [0, 1396]
click at [288, 110] on div "Add Column" at bounding box center [298, 116] width 532 height 107
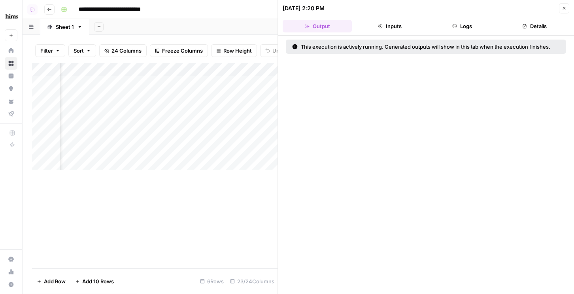
click at [458, 29] on button "Logs" at bounding box center [462, 26] width 69 height 13
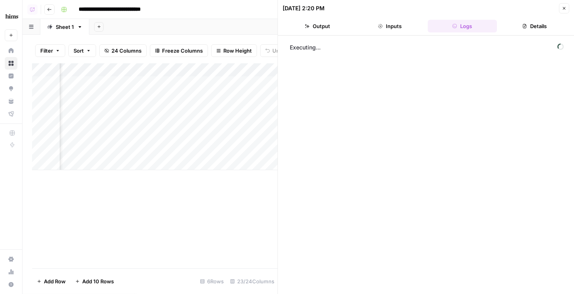
click at [562, 9] on icon "button" at bounding box center [564, 8] width 5 height 5
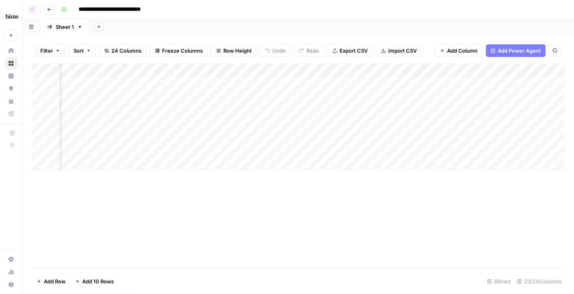
click at [288, 84] on div "Add Column" at bounding box center [298, 116] width 532 height 107
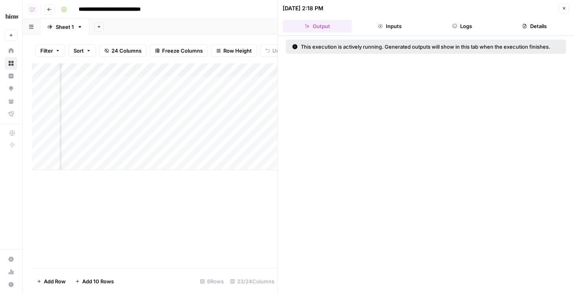
click at [457, 25] on button "Logs" at bounding box center [462, 26] width 69 height 13
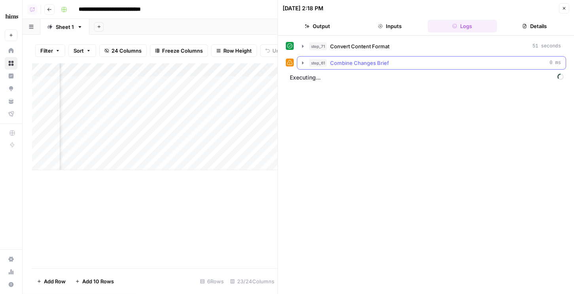
click at [402, 64] on div "step_61 Combine Changes Brief 0 ms" at bounding box center [435, 63] width 252 height 8
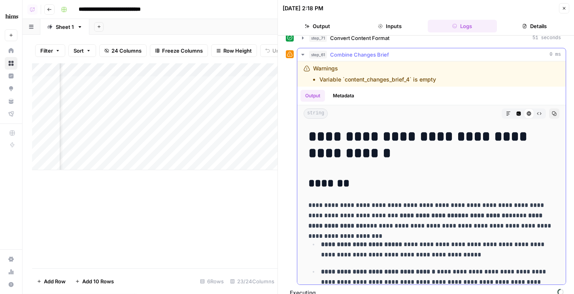
scroll to position [8, 0]
click at [341, 97] on button "Metadata" at bounding box center [343, 96] width 31 height 12
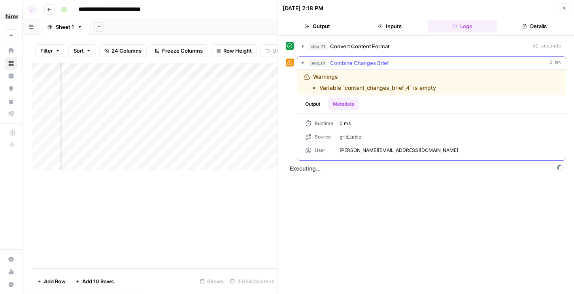
scroll to position [0, 0]
click at [317, 102] on button "Output" at bounding box center [312, 104] width 24 height 12
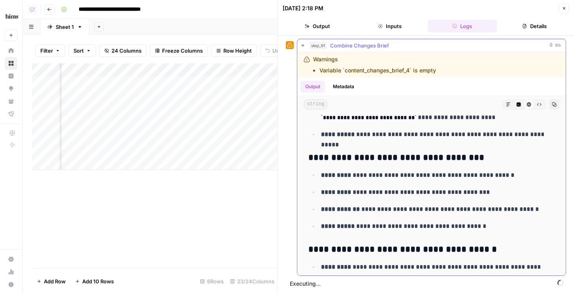
scroll to position [4801, 0]
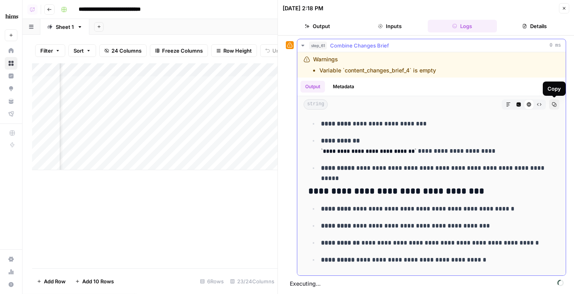
click at [553, 105] on icon "button" at bounding box center [554, 104] width 5 height 5
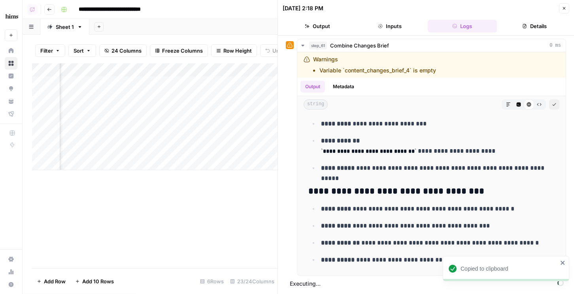
click at [567, 6] on button "Close" at bounding box center [564, 8] width 10 height 10
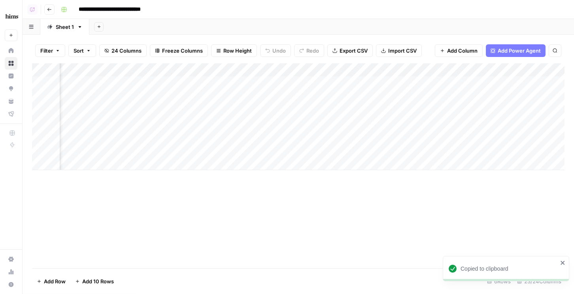
scroll to position [0, 1265]
click at [251, 83] on div "Add Column" at bounding box center [298, 116] width 532 height 107
click at [253, 81] on div at bounding box center [263, 83] width 66 height 12
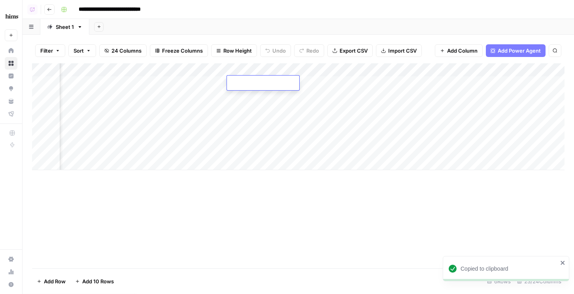
click at [253, 81] on div at bounding box center [263, 83] width 66 height 12
click at [194, 89] on div "Add Column" at bounding box center [298, 116] width 532 height 107
drag, startPoint x: 241, startPoint y: 70, endPoint x: 266, endPoint y: 72, distance: 24.5
click at [266, 72] on div "Add Column" at bounding box center [298, 116] width 532 height 107
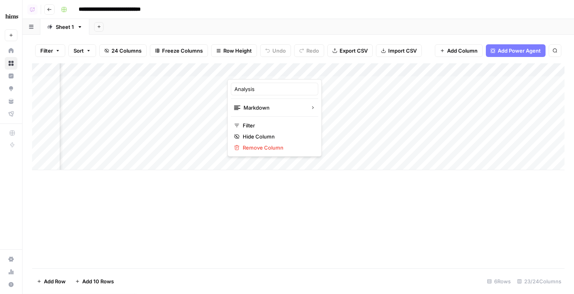
click at [258, 69] on div at bounding box center [263, 71] width 72 height 16
click at [252, 58] on div "Filter Sort 24 Columns Freeze Columns Row Height Undo Redo Export CSV Import CS…" at bounding box center [298, 50] width 532 height 25
click at [291, 98] on div "Add Column" at bounding box center [298, 116] width 532 height 107
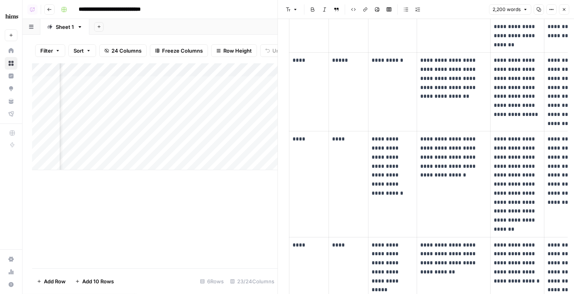
scroll to position [1068, 0]
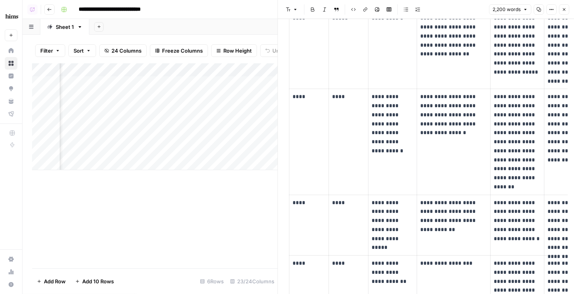
click at [240, 98] on div "Add Column" at bounding box center [154, 116] width 245 height 107
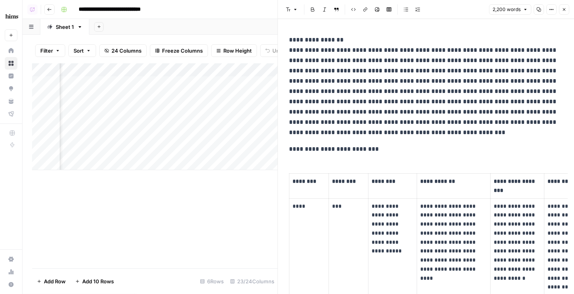
click at [563, 11] on icon "button" at bounding box center [564, 9] width 5 height 5
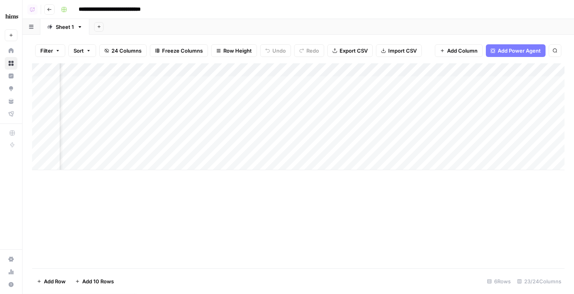
click at [118, 49] on span "24 Columns" at bounding box center [126, 51] width 30 height 8
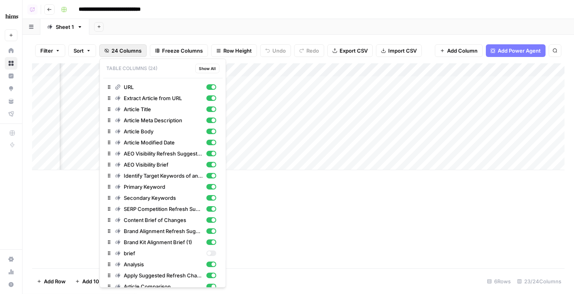
scroll to position [63, 0]
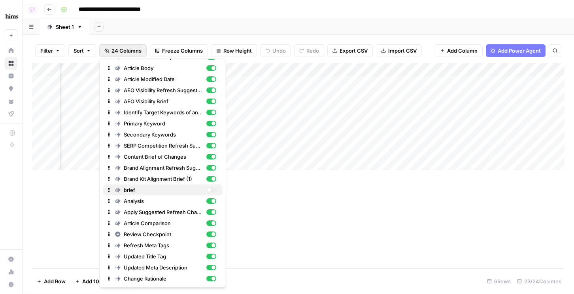
click at [208, 191] on div "button" at bounding box center [209, 190] width 4 height 4
click at [275, 69] on div "Add Column" at bounding box center [298, 116] width 532 height 107
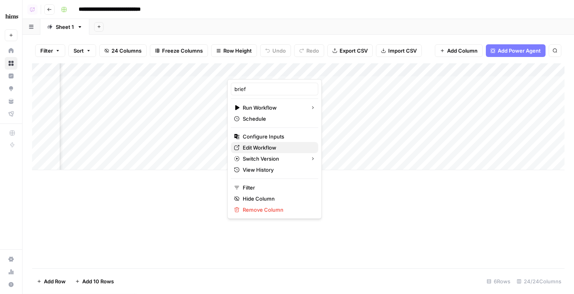
click at [245, 147] on span "Edit Workflow" at bounding box center [277, 147] width 69 height 8
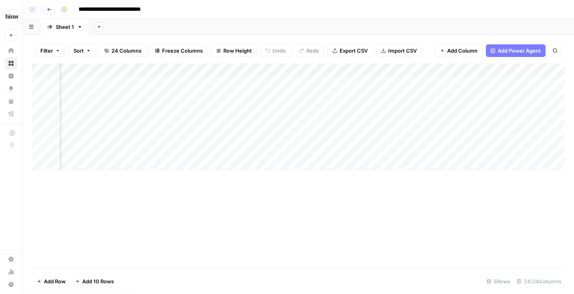
click at [293, 71] on div "Add Column" at bounding box center [298, 116] width 532 height 107
click at [301, 87] on span "All Rows" at bounding box center [320, 88] width 50 height 8
click at [281, 83] on div "Add Column" at bounding box center [298, 116] width 532 height 107
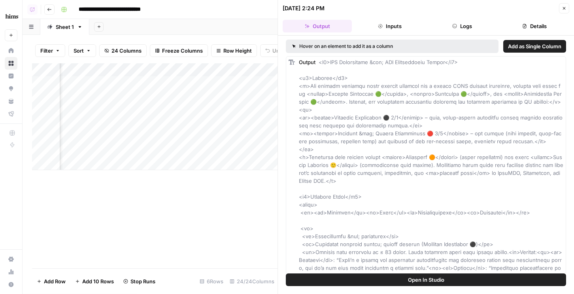
click at [563, 9] on icon "button" at bounding box center [564, 8] width 3 height 3
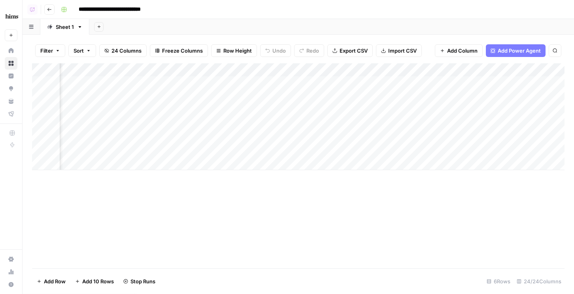
click at [283, 81] on div "Add Column" at bounding box center [298, 116] width 532 height 107
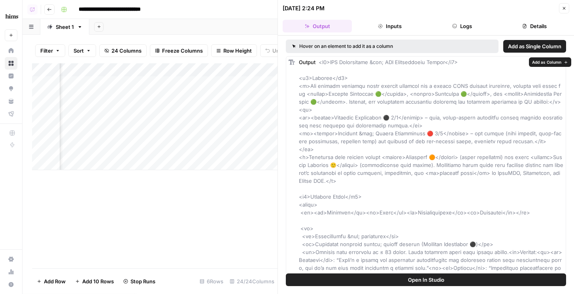
click at [543, 62] on span "Add as Column" at bounding box center [546, 62] width 29 height 6
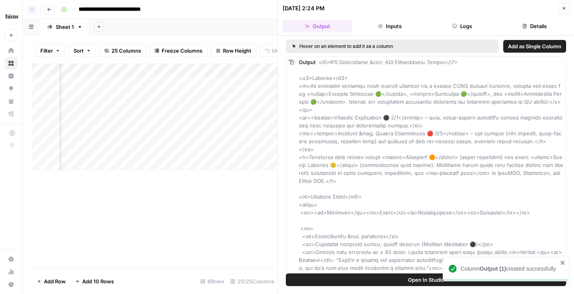
scroll to position [0, 1417]
click at [564, 7] on icon "button" at bounding box center [564, 8] width 5 height 5
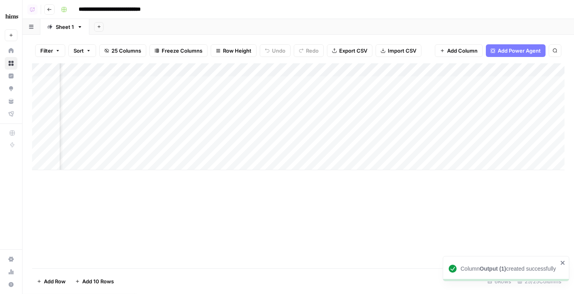
click at [258, 70] on div "Add Column" at bounding box center [298, 116] width 532 height 107
click at [247, 138] on span "Hide Column" at bounding box center [267, 136] width 69 height 8
click at [187, 70] on div "Add Column" at bounding box center [298, 116] width 532 height 107
click at [182, 88] on input "Output (1)" at bounding box center [194, 89] width 80 height 8
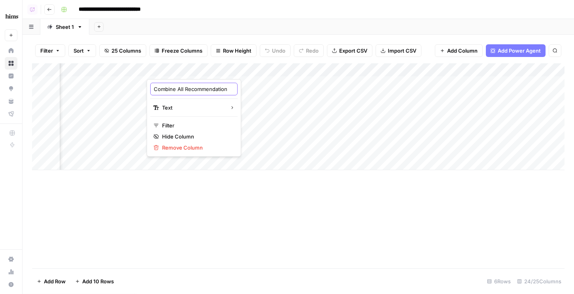
type input "Combine All Recommendations"
click at [204, 72] on div "Add Column" at bounding box center [298, 116] width 532 height 107
click at [240, 128] on span "HTML" at bounding box center [250, 132] width 37 height 8
click at [213, 82] on div "Add Column" at bounding box center [298, 116] width 532 height 107
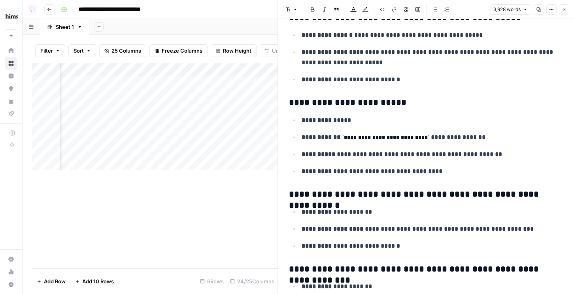
scroll to position [8058, 0]
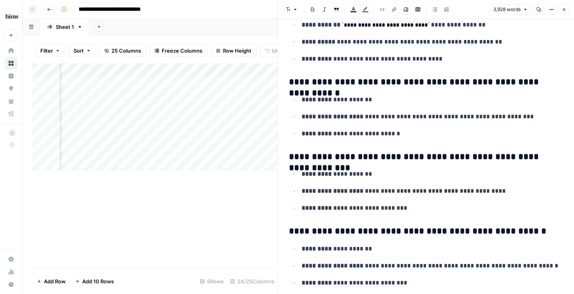
click at [562, 6] on button "Close" at bounding box center [564, 9] width 10 height 10
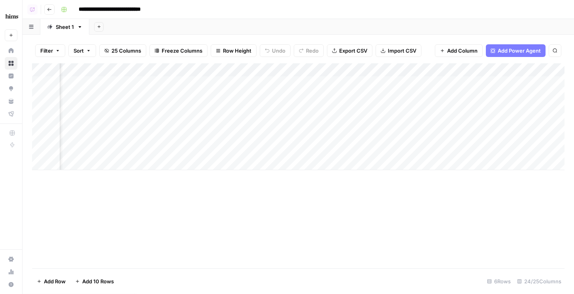
click at [122, 73] on div "Add Column" at bounding box center [298, 116] width 532 height 107
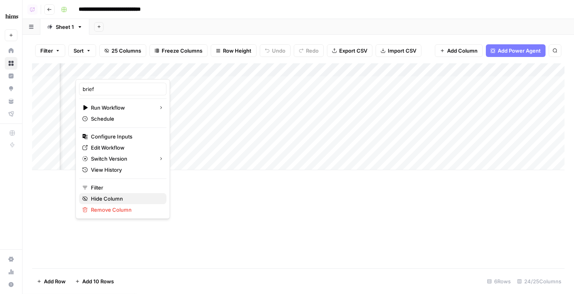
click at [106, 198] on span "Hide Column" at bounding box center [125, 198] width 69 height 8
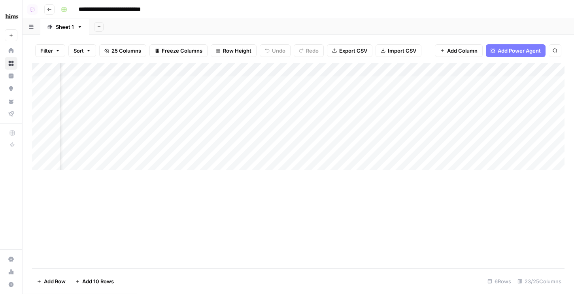
scroll to position [0, 1530]
click at [281, 67] on div "Add Column" at bounding box center [298, 116] width 532 height 107
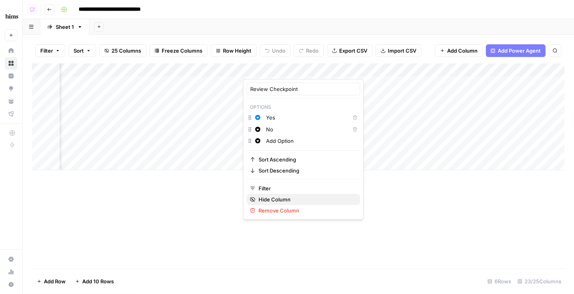
click at [279, 197] on span "Hide Column" at bounding box center [305, 199] width 95 height 8
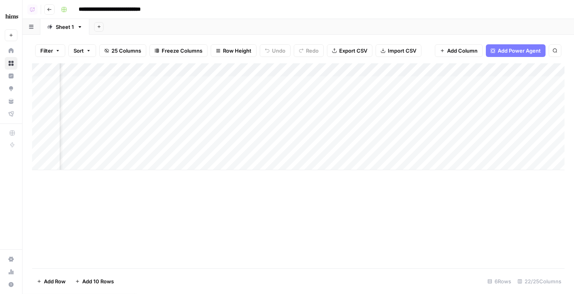
scroll to position [0, 0]
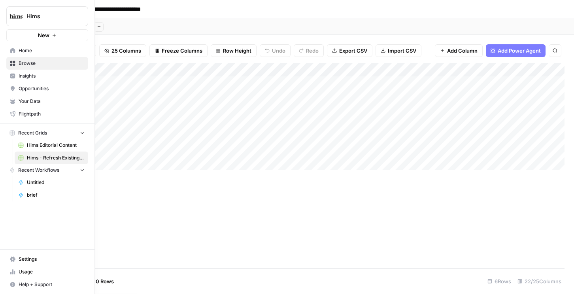
click at [13, 77] on icon at bounding box center [12, 75] width 5 height 5
click at [37, 262] on link "Settings" at bounding box center [47, 258] width 82 height 13
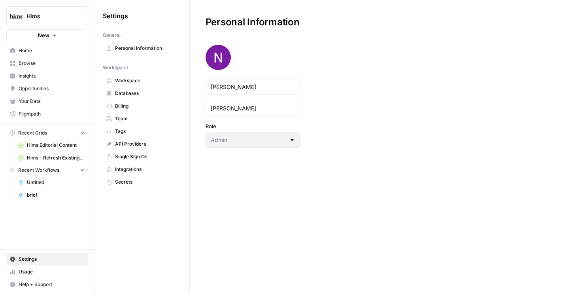
click at [132, 83] on span "Workspace" at bounding box center [146, 80] width 63 height 7
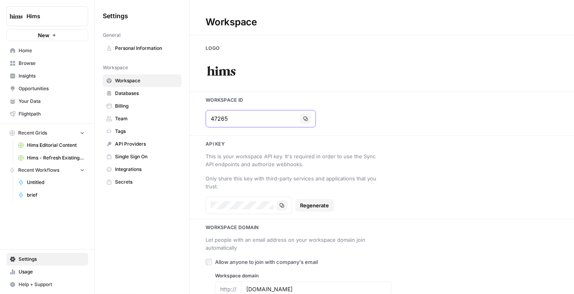
click at [300, 122] on button "Copy" at bounding box center [305, 118] width 10 height 10
click at [57, 144] on span "Hims Editorial Content" at bounding box center [56, 144] width 58 height 7
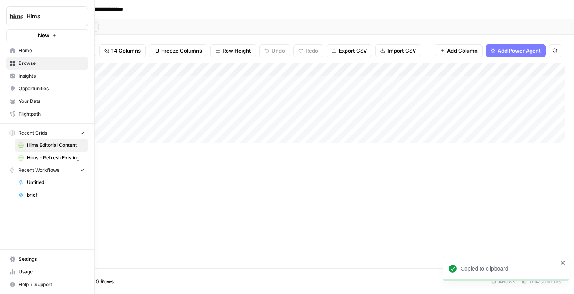
click at [40, 158] on span "Hims - Refresh Existing Content" at bounding box center [56, 157] width 58 height 7
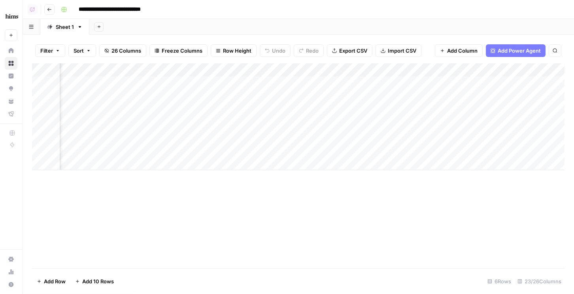
scroll to position [0, 1501]
click at [256, 138] on div "Add Column" at bounding box center [298, 116] width 532 height 107
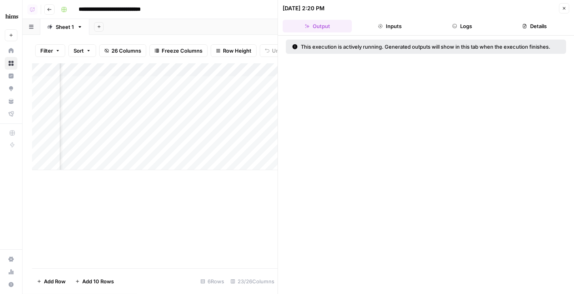
click at [464, 23] on button "Logs" at bounding box center [462, 26] width 69 height 13
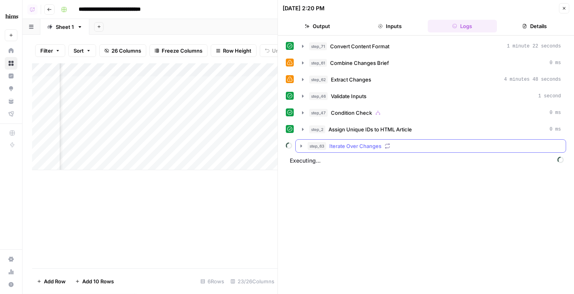
click at [371, 147] on span "Iterate Over Changes" at bounding box center [355, 146] width 52 height 8
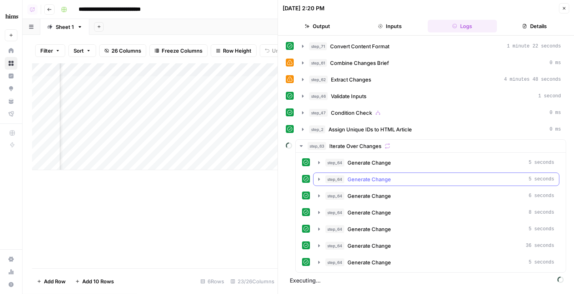
click at [369, 176] on span "Generate Change" at bounding box center [368, 179] width 43 height 8
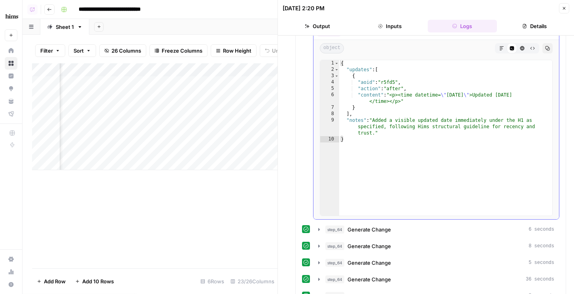
scroll to position [197, 0]
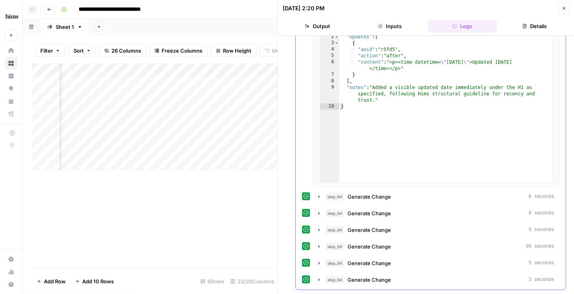
click at [373, 220] on div "step_64 Generate Change 5 seconds step_64 Generate Change 5 seconds Output Comp…" at bounding box center [430, 123] width 257 height 328
click at [373, 215] on span "Generate Change" at bounding box center [368, 213] width 43 height 8
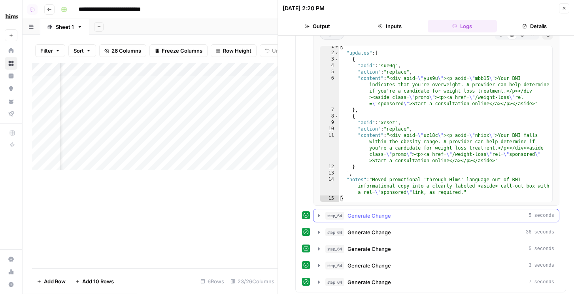
scroll to position [426, 0]
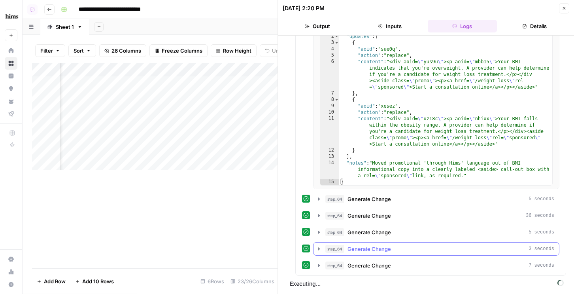
click at [369, 242] on div "step_64 Generate Change 3 seconds" at bounding box center [436, 248] width 246 height 13
click at [368, 235] on span "Generate Change" at bounding box center [368, 232] width 43 height 8
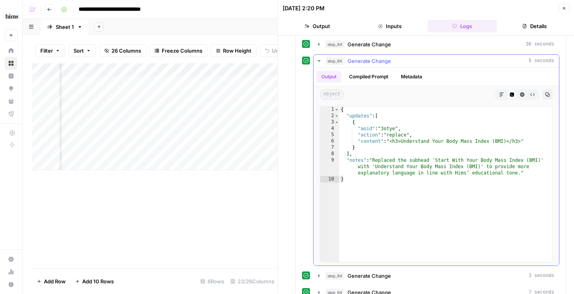
scroll to position [641, 0]
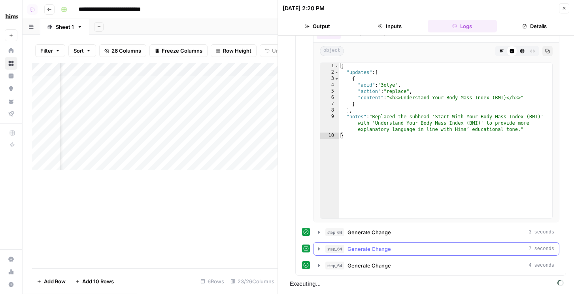
click at [366, 266] on span "Generate Change" at bounding box center [368, 265] width 43 height 8
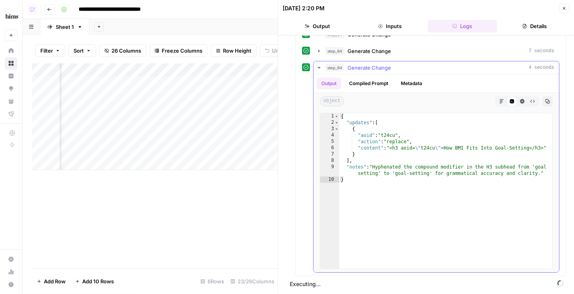
scroll to position [839, 0]
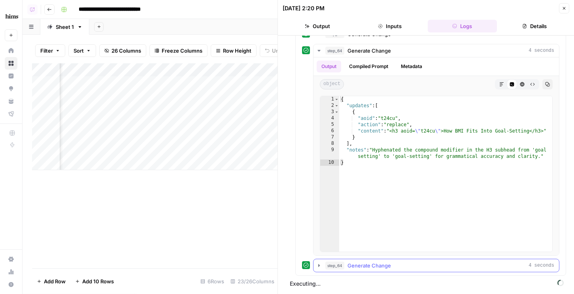
click at [360, 267] on span "Generate Change" at bounding box center [368, 265] width 43 height 8
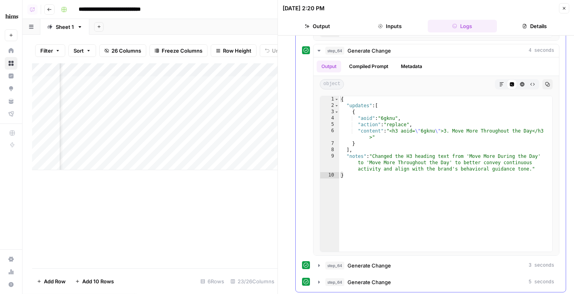
scroll to position [1086, 0]
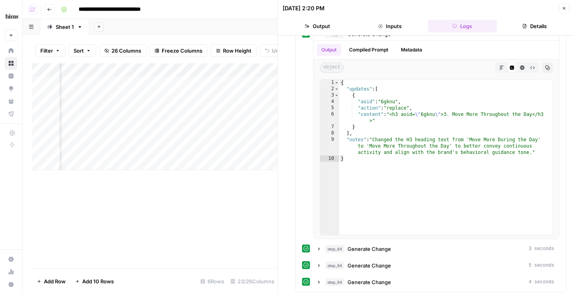
click at [253, 151] on div "Add Column" at bounding box center [154, 116] width 245 height 107
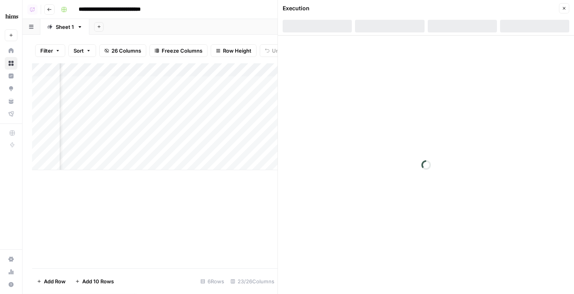
click at [560, 9] on button "Close" at bounding box center [564, 8] width 10 height 10
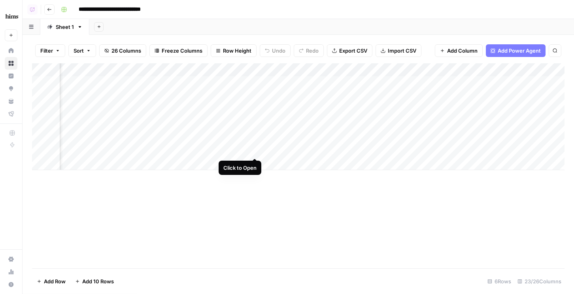
click at [257, 151] on div "Add Column" at bounding box center [298, 116] width 532 height 107
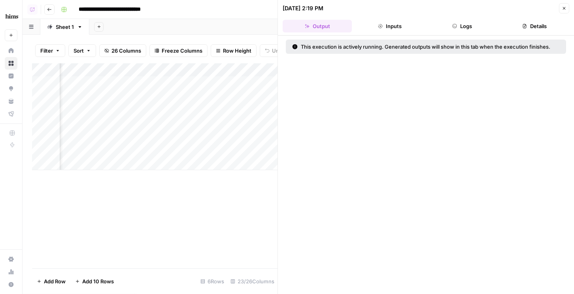
click at [465, 27] on button "Logs" at bounding box center [462, 26] width 69 height 13
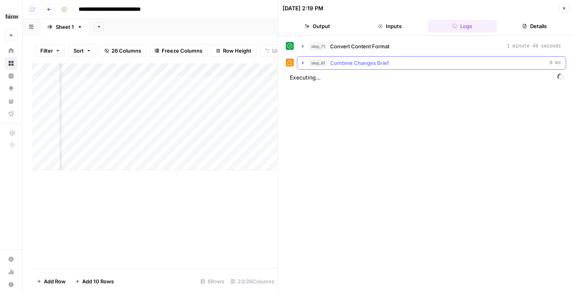
click at [372, 66] on span "Combine Changes Brief" at bounding box center [359, 63] width 59 height 8
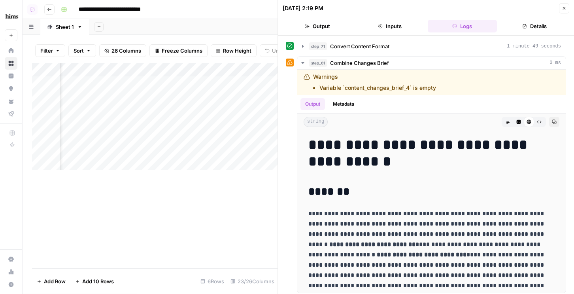
click at [565, 8] on icon "button" at bounding box center [564, 8] width 5 height 5
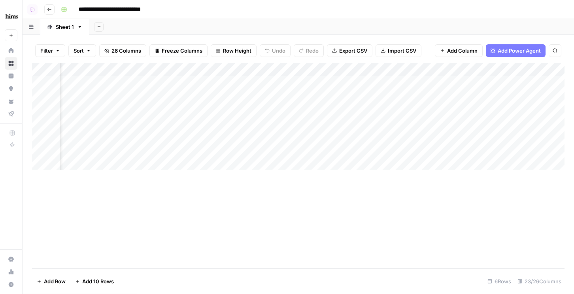
scroll to position [0, 1418]
drag, startPoint x: 447, startPoint y: 71, endPoint x: 287, endPoint y: 81, distance: 159.9
click at [287, 81] on div "Add Column" at bounding box center [298, 116] width 532 height 107
drag, startPoint x: 433, startPoint y: 70, endPoint x: 292, endPoint y: 77, distance: 141.6
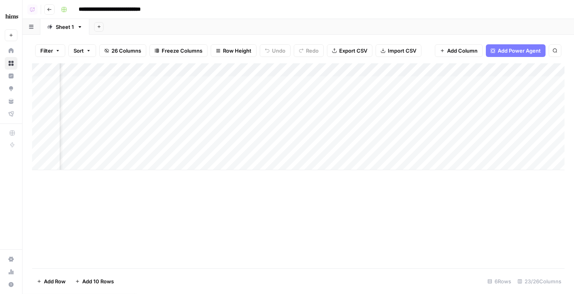
click at [292, 77] on div "Add Column" at bounding box center [298, 116] width 532 height 107
drag, startPoint x: 516, startPoint y: 71, endPoint x: 366, endPoint y: 77, distance: 150.7
click at [366, 77] on div "Add Column" at bounding box center [298, 116] width 532 height 107
drag, startPoint x: 495, startPoint y: 66, endPoint x: 352, endPoint y: 73, distance: 142.4
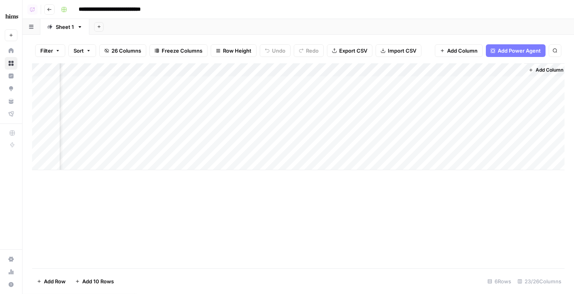
click at [352, 73] on div "Add Column" at bounding box center [298, 116] width 532 height 107
click at [485, 72] on div "Add Column" at bounding box center [298, 116] width 532 height 107
click at [435, 136] on div "Add Column" at bounding box center [298, 116] width 532 height 107
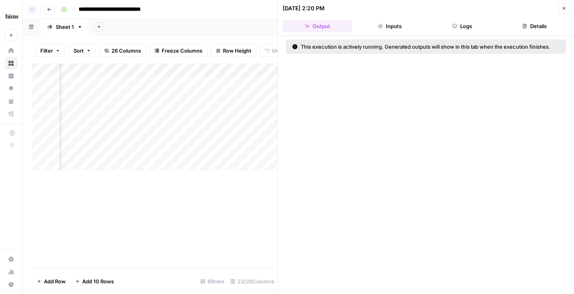
click at [458, 22] on button "Logs" at bounding box center [462, 26] width 69 height 13
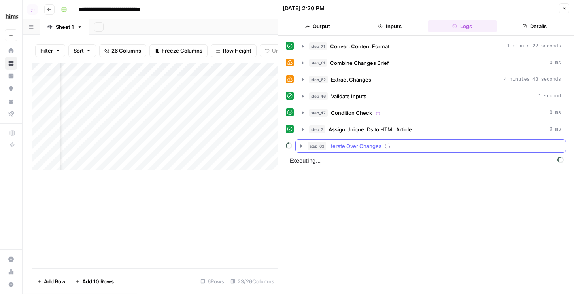
click at [386, 148] on icon "button" at bounding box center [387, 145] width 4 height 5
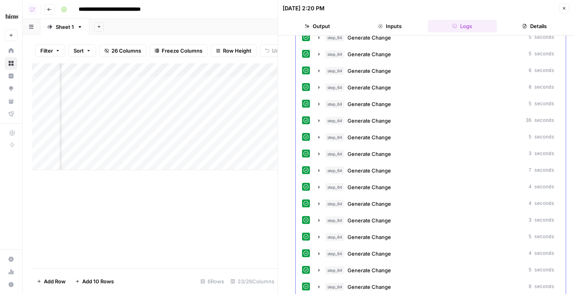
scroll to position [246, 0]
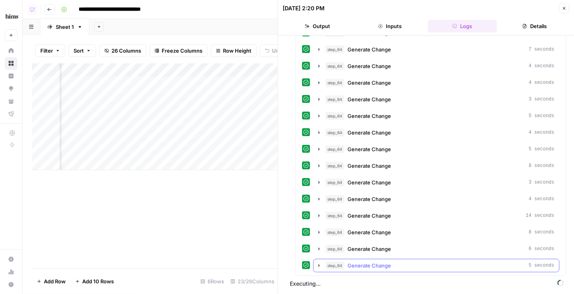
click at [377, 266] on span "Generate Change" at bounding box center [368, 265] width 43 height 8
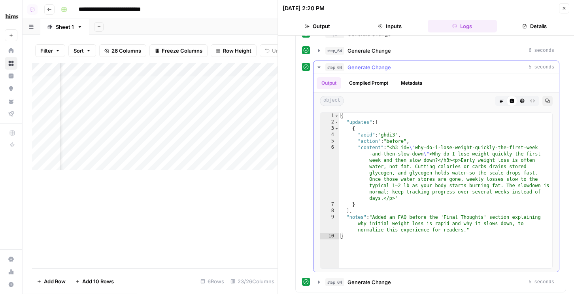
scroll to position [460, 0]
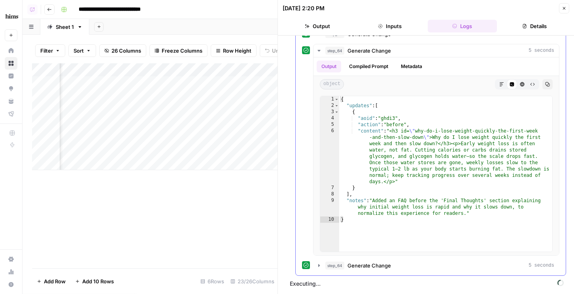
click at [379, 266] on span "Generate Change" at bounding box center [368, 265] width 43 height 8
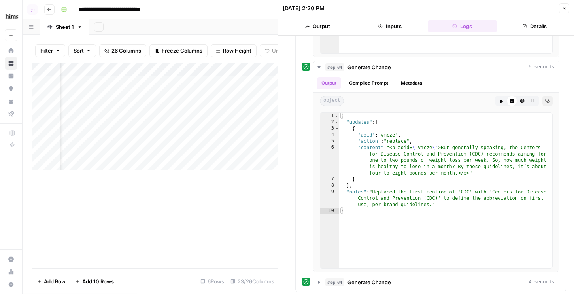
click at [563, 10] on icon "button" at bounding box center [564, 8] width 5 height 5
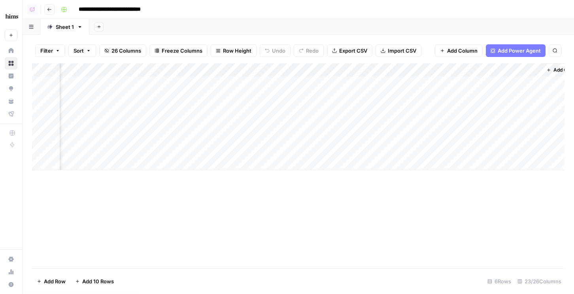
scroll to position [0, 1622]
click at [528, 72] on button "Add Column" at bounding box center [542, 70] width 41 height 10
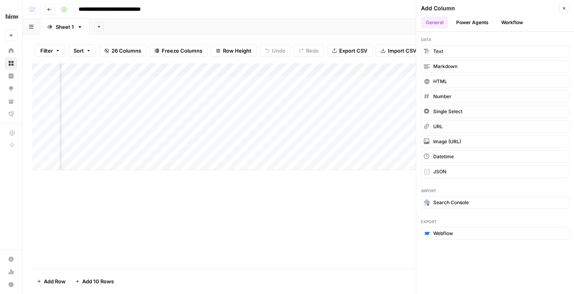
click at [507, 25] on button "Workflow" at bounding box center [511, 23] width 31 height 12
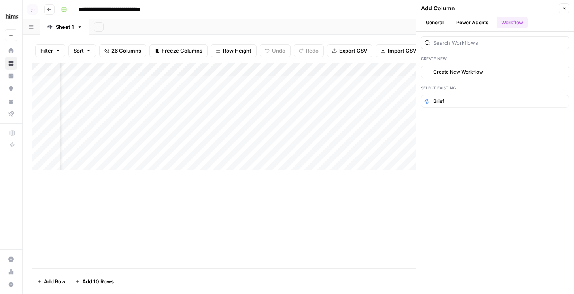
click at [470, 29] on header "Add Column Close General Power Agents Workflow" at bounding box center [495, 16] width 158 height 32
click at [465, 24] on button "Power Agents" at bounding box center [472, 23] width 42 height 12
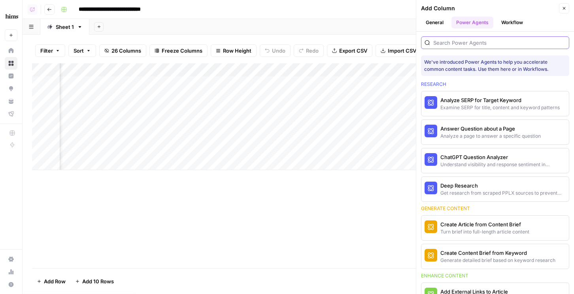
click at [457, 41] on input "search" at bounding box center [499, 43] width 132 height 8
type input "4"
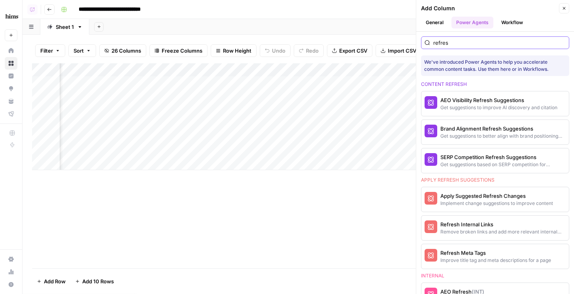
type input "refresh"
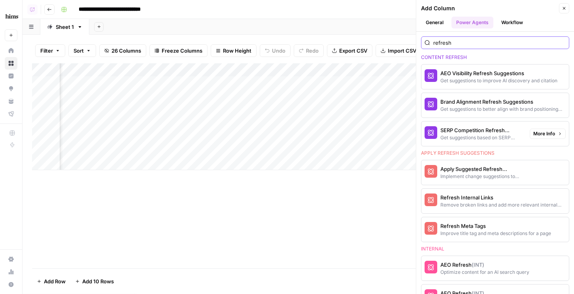
scroll to position [34, 0]
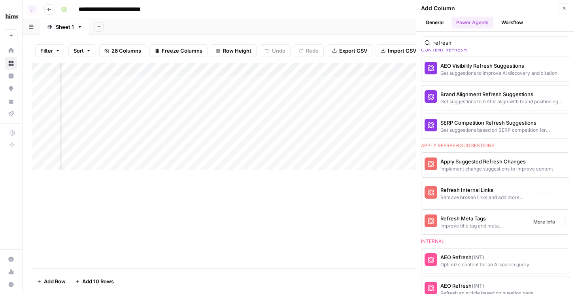
click at [458, 197] on div "Remove broken links and add more relevant internal links" at bounding box center [481, 197] width 83 height 7
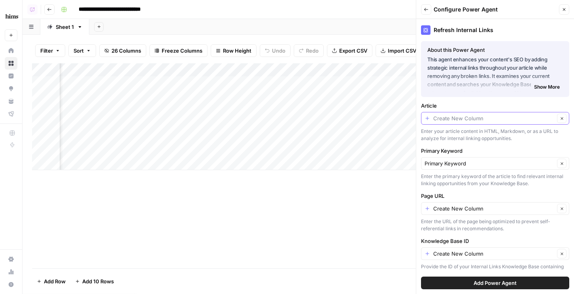
click at [456, 116] on input "Article" at bounding box center [493, 118] width 121 height 8
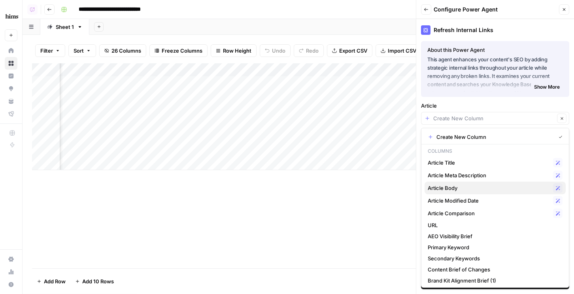
click at [452, 190] on span "Article Body" at bounding box center [489, 188] width 122 height 8
type input "Article Body"
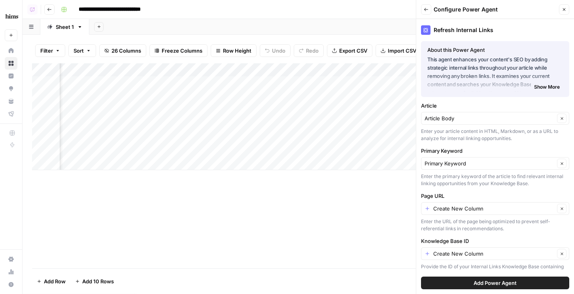
scroll to position [25, 0]
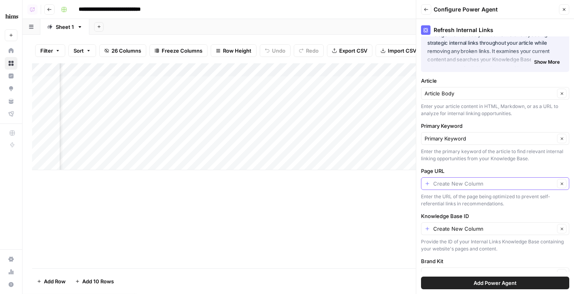
click at [450, 184] on input "Page URL" at bounding box center [493, 183] width 121 height 8
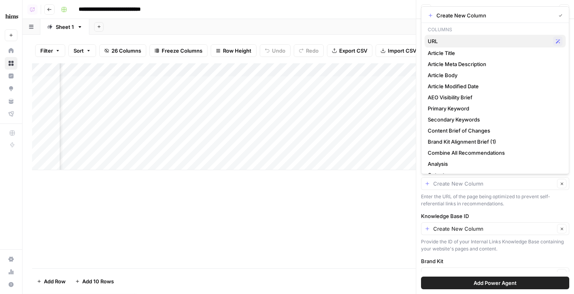
click at [444, 42] on span "URL" at bounding box center [489, 41] width 122 height 8
type input "URL"
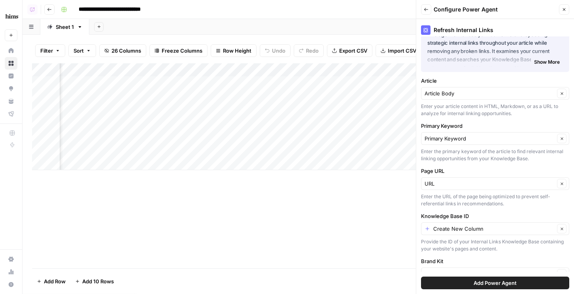
scroll to position [38, 0]
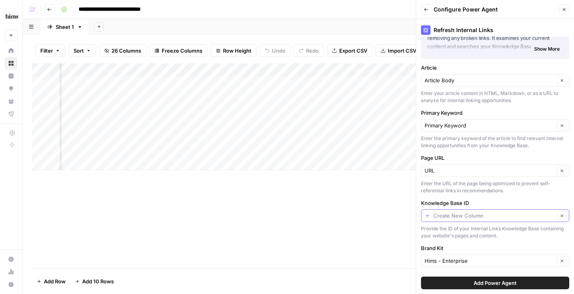
click at [464, 218] on input "Knowledge Base ID" at bounding box center [493, 215] width 121 height 8
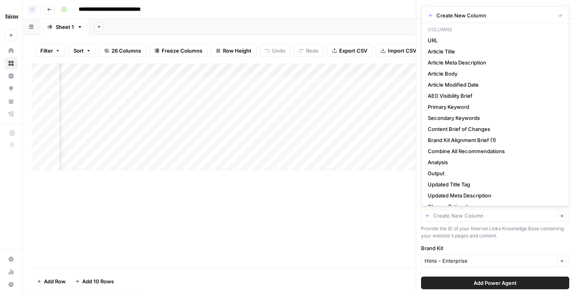
type input "Create New Column"
click at [455, 229] on div "Provide the ID of your Internal Links Knowledge Base containing your website's …" at bounding box center [495, 232] width 148 height 14
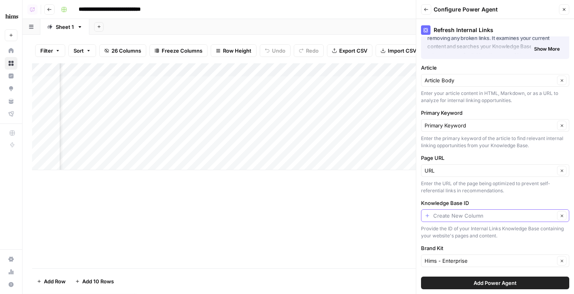
click at [445, 214] on input "Knowledge Base ID" at bounding box center [493, 215] width 121 height 8
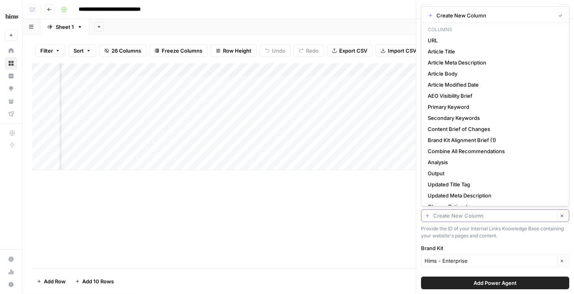
paste input "11376"
type input "11376"
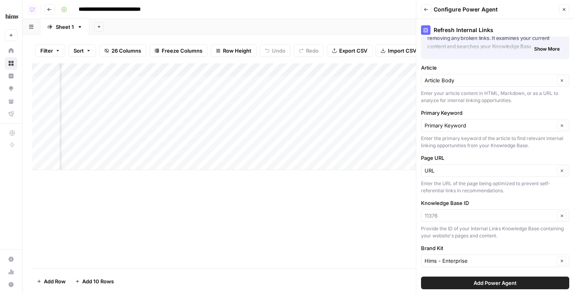
type input "11376"
click at [470, 283] on button "Add Power Agent" at bounding box center [495, 282] width 148 height 13
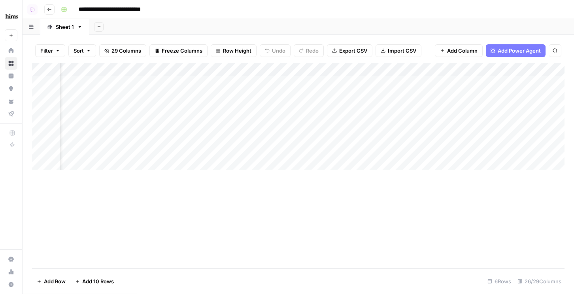
scroll to position [0, 1728]
click at [499, 70] on div "Add Column" at bounding box center [298, 116] width 532 height 107
click at [506, 88] on span "All Rows" at bounding box center [526, 88] width 50 height 8
drag, startPoint x: 473, startPoint y: 70, endPoint x: 167, endPoint y: 75, distance: 305.5
click at [167, 75] on div "Add Column" at bounding box center [298, 116] width 532 height 107
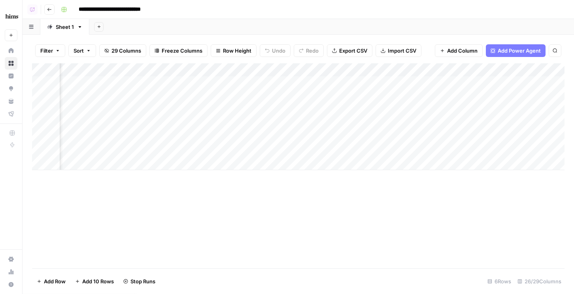
drag, startPoint x: 513, startPoint y: 66, endPoint x: 262, endPoint y: 79, distance: 251.6
click at [262, 79] on div "Add Column" at bounding box center [298, 116] width 532 height 107
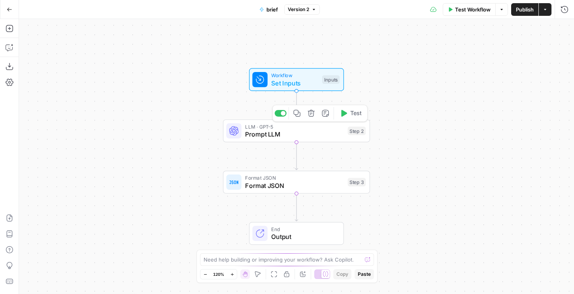
click at [313, 112] on icon "button" at bounding box center [310, 113] width 7 height 7
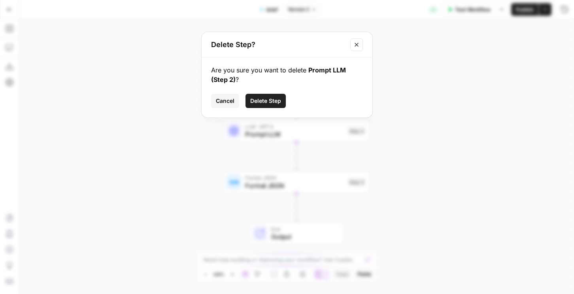
click at [265, 102] on span "Delete Step" at bounding box center [265, 101] width 31 height 8
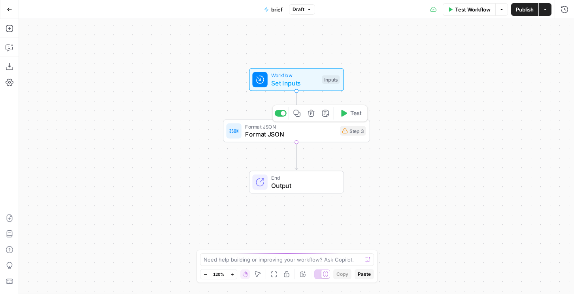
click at [311, 115] on icon "button" at bounding box center [311, 113] width 8 height 8
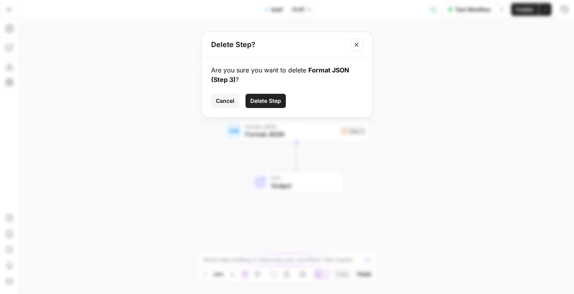
click at [273, 98] on span "Delete Step" at bounding box center [265, 101] width 31 height 8
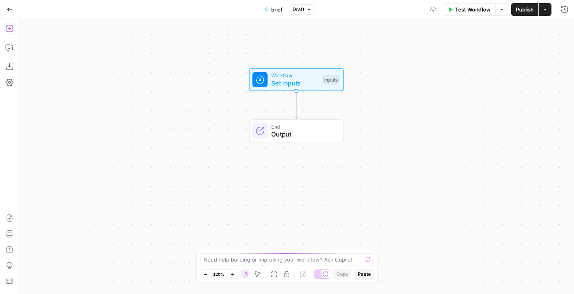
click at [9, 24] on icon "button" at bounding box center [10, 28] width 8 height 8
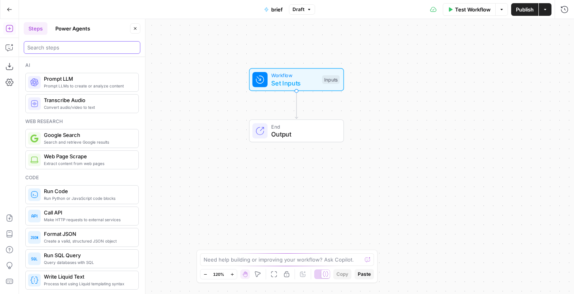
click at [78, 49] on input "search" at bounding box center [81, 47] width 109 height 8
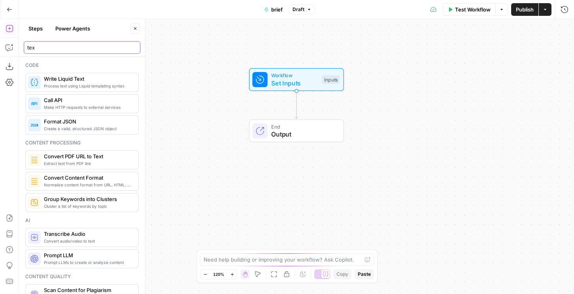
type input "tex"
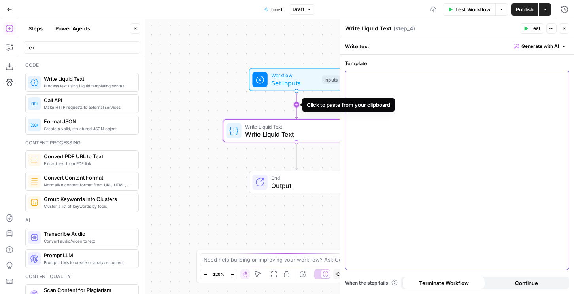
click at [397, 89] on div at bounding box center [457, 170] width 224 height 200
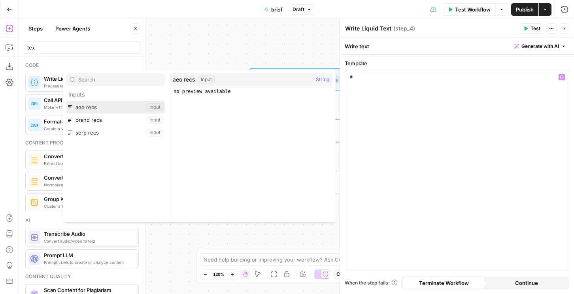
click at [87, 109] on button "Select variable aeo recs" at bounding box center [115, 107] width 99 height 13
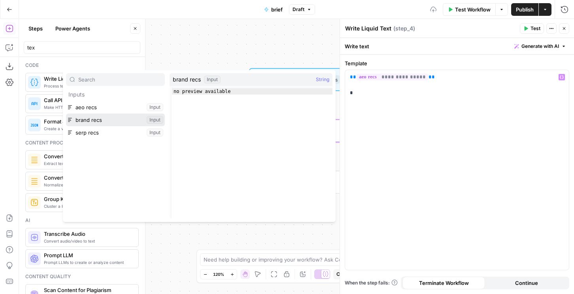
click at [84, 121] on button "Select variable brand recs" at bounding box center [115, 119] width 99 height 13
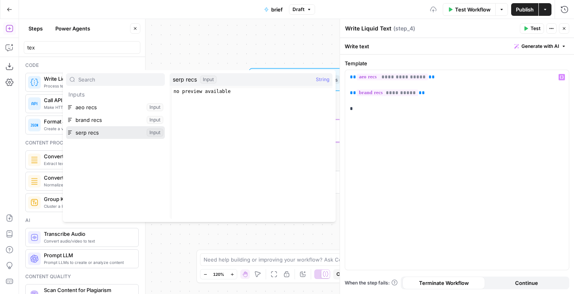
click at [124, 138] on button "Select variable serp recs" at bounding box center [115, 132] width 99 height 13
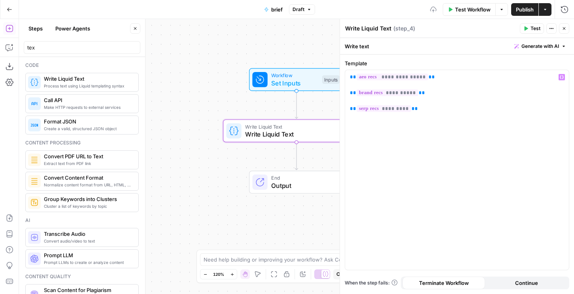
click at [522, 7] on span "Publish" at bounding box center [525, 10] width 18 height 8
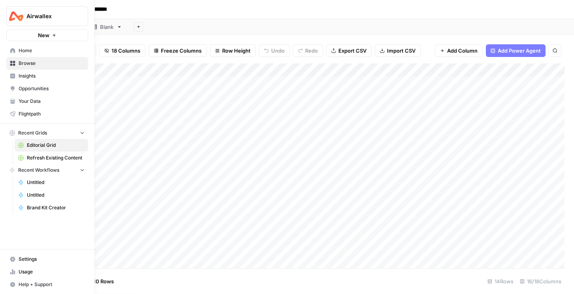
click at [34, 159] on span "Refresh Existing Content" at bounding box center [56, 157] width 58 height 7
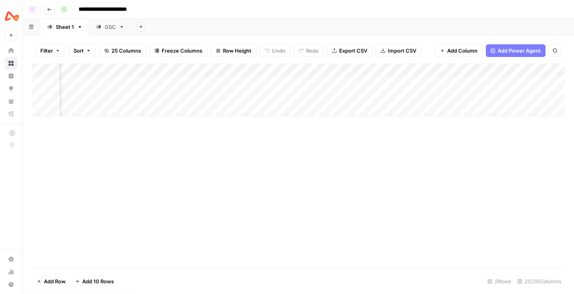
scroll to position [0, 1225]
click at [268, 83] on div "Add Column" at bounding box center [298, 89] width 532 height 53
click at [366, 83] on div "Add Column" at bounding box center [298, 89] width 532 height 53
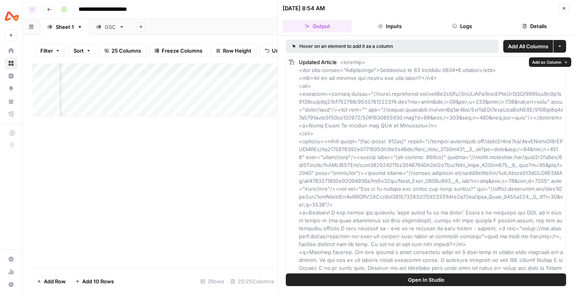
click at [539, 62] on span "Add as Column" at bounding box center [546, 62] width 29 height 6
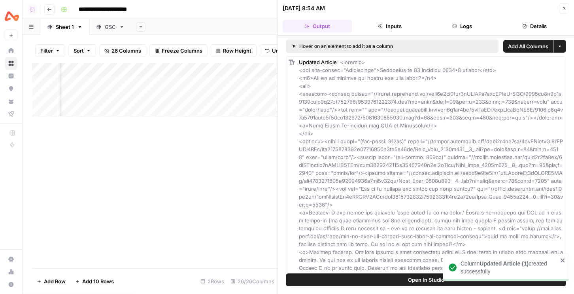
scroll to position [0, 1458]
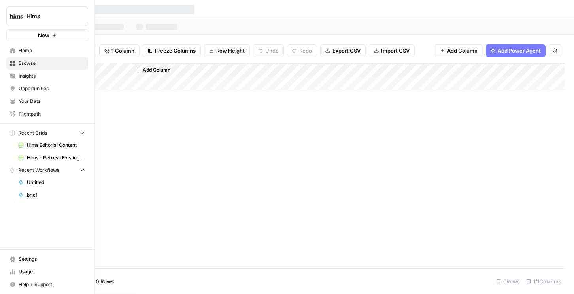
click at [32, 101] on span "Your Data" at bounding box center [52, 101] width 66 height 7
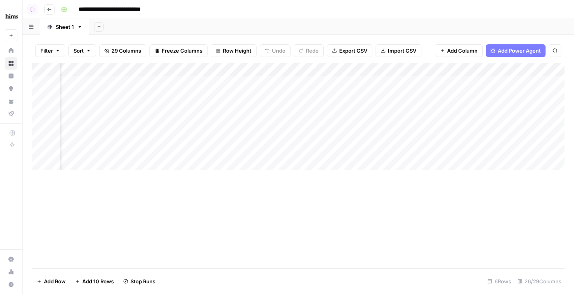
scroll to position [0, 1674]
click at [539, 138] on div "Add Column" at bounding box center [298, 116] width 532 height 107
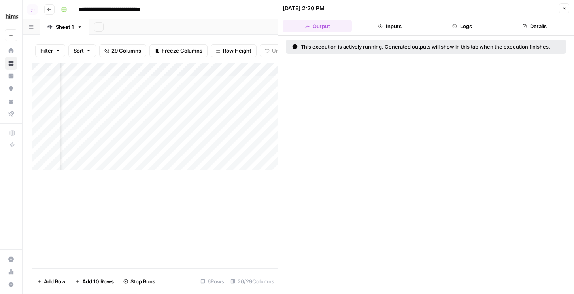
click at [469, 24] on button "Logs" at bounding box center [462, 26] width 69 height 13
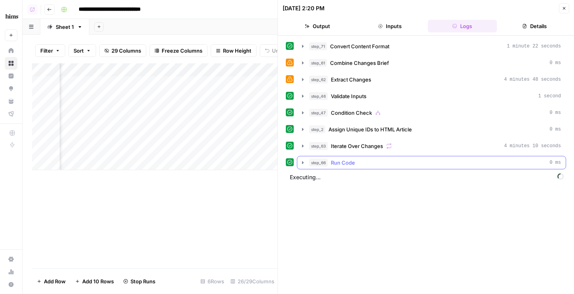
click at [398, 163] on div "step_66 Run Code 0 ms" at bounding box center [435, 162] width 252 height 8
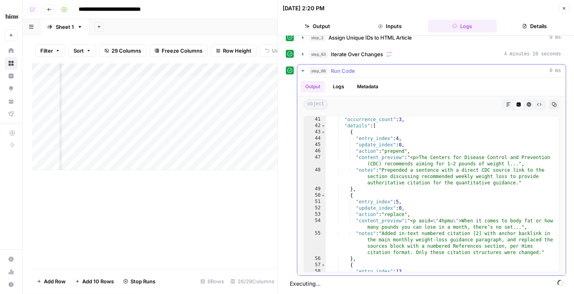
scroll to position [401, 0]
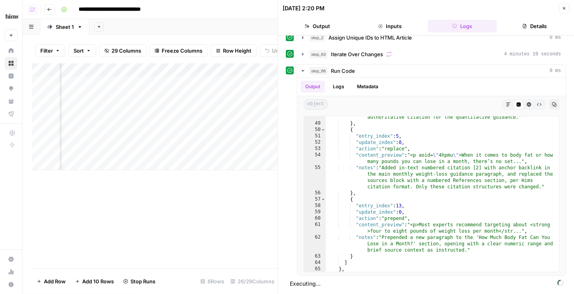
click at [567, 13] on button "Close" at bounding box center [564, 8] width 10 height 10
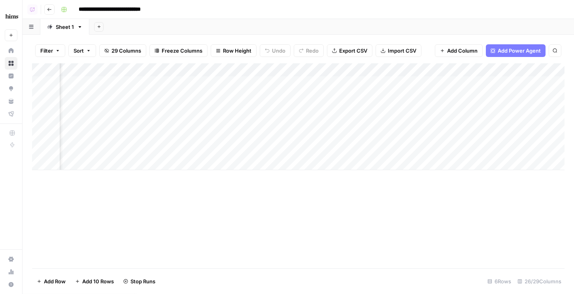
scroll to position [0, 1557]
click at [438, 69] on div "Add Column" at bounding box center [298, 116] width 532 height 107
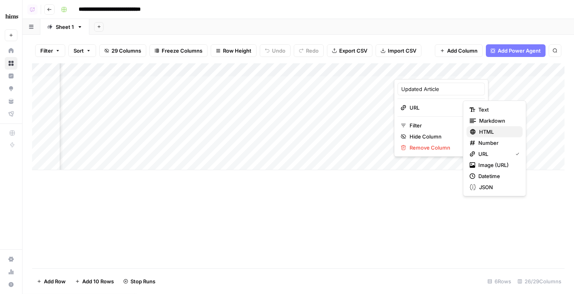
click at [486, 131] on span "HTML" at bounding box center [497, 132] width 37 height 8
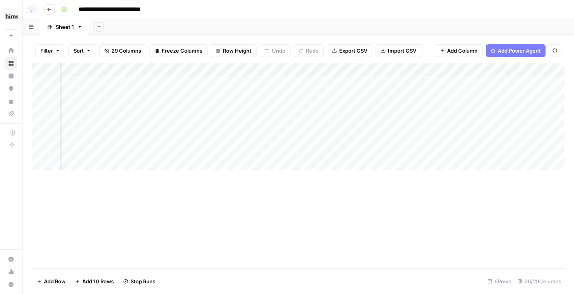
click at [457, 81] on div "Add Column" at bounding box center [298, 116] width 532 height 107
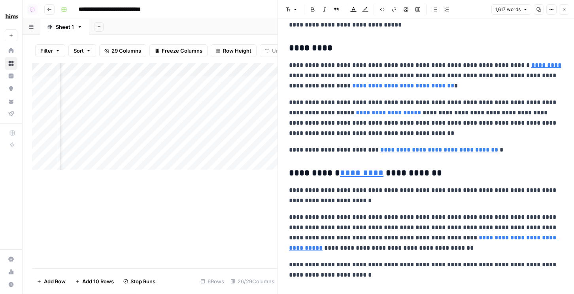
scroll to position [802, 0]
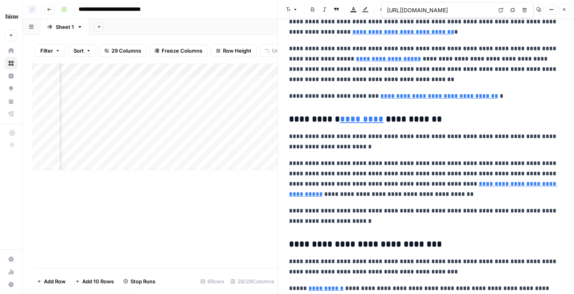
click at [564, 10] on icon "button" at bounding box center [564, 9] width 3 height 3
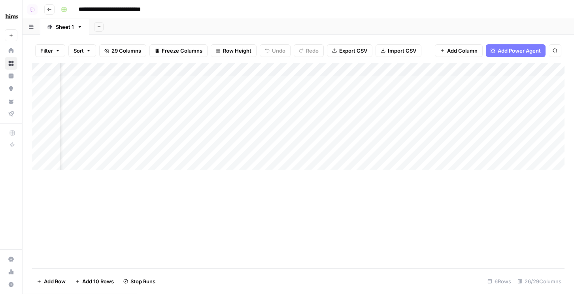
click at [422, 71] on div "Add Column" at bounding box center [298, 116] width 532 height 107
click at [422, 146] on span "Remove Column" at bounding box center [443, 147] width 69 height 8
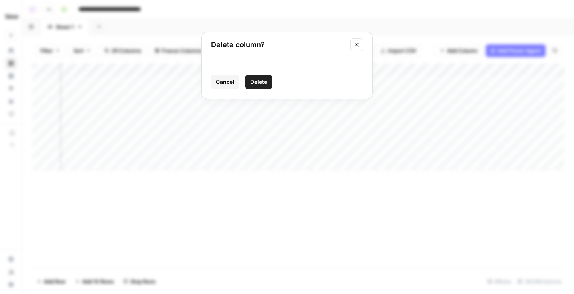
click at [261, 87] on button "Delete" at bounding box center [258, 82] width 26 height 14
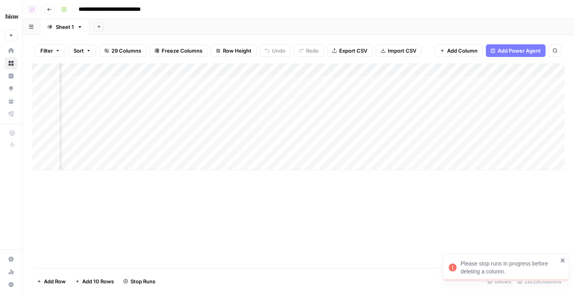
click at [372, 71] on div "Add Column" at bounding box center [298, 116] width 532 height 107
click at [387, 109] on div "Add Column" at bounding box center [298, 116] width 532 height 107
click at [387, 123] on div "Add Column" at bounding box center [298, 116] width 532 height 107
click at [388, 110] on div "Add Column" at bounding box center [298, 116] width 532 height 107
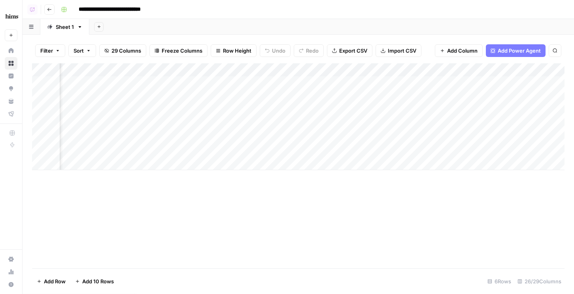
click at [208, 70] on div "Add Column" at bounding box center [298, 116] width 532 height 107
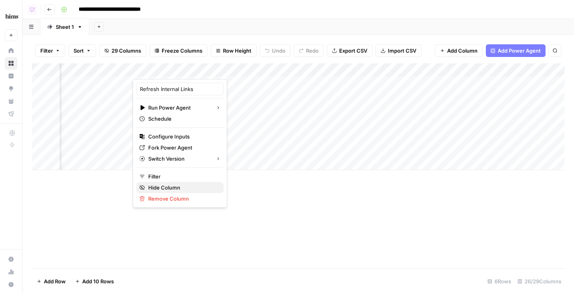
click at [172, 190] on span "Hide Column" at bounding box center [182, 187] width 69 height 8
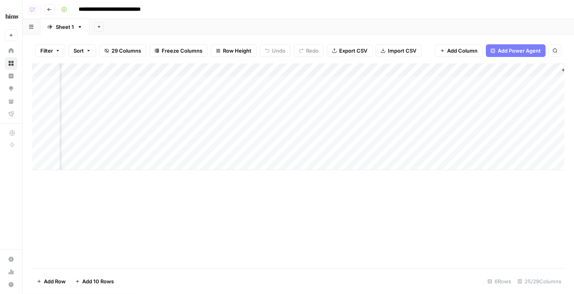
click at [190, 68] on div "Add Column" at bounding box center [298, 116] width 532 height 107
click at [162, 137] on span "Hide Column" at bounding box center [182, 136] width 69 height 8
click at [494, 70] on div "Add Column" at bounding box center [298, 116] width 532 height 107
type input "Link Change Analysis"
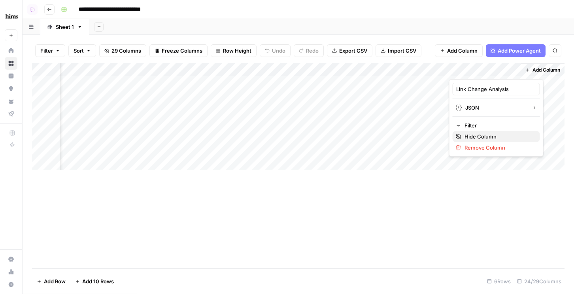
click at [468, 138] on span "Hide Column" at bounding box center [498, 136] width 69 height 8
click at [435, 72] on div "Add Column" at bounding box center [298, 116] width 532 height 107
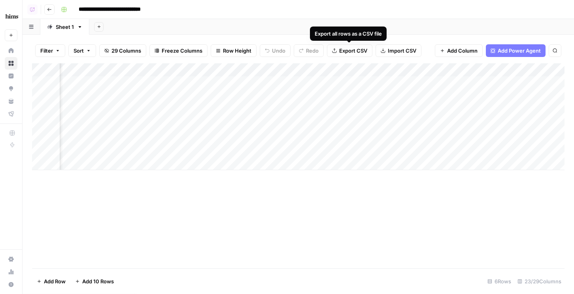
click at [399, 23] on div "Add Sheet" at bounding box center [331, 27] width 484 height 16
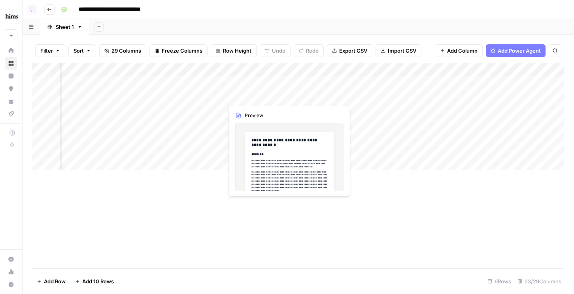
scroll to position [0, 1210]
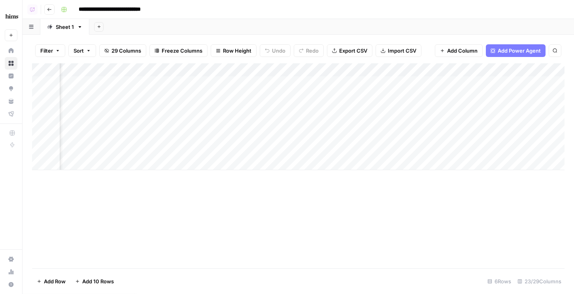
click at [402, 72] on div "Add Column" at bounding box center [298, 116] width 532 height 107
click at [377, 134] on span "Hide Column" at bounding box center [403, 136] width 69 height 8
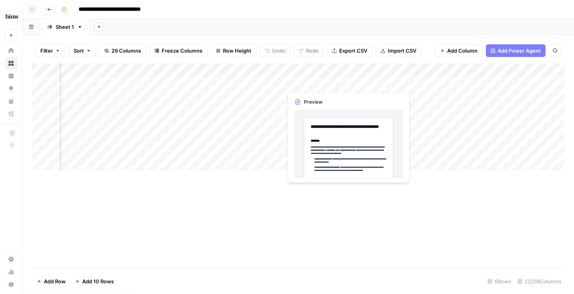
click at [349, 80] on div "Add Column" at bounding box center [298, 116] width 532 height 107
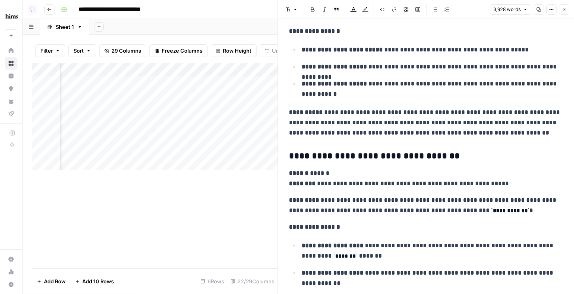
scroll to position [2093, 0]
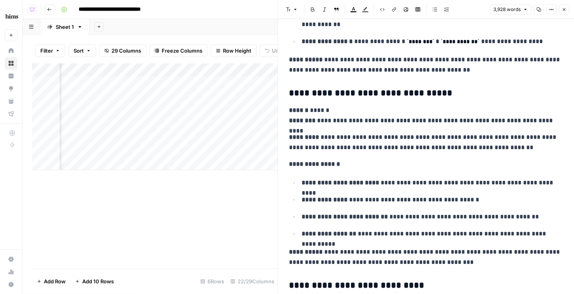
click at [564, 13] on button "Close" at bounding box center [564, 9] width 10 height 10
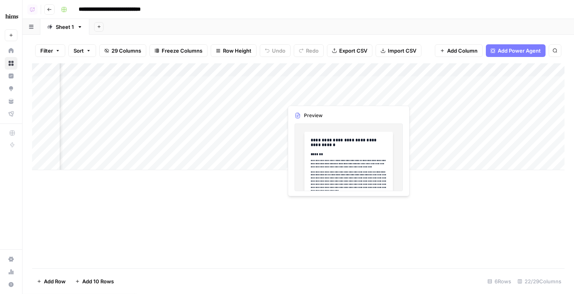
click at [348, 95] on div "Add Column" at bounding box center [298, 116] width 532 height 107
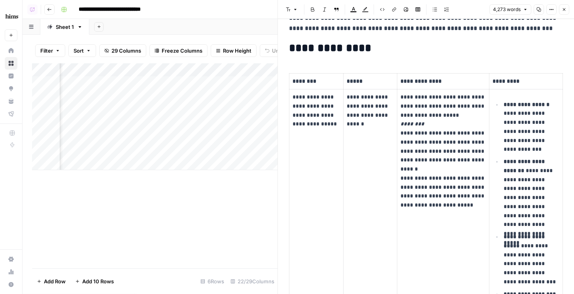
scroll to position [200, 0]
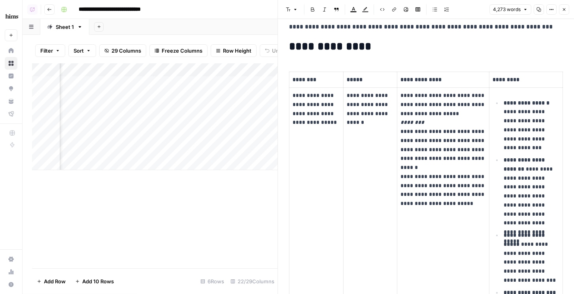
click at [562, 10] on icon "button" at bounding box center [564, 9] width 5 height 5
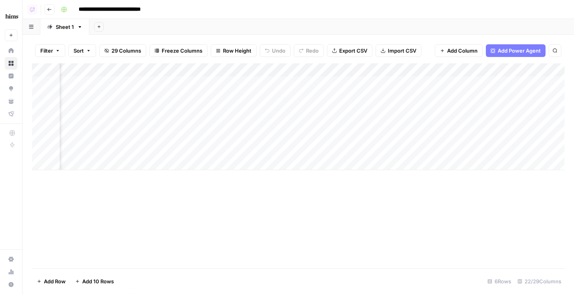
scroll to position [0, 296]
click at [494, 96] on div "Add Column" at bounding box center [298, 116] width 532 height 107
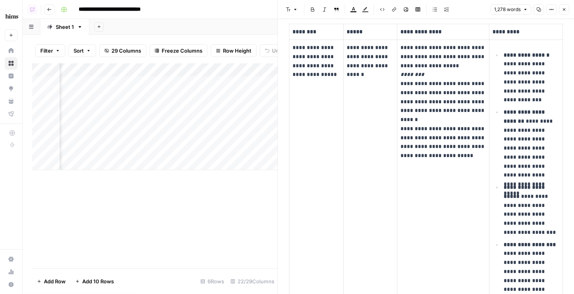
scroll to position [249, 0]
click at [563, 8] on icon "button" at bounding box center [564, 9] width 5 height 5
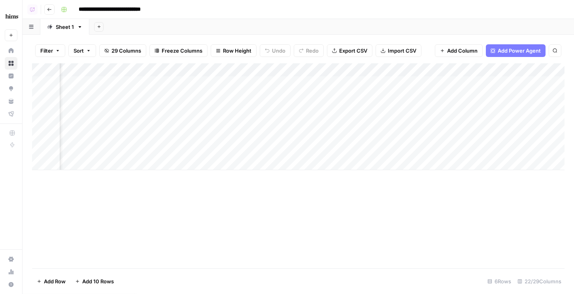
scroll to position [0, 695]
click at [465, 70] on div "Add Column" at bounding box center [298, 116] width 532 height 107
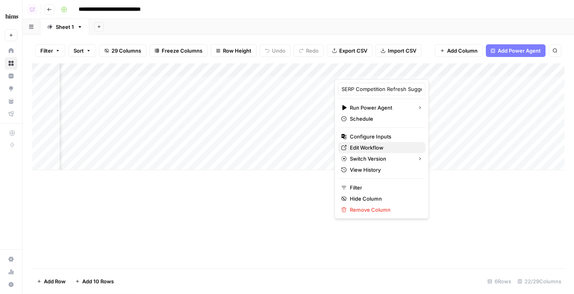
click at [373, 147] on span "Edit Workflow" at bounding box center [384, 147] width 69 height 8
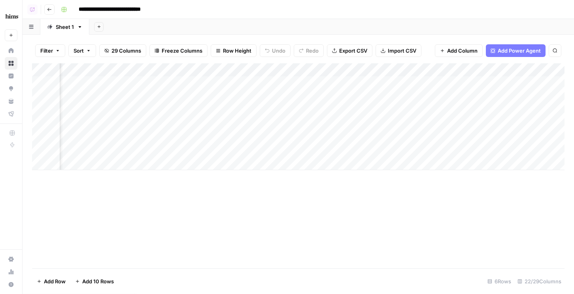
scroll to position [0, 802]
click at [482, 83] on div "Add Column" at bounding box center [298, 116] width 532 height 107
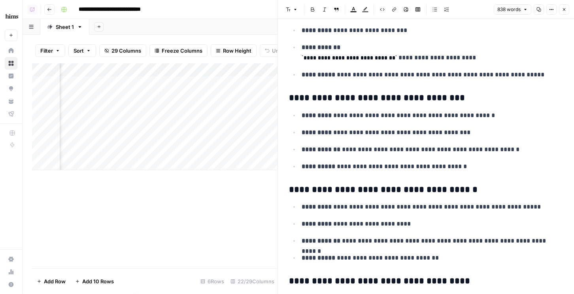
scroll to position [1372, 0]
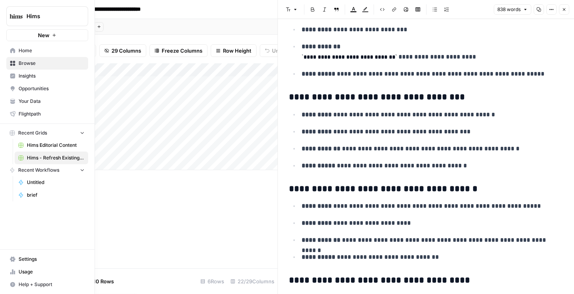
click at [25, 101] on span "Your Data" at bounding box center [52, 101] width 66 height 7
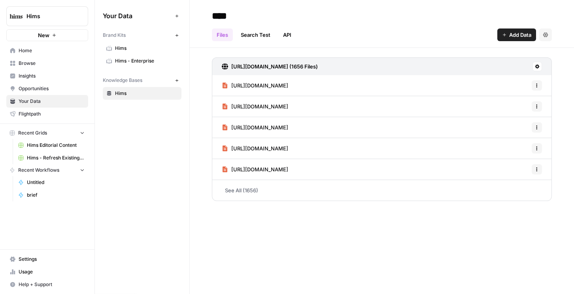
click at [131, 58] on span "Hims - Enterprise" at bounding box center [146, 60] width 63 height 7
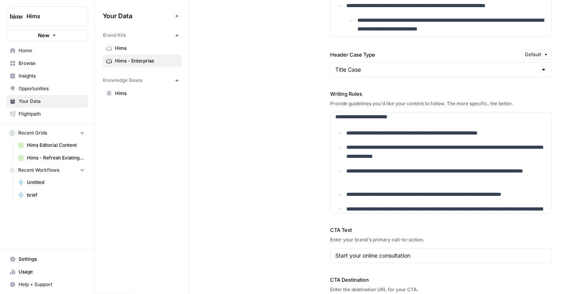
scroll to position [58, 0]
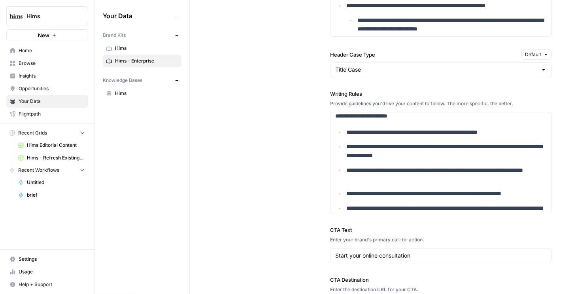
click at [41, 160] on span "Hims - Refresh Existing Content" at bounding box center [56, 157] width 58 height 7
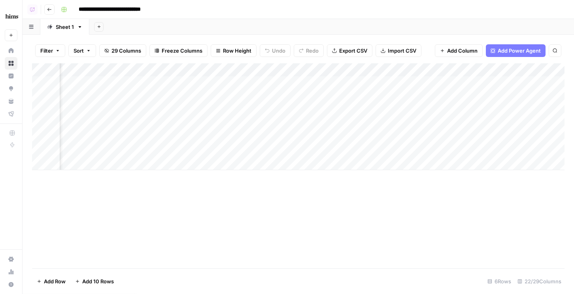
scroll to position [0, 1068]
click at [416, 83] on div "Add Column" at bounding box center [298, 116] width 532 height 107
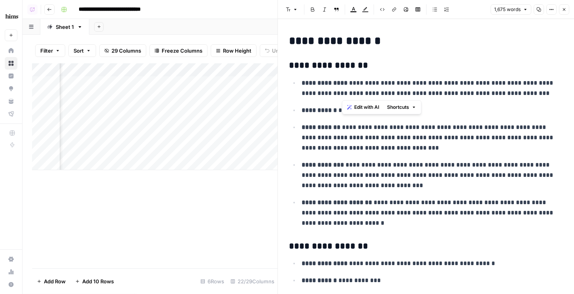
drag, startPoint x: 344, startPoint y: 83, endPoint x: 344, endPoint y: 93, distance: 9.9
click at [344, 93] on p "**********" at bounding box center [431, 88] width 261 height 21
click at [560, 8] on button "Close" at bounding box center [564, 9] width 10 height 10
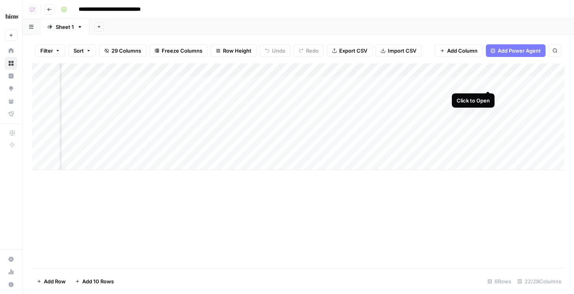
click at [489, 83] on div "Add Column" at bounding box center [298, 116] width 532 height 107
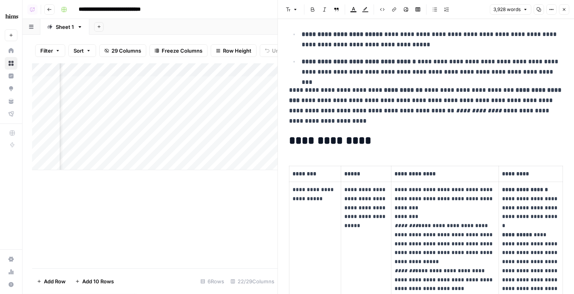
scroll to position [91, 0]
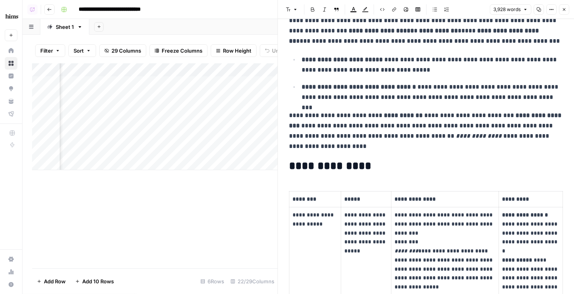
click at [563, 13] on button "Close" at bounding box center [564, 9] width 10 height 10
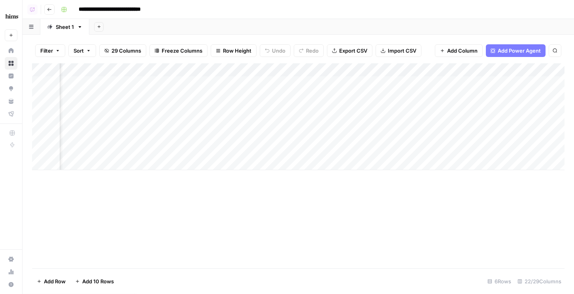
scroll to position [0, 1506]
click at [546, 136] on div "Add Column" at bounding box center [298, 116] width 532 height 107
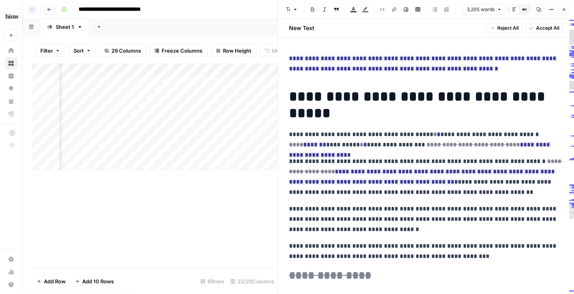
click at [564, 9] on icon "button" at bounding box center [564, 9] width 3 height 3
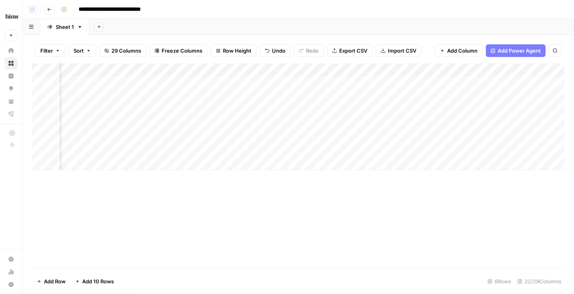
click at [546, 136] on div "Add Column" at bounding box center [298, 116] width 532 height 107
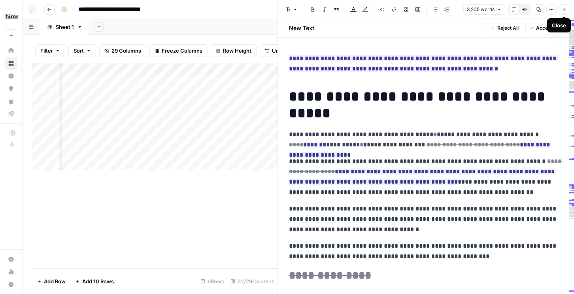
click at [564, 11] on icon "button" at bounding box center [564, 9] width 5 height 5
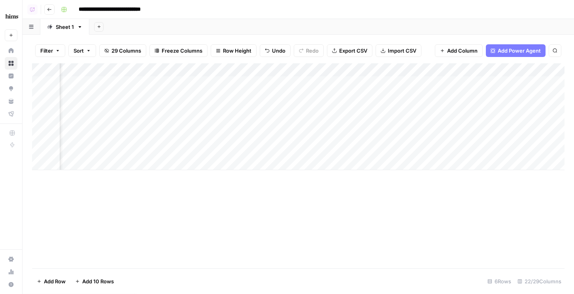
scroll to position [0, 944]
click at [337, 110] on div "Add Column" at bounding box center [298, 116] width 532 height 107
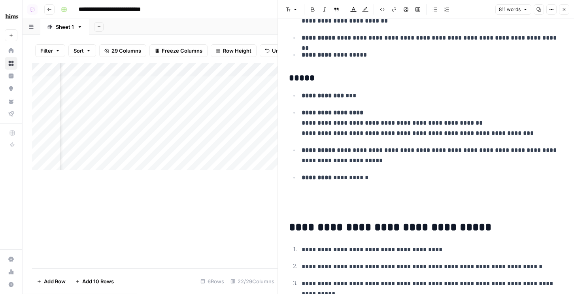
scroll to position [1740, 0]
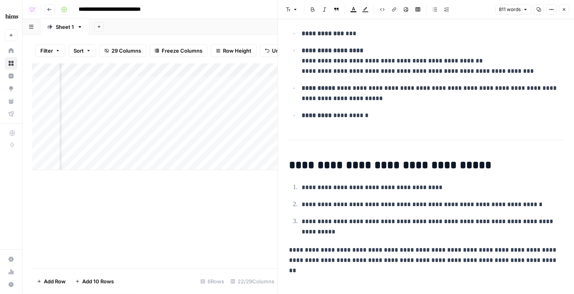
click at [563, 11] on icon "button" at bounding box center [564, 9] width 5 height 5
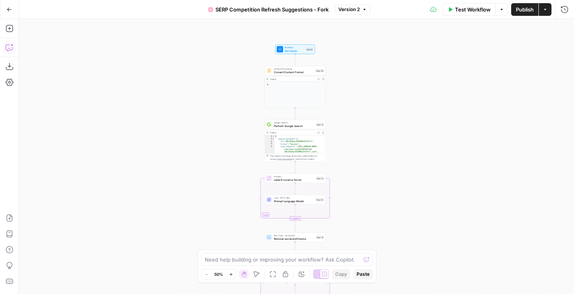
click at [9, 45] on icon "button" at bounding box center [10, 47] width 8 height 8
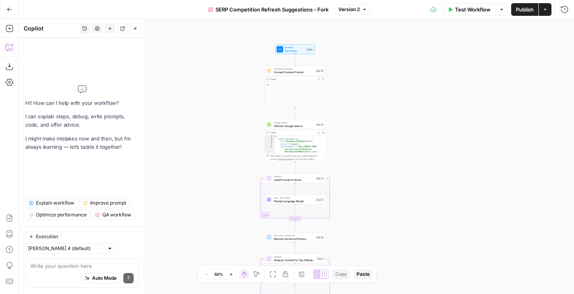
click at [55, 206] on span "Explain workflow" at bounding box center [55, 202] width 38 height 7
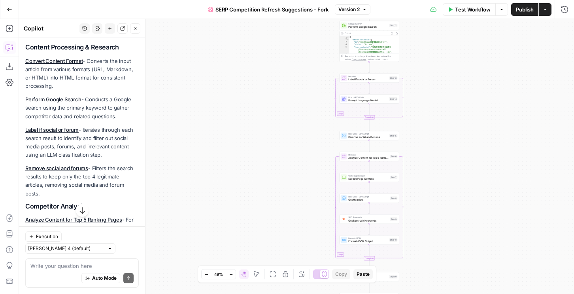
scroll to position [156, 0]
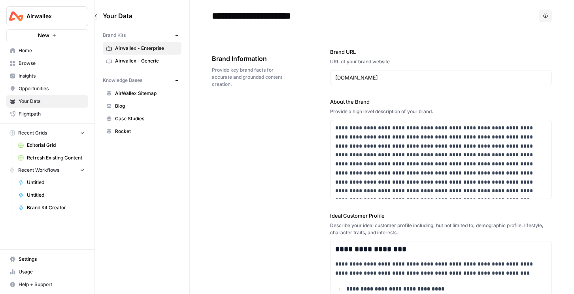
click at [40, 207] on span "Brand Kit Creator" at bounding box center [56, 207] width 58 height 7
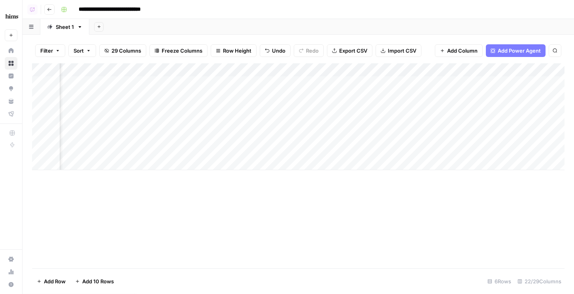
scroll to position [0, 232]
click at [489, 71] on div "Add Column" at bounding box center [298, 116] width 532 height 107
click at [499, 89] on span "All Rows" at bounding box center [517, 88] width 50 height 8
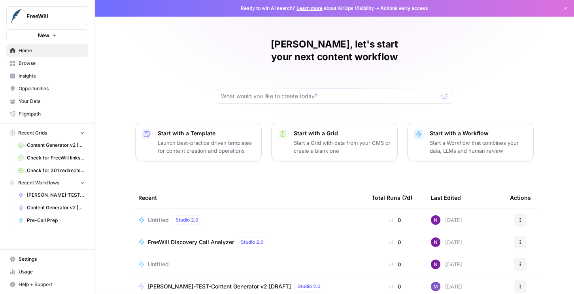
click at [32, 77] on span "Insights" at bounding box center [52, 75] width 66 height 7
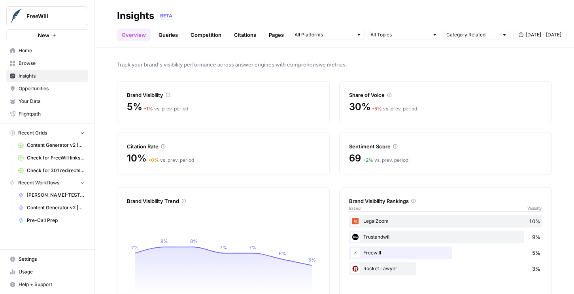
click at [167, 34] on link "Queries" at bounding box center [168, 34] width 29 height 13
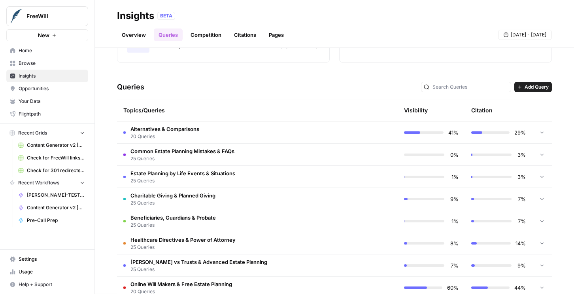
scroll to position [168, 0]
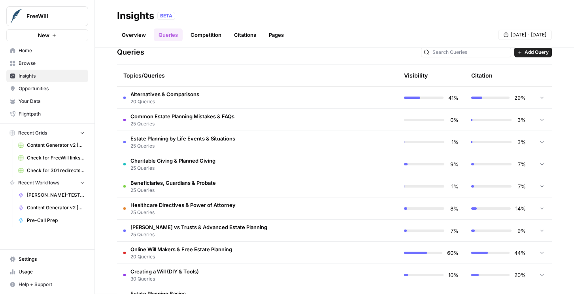
click at [215, 93] on td "Alternatives & Comparisons 20 Queries" at bounding box center [223, 98] width 213 height 22
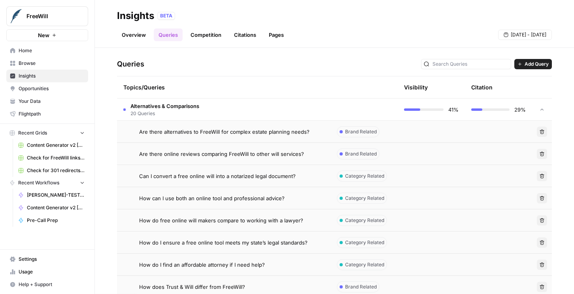
scroll to position [155, 0]
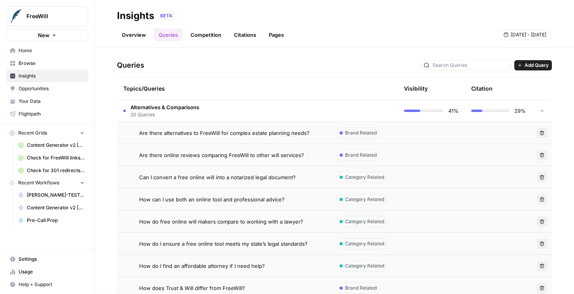
click at [210, 109] on td "Alternatives & Comparisons 20 Queries" at bounding box center [223, 111] width 213 height 22
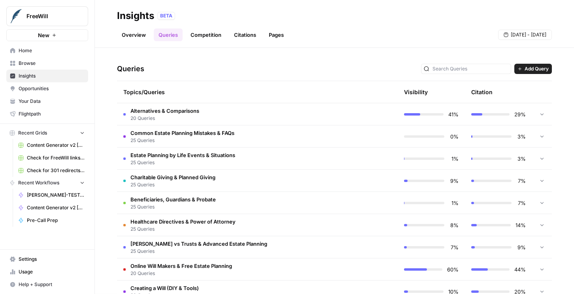
scroll to position [151, 0]
click at [176, 113] on span "Alternatives & Comparisons" at bounding box center [164, 111] width 69 height 8
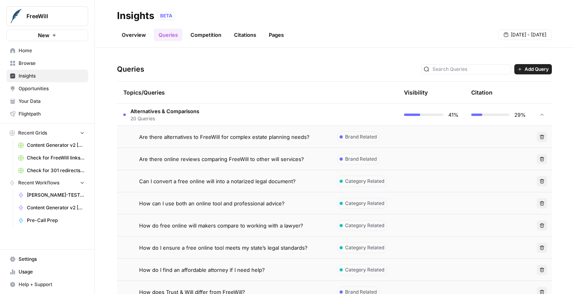
click at [313, 116] on td "Alternatives & Comparisons 20 Queries" at bounding box center [223, 115] width 213 height 22
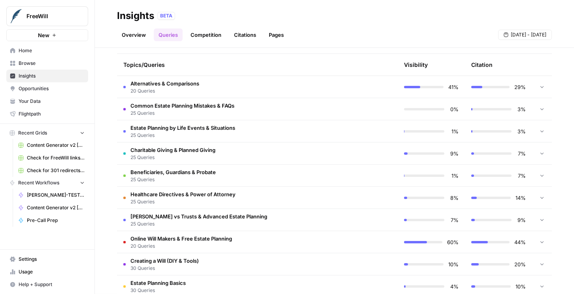
scroll to position [173, 0]
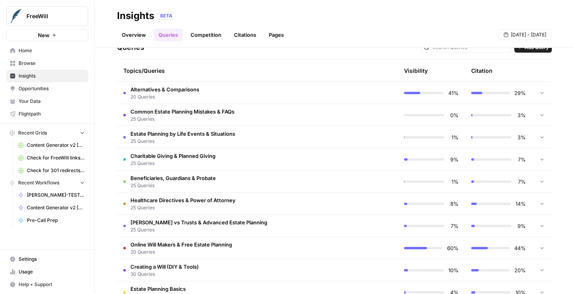
click at [210, 205] on span "25 Queries" at bounding box center [182, 207] width 105 height 7
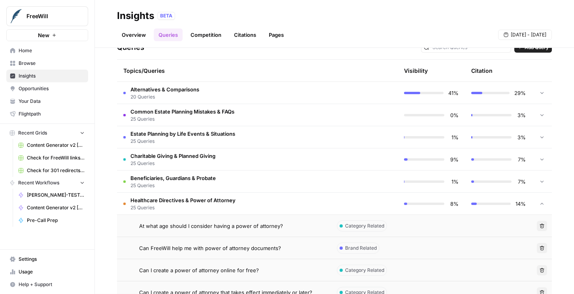
scroll to position [215, 0]
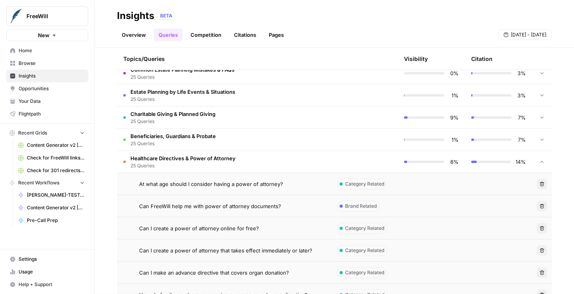
click at [225, 223] on td "Can I create a power of attorney online for free?" at bounding box center [223, 228] width 213 height 22
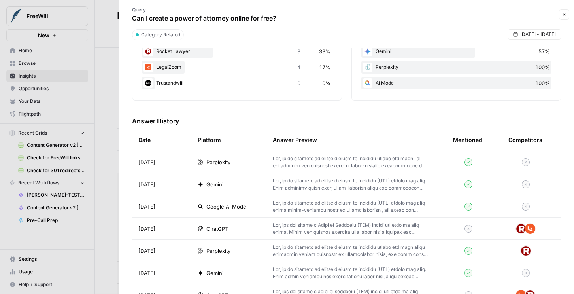
scroll to position [206, 0]
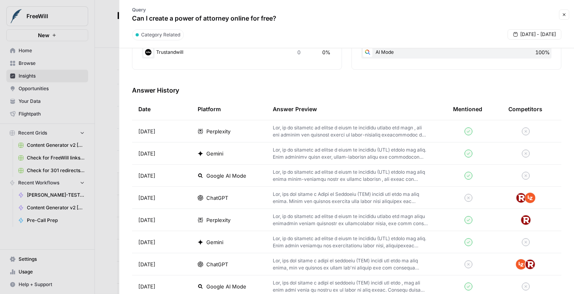
click at [273, 219] on p at bounding box center [350, 220] width 155 height 14
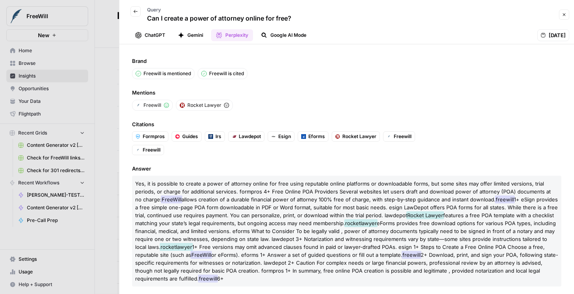
scroll to position [5, 0]
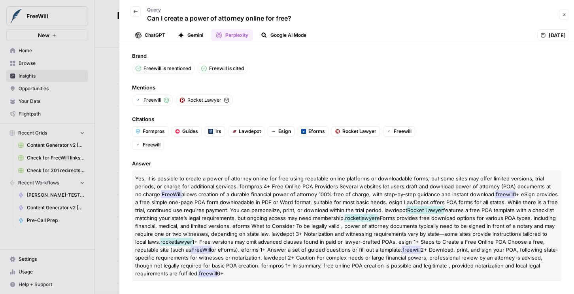
click at [137, 15] on button "Back" at bounding box center [135, 11] width 10 height 10
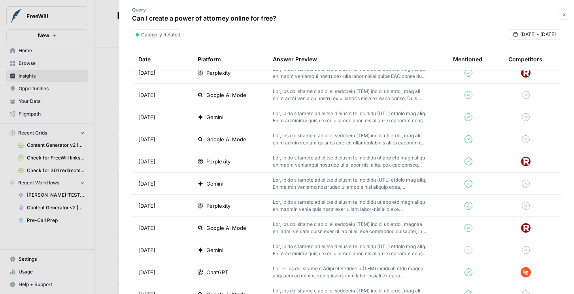
scroll to position [575, 0]
click at [401, 273] on p at bounding box center [350, 271] width 155 height 14
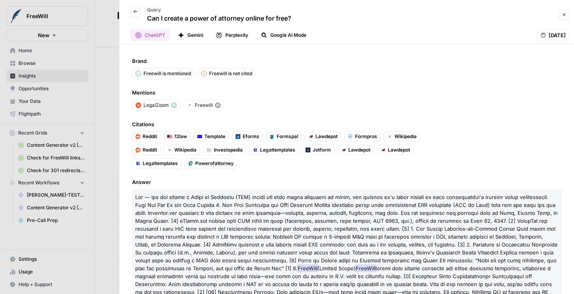
click at [134, 13] on icon "button" at bounding box center [135, 11] width 5 height 5
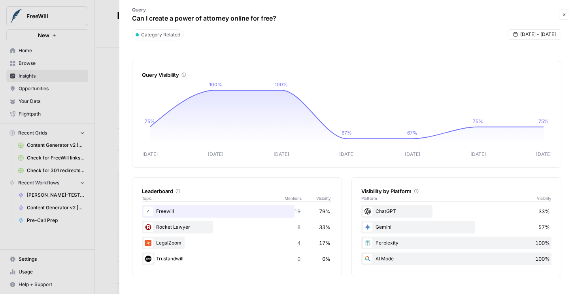
click at [561, 16] on button "Close" at bounding box center [564, 14] width 10 height 10
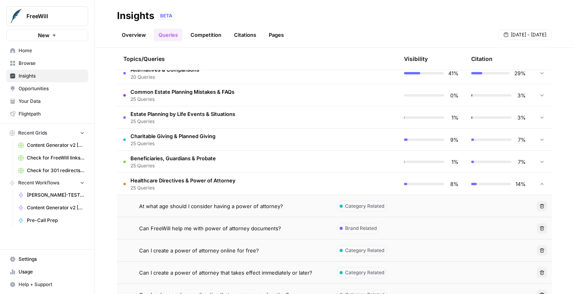
scroll to position [194, 0]
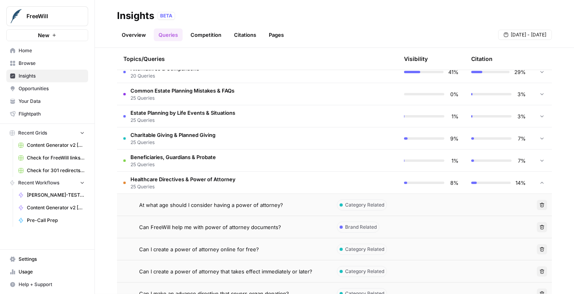
click at [286, 181] on td "Healthcare Directives & Power of Attorney 25 Queries" at bounding box center [223, 182] width 213 height 22
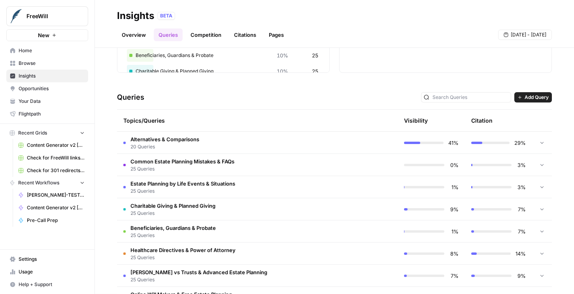
scroll to position [0, 0]
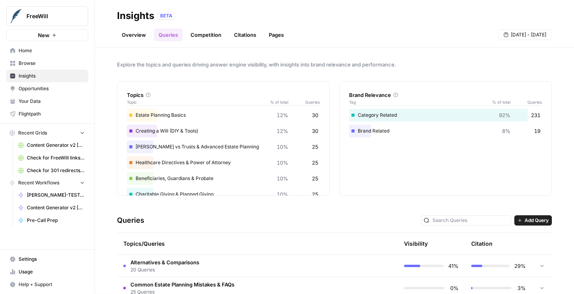
click at [128, 35] on link "Overview" at bounding box center [134, 34] width 34 height 13
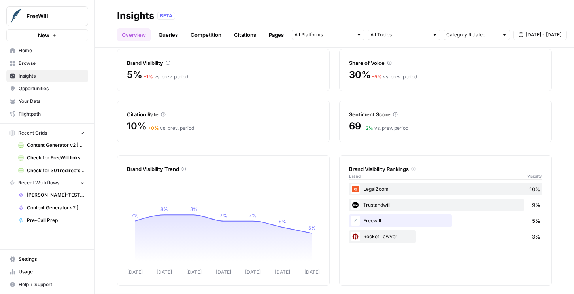
scroll to position [36, 0]
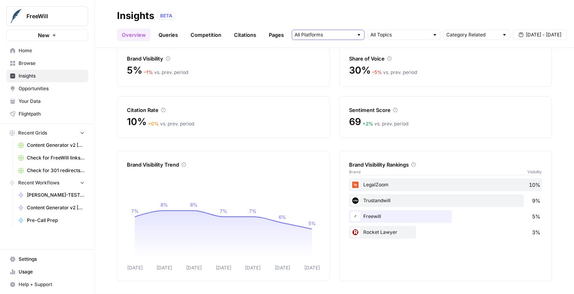
click at [350, 36] on input "text" at bounding box center [323, 35] width 58 height 8
click at [321, 66] on span "ChatGPT" at bounding box center [327, 63] width 40 height 8
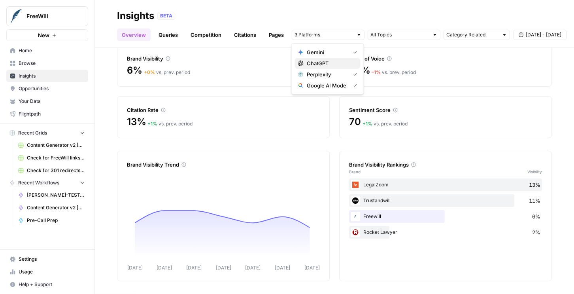
click at [323, 62] on span "ChatGPT" at bounding box center [330, 63] width 47 height 8
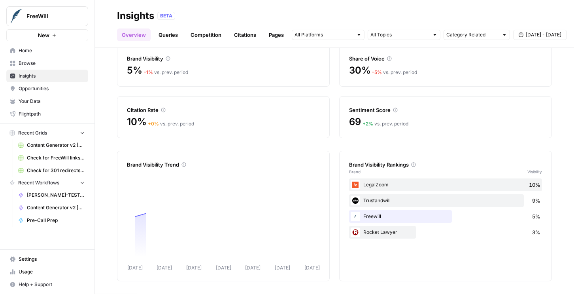
click at [356, 15] on div "BETA" at bounding box center [354, 16] width 394 height 8
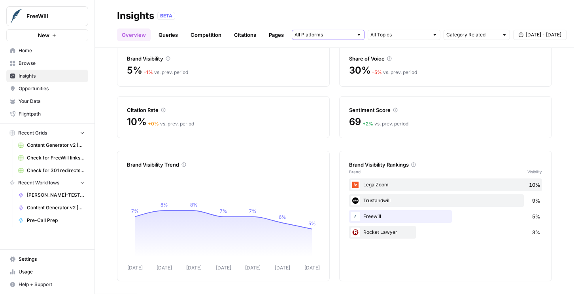
click at [330, 31] on input "text" at bounding box center [323, 35] width 58 height 8
click at [329, 11] on div "Insights BETA" at bounding box center [334, 15] width 435 height 13
click at [206, 36] on link "Competition" at bounding box center [206, 34] width 40 height 13
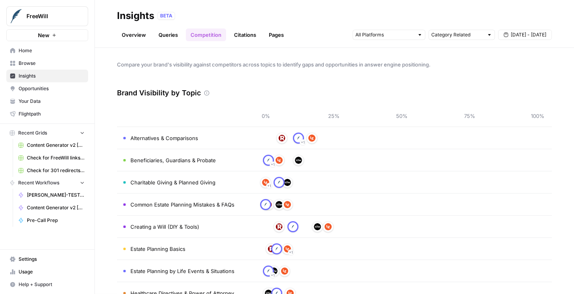
click at [243, 34] on link "Citations" at bounding box center [245, 34] width 32 height 13
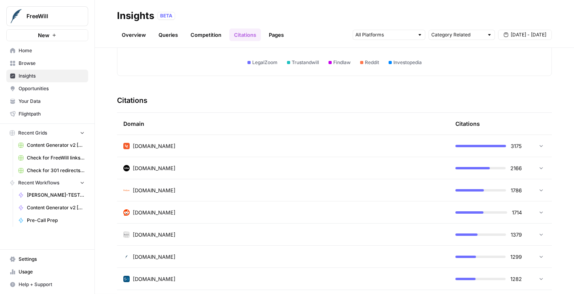
scroll to position [101, 0]
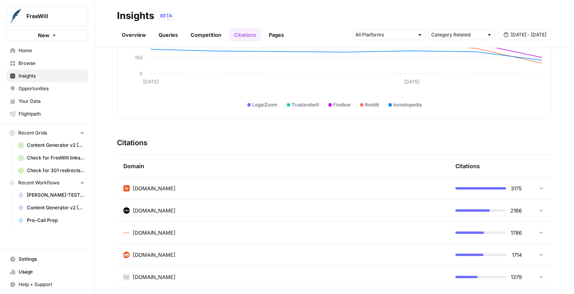
click at [538, 194] on td at bounding box center [540, 188] width 24 height 22
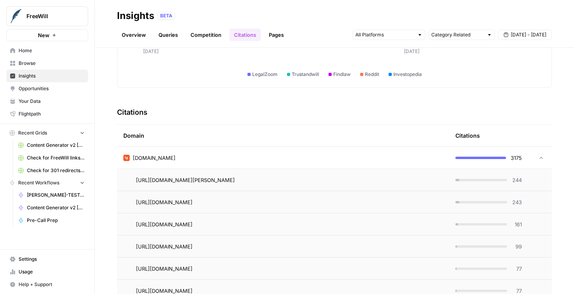
scroll to position [144, 0]
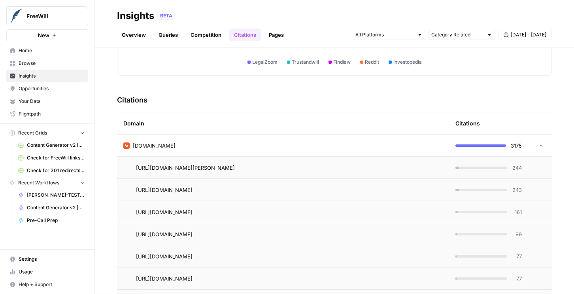
click at [516, 167] on span "244" at bounding box center [517, 168] width 10 height 8
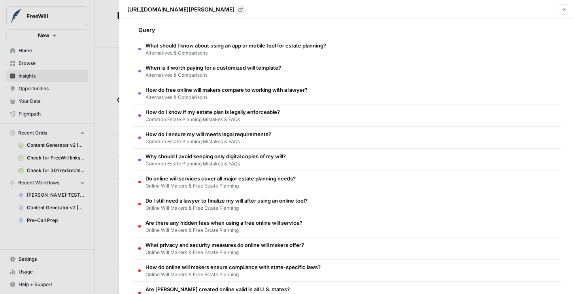
scroll to position [0, 0]
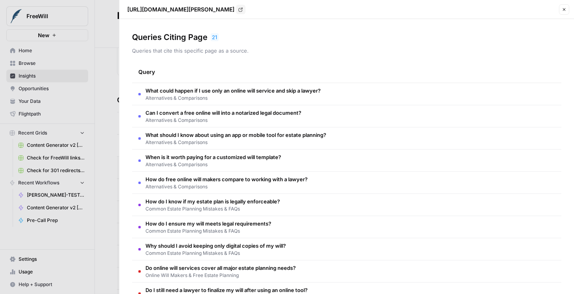
click at [564, 9] on icon "button" at bounding box center [564, 9] width 5 height 5
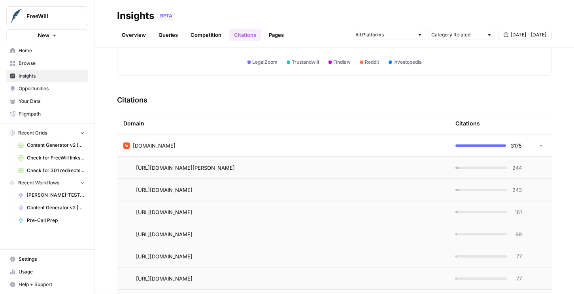
click at [311, 146] on div "legalzoom.com" at bounding box center [282, 145] width 319 height 8
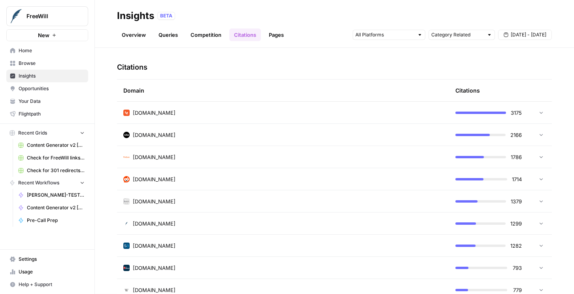
scroll to position [179, 0]
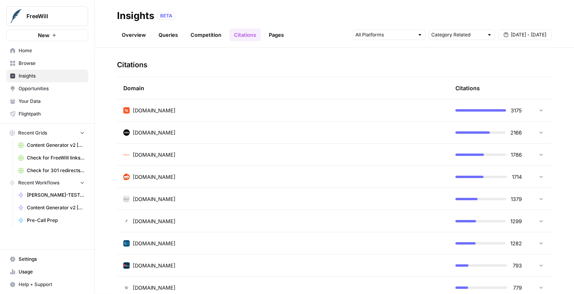
click at [254, 206] on td "investopedia.com" at bounding box center [283, 199] width 332 height 22
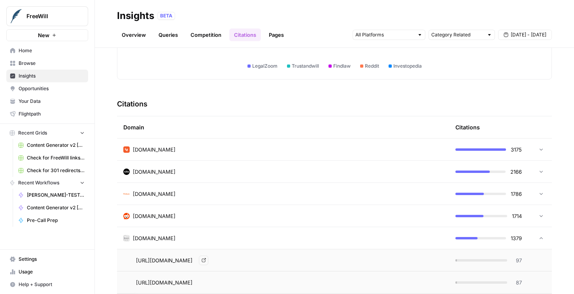
scroll to position [141, 0]
click at [197, 250] on td "https://www.investopedia.com/articles/personal-finance/051315/will-vs-trust-dif…" at bounding box center [283, 259] width 332 height 22
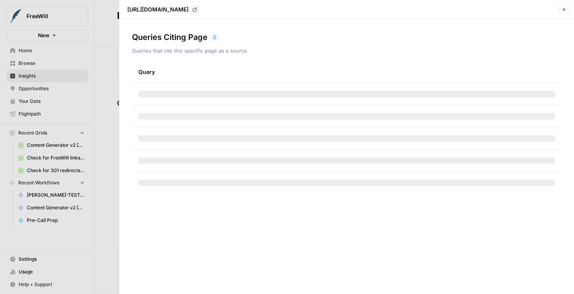
click at [564, 7] on icon "button" at bounding box center [564, 9] width 5 height 5
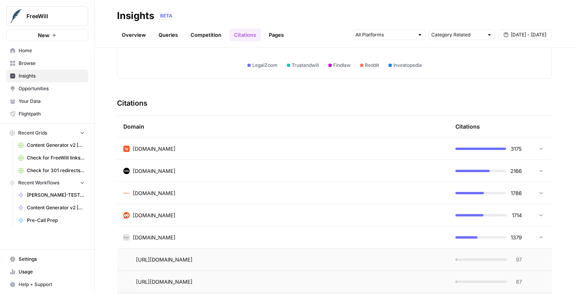
click at [283, 242] on td "investopedia.com" at bounding box center [283, 237] width 332 height 22
click at [278, 36] on link "Pages" at bounding box center [276, 34] width 24 height 13
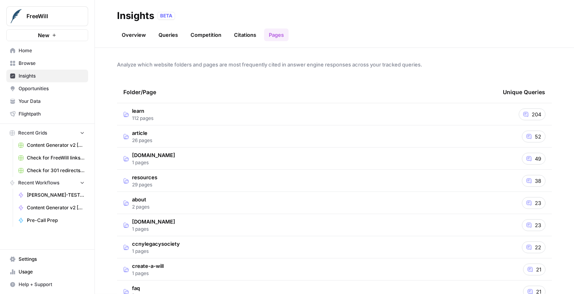
click at [496, 114] on td "204" at bounding box center [523, 114] width 55 height 22
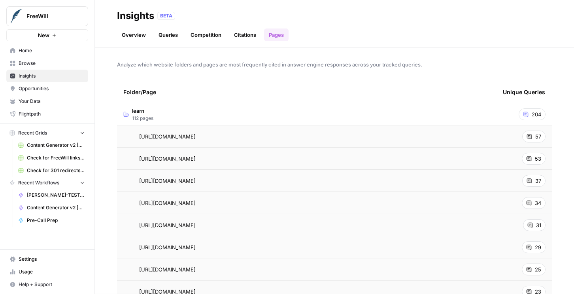
click at [363, 107] on td "learn 112 pages" at bounding box center [306, 114] width 379 height 22
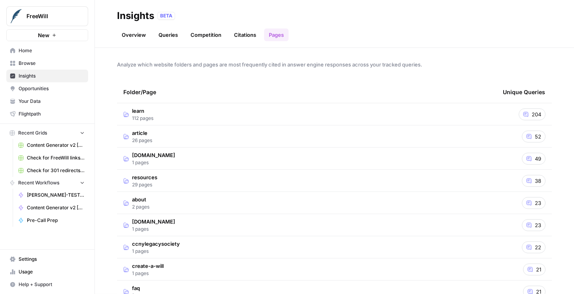
click at [46, 94] on link "Opportunities" at bounding box center [47, 88] width 82 height 13
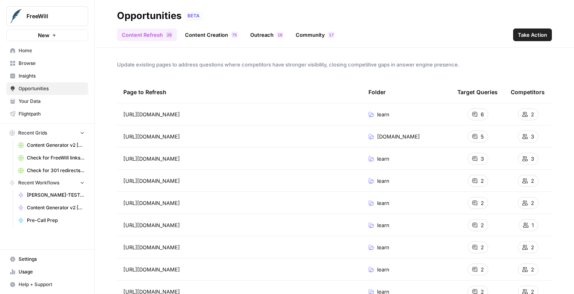
click at [528, 32] on span "Take Action" at bounding box center [532, 35] width 29 height 8
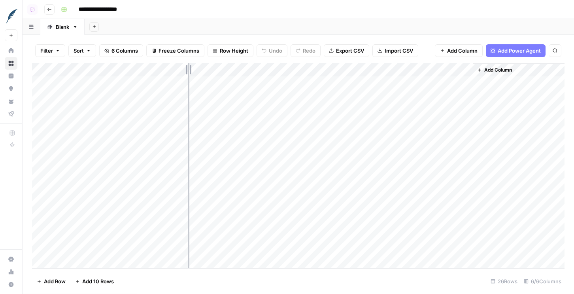
drag, startPoint x: 188, startPoint y: 73, endPoint x: 277, endPoint y: 92, distance: 91.3
click at [277, 92] on div "Add Column" at bounding box center [298, 165] width 532 height 205
click at [531, 73] on button "Add Column" at bounding box center [542, 70] width 41 height 10
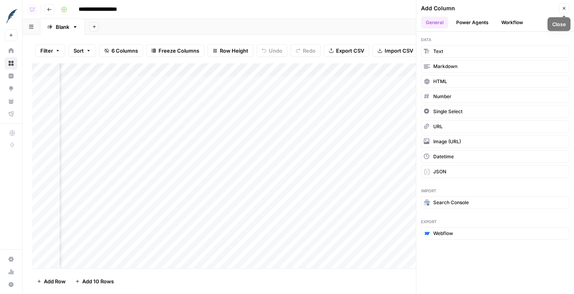
click at [563, 7] on icon "button" at bounding box center [564, 8] width 5 height 5
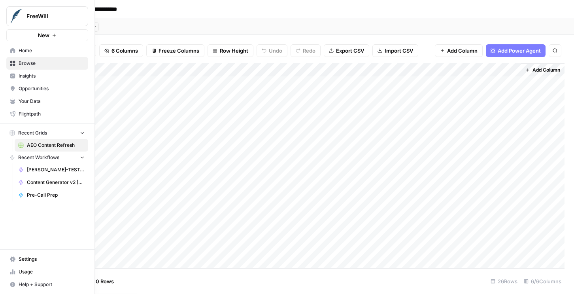
click at [30, 85] on link "Opportunities" at bounding box center [47, 88] width 82 height 13
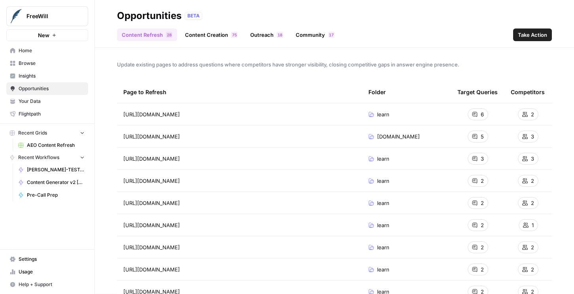
click at [195, 32] on link "Content Creation 5 7" at bounding box center [211, 34] width 62 height 13
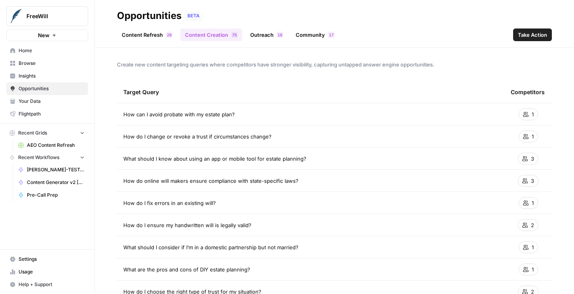
click at [252, 34] on link "Outreach 8 1" at bounding box center [266, 34] width 42 height 13
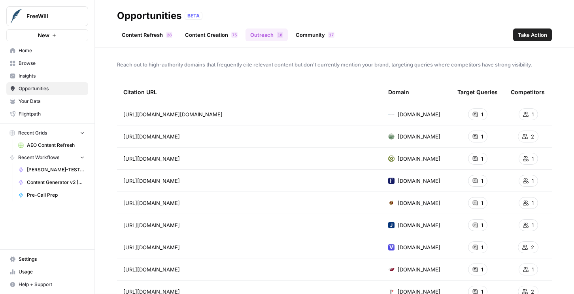
click at [307, 37] on link "Community 7 1" at bounding box center [315, 34] width 48 height 13
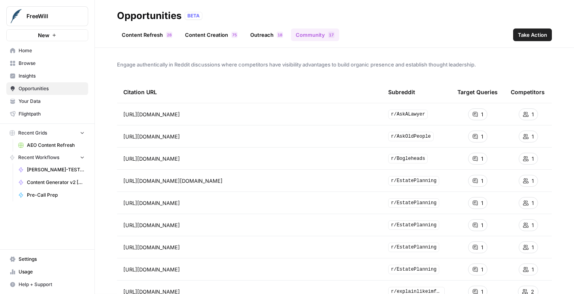
click at [196, 112] on link "Go to page" at bounding box center [190, 113] width 9 height 9
drag, startPoint x: 398, startPoint y: 133, endPoint x: 430, endPoint y: 134, distance: 32.0
click at [430, 134] on span "r/AskOldPeople" at bounding box center [410, 136] width 45 height 9
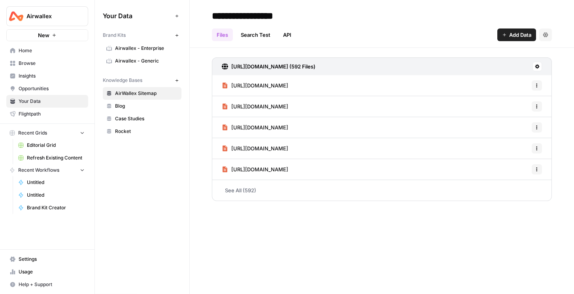
click at [43, 147] on span "Editorial Grid" at bounding box center [56, 144] width 58 height 7
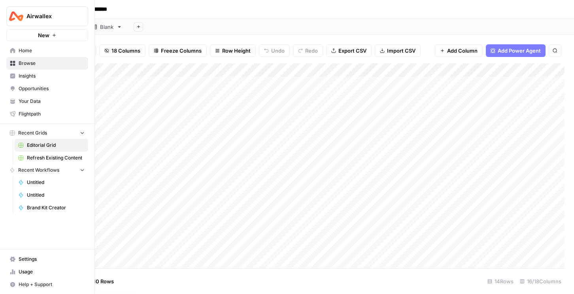
click at [41, 34] on span "New" at bounding box center [43, 35] width 11 height 8
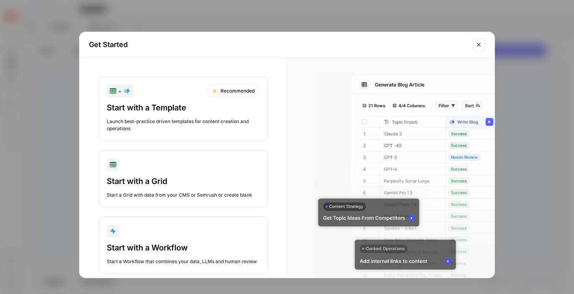
click at [122, 102] on div "Start with a Template" at bounding box center [183, 107] width 153 height 11
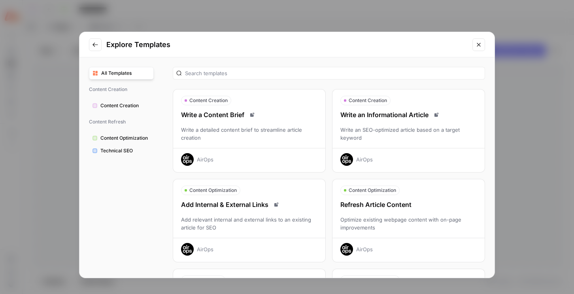
click at [358, 121] on div "Write an Informational Article Write an SEO-optimized article based on a target…" at bounding box center [408, 138] width 152 height 56
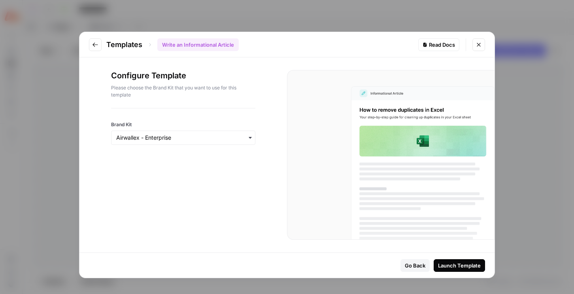
click at [443, 260] on button "Launch Template" at bounding box center [458, 265] width 51 height 13
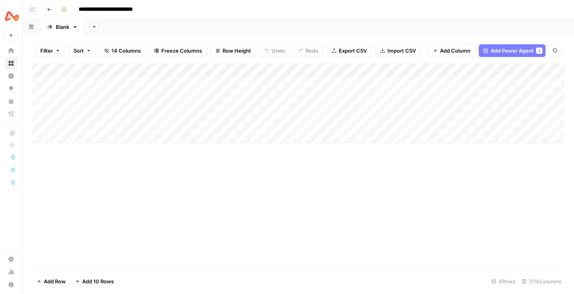
click at [267, 71] on div "Add Column" at bounding box center [298, 103] width 532 height 80
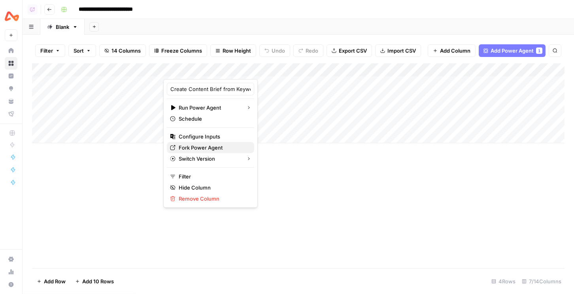
click at [198, 147] on span "Fork Power Agent" at bounding box center [213, 147] width 69 height 8
